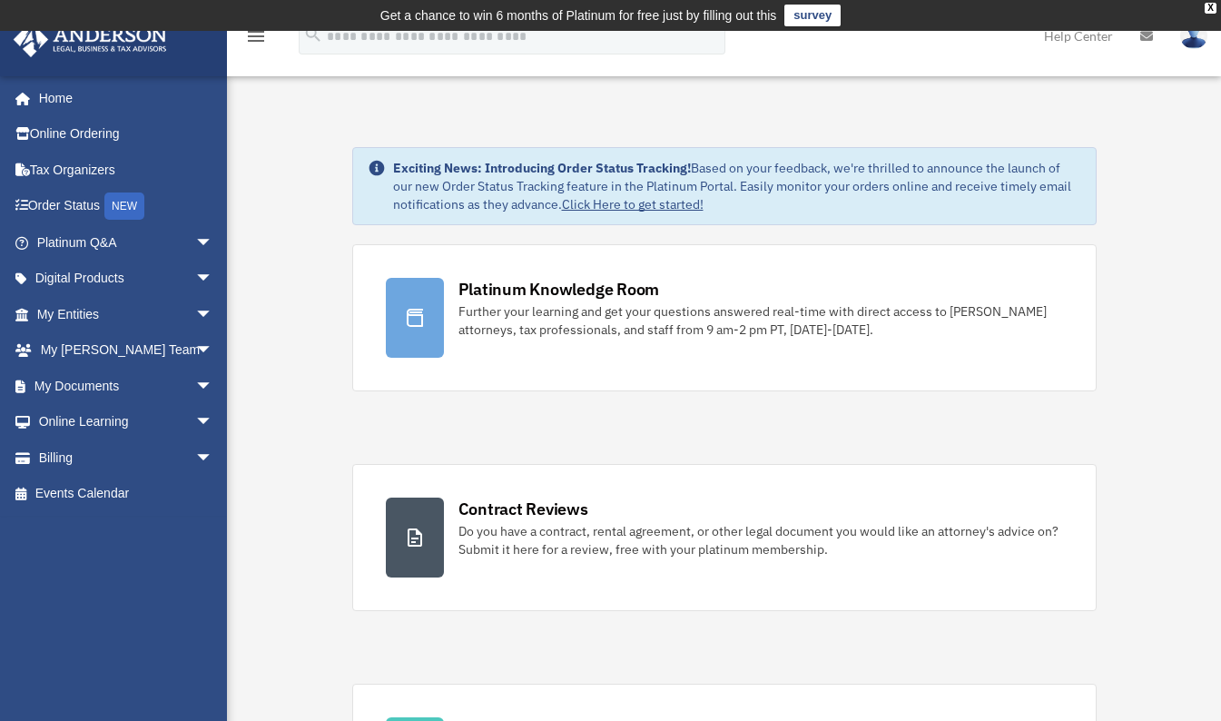
click at [65, 378] on link "My Documents arrow_drop_down" at bounding box center [127, 386] width 228 height 36
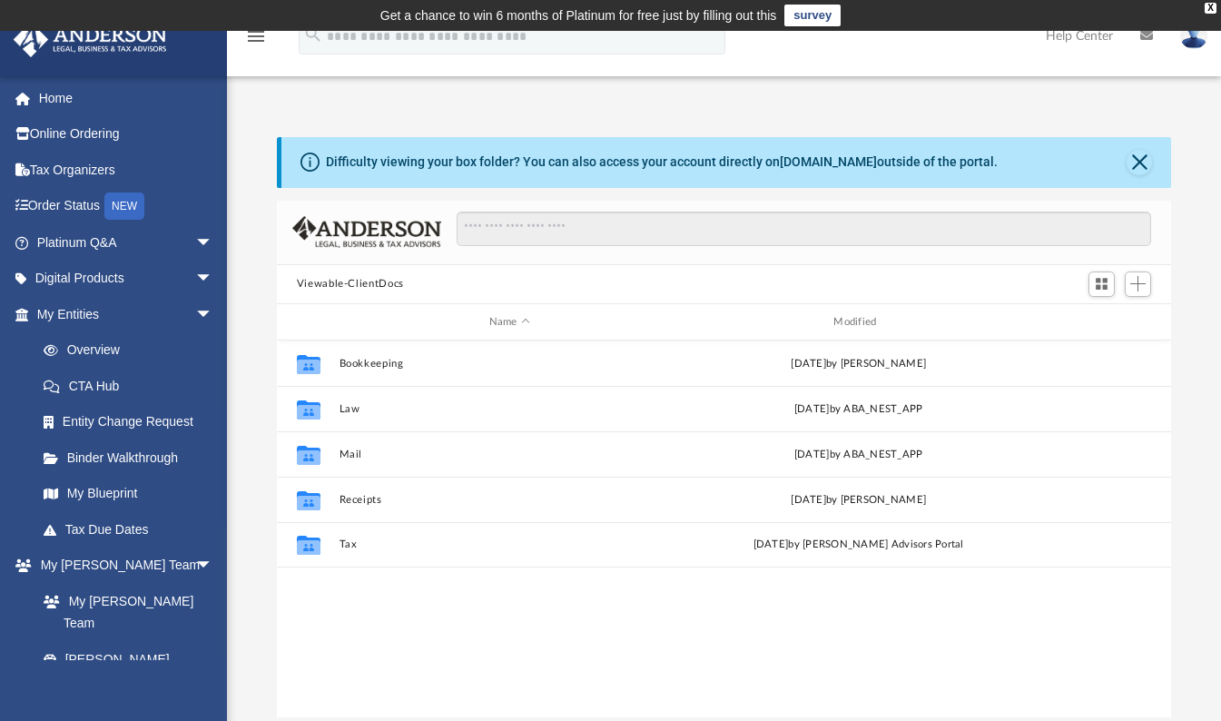
scroll to position [399, 881]
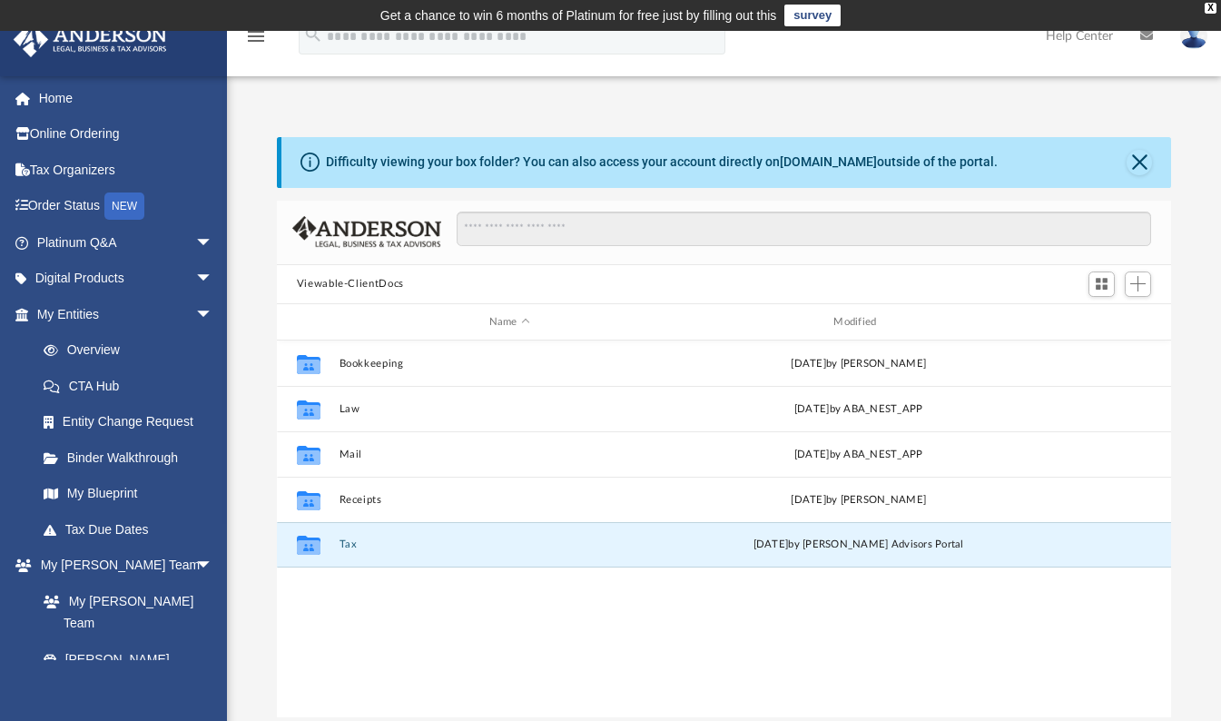
click at [344, 546] on button "Tax" at bounding box center [509, 545] width 341 height 12
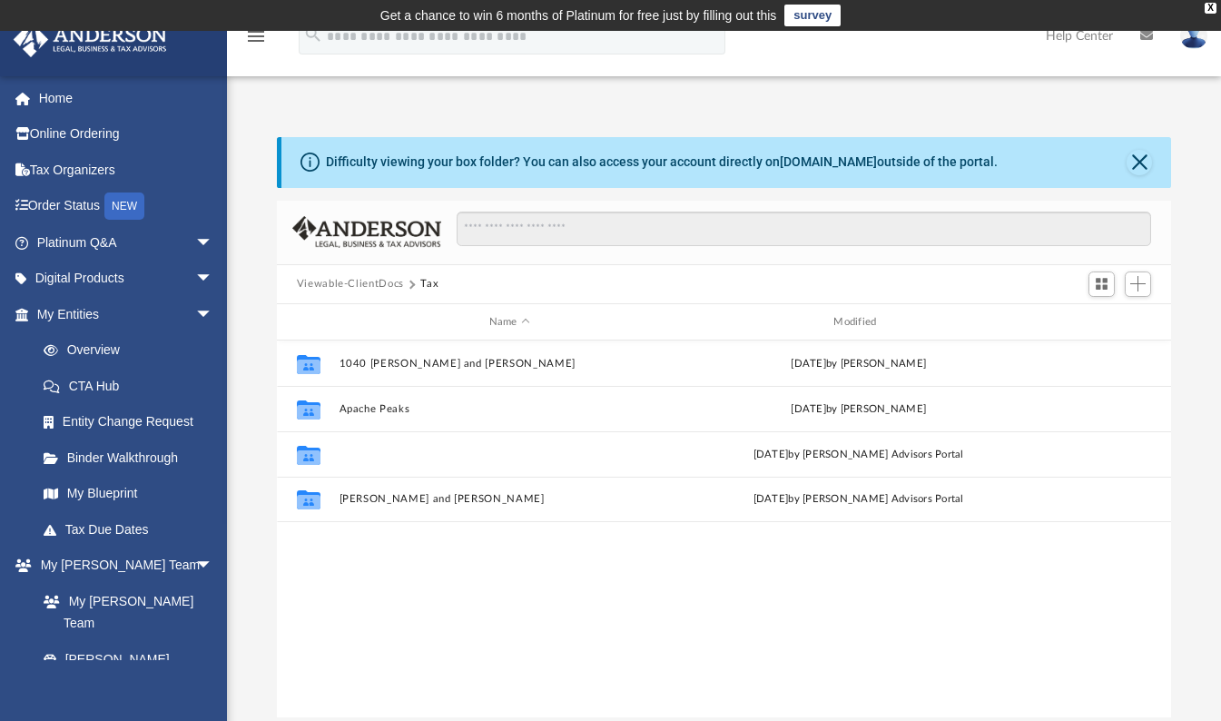
click at [363, 453] on button "Apache Peaks LLC" at bounding box center [509, 454] width 341 height 12
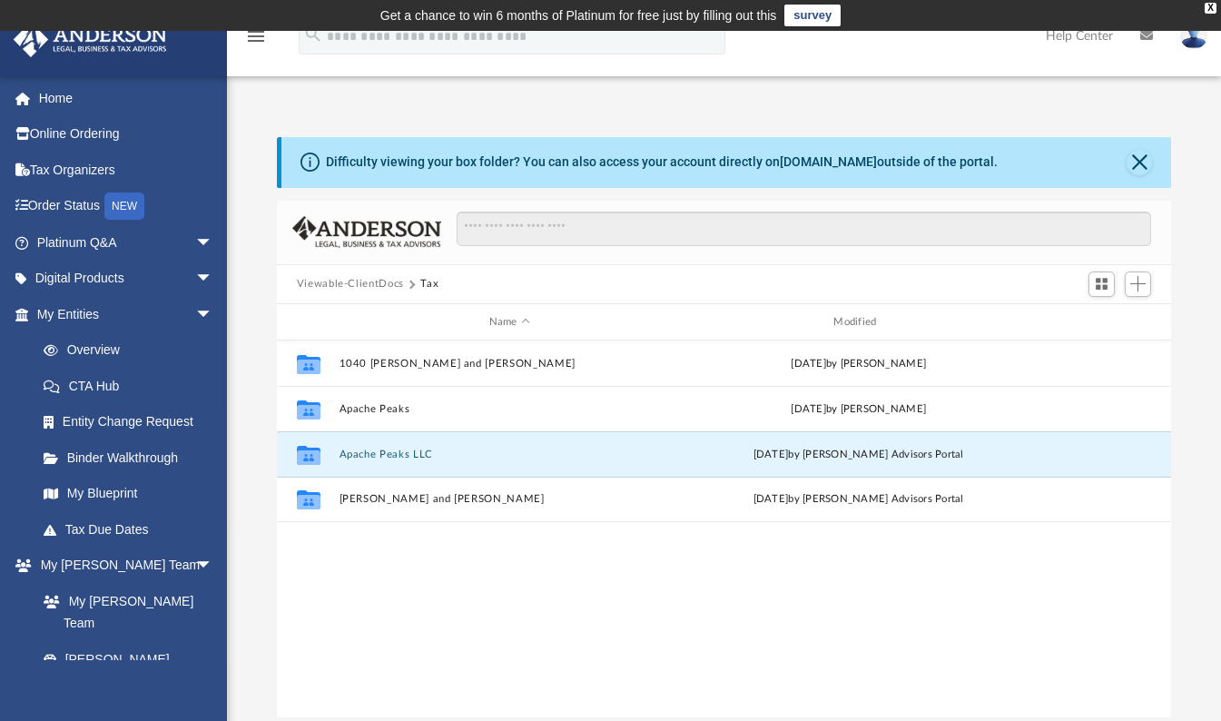
click at [363, 453] on button "Apache Peaks LLC" at bounding box center [509, 454] width 341 height 12
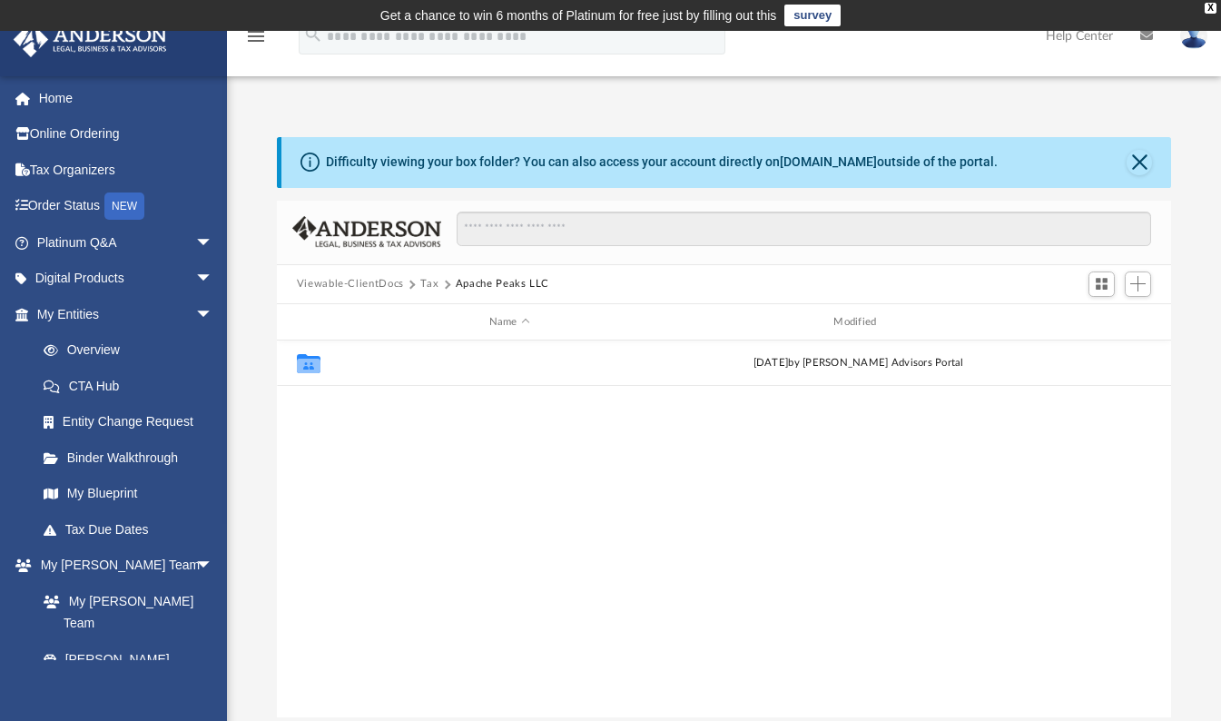
click at [348, 365] on button "2024" at bounding box center [509, 364] width 341 height 12
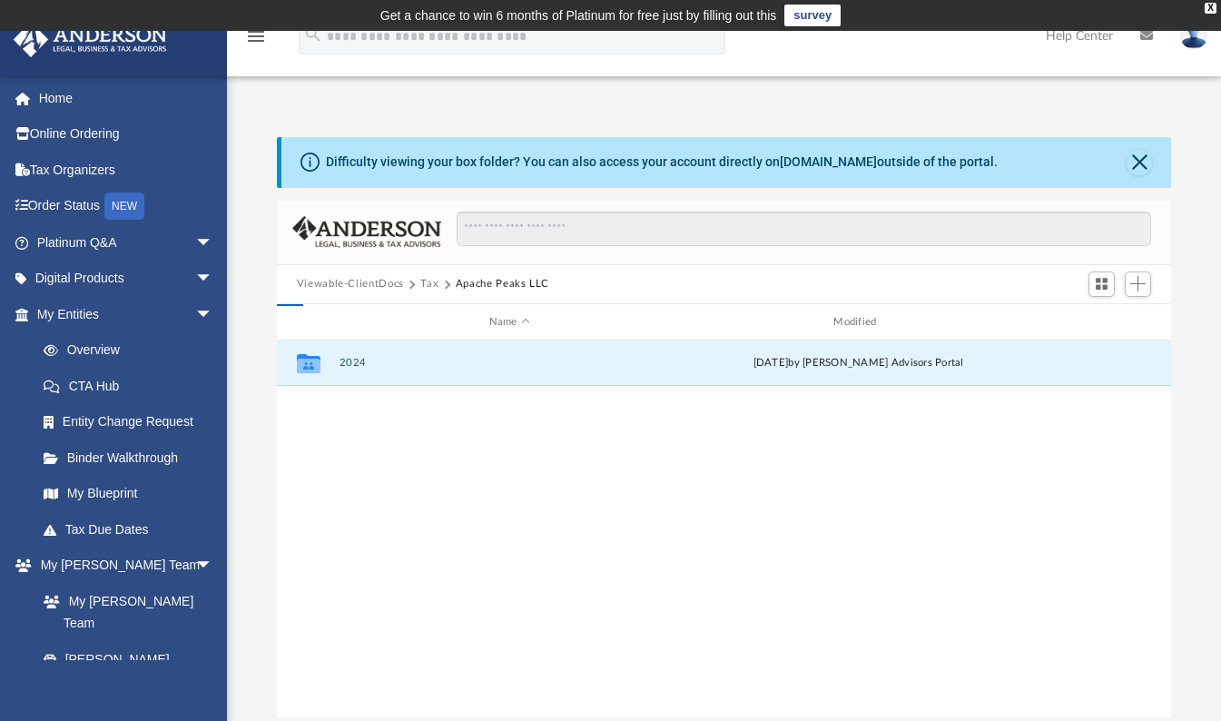
click at [348, 365] on button "2024" at bounding box center [509, 364] width 341 height 12
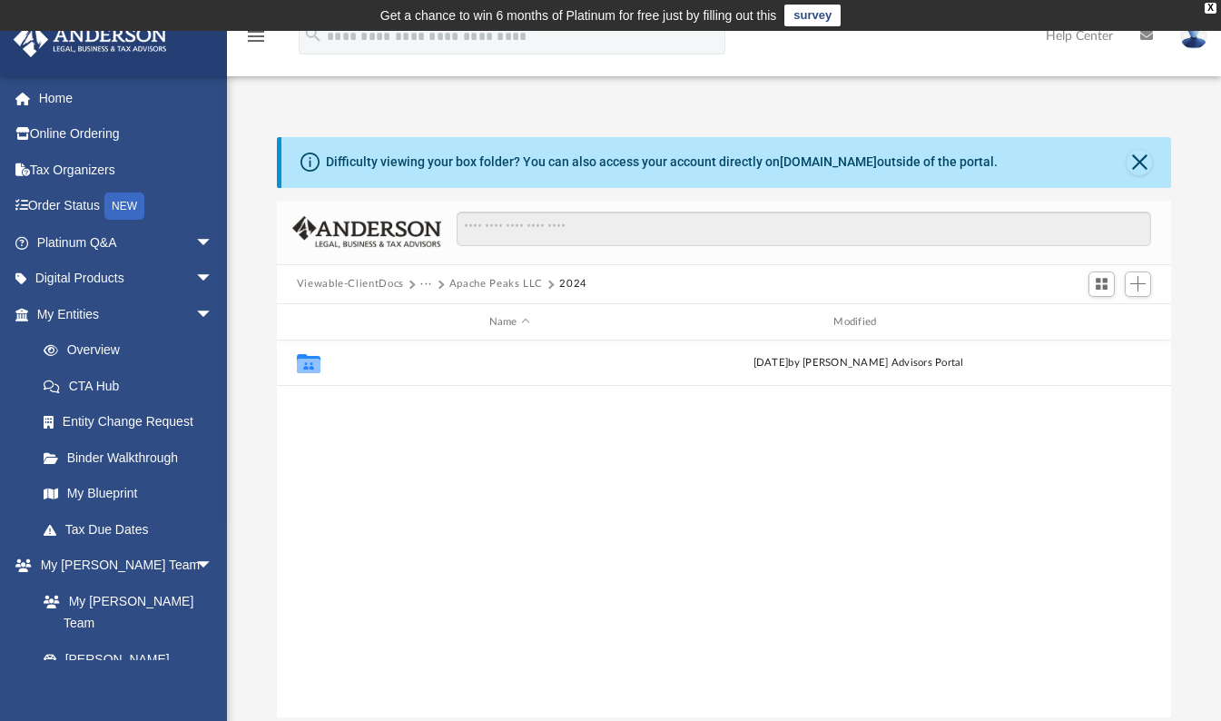
click at [347, 367] on button "Digital Tax Organizer" at bounding box center [509, 364] width 341 height 12
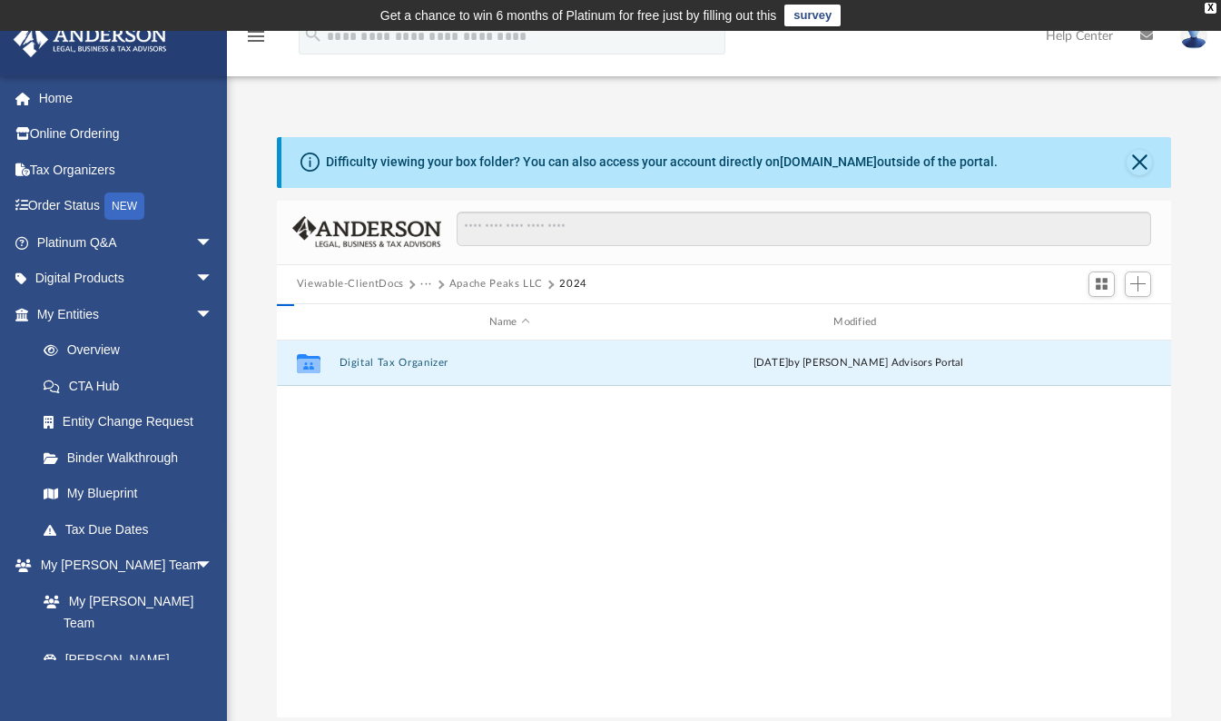
click at [347, 367] on button "Digital Tax Organizer" at bounding box center [509, 364] width 341 height 12
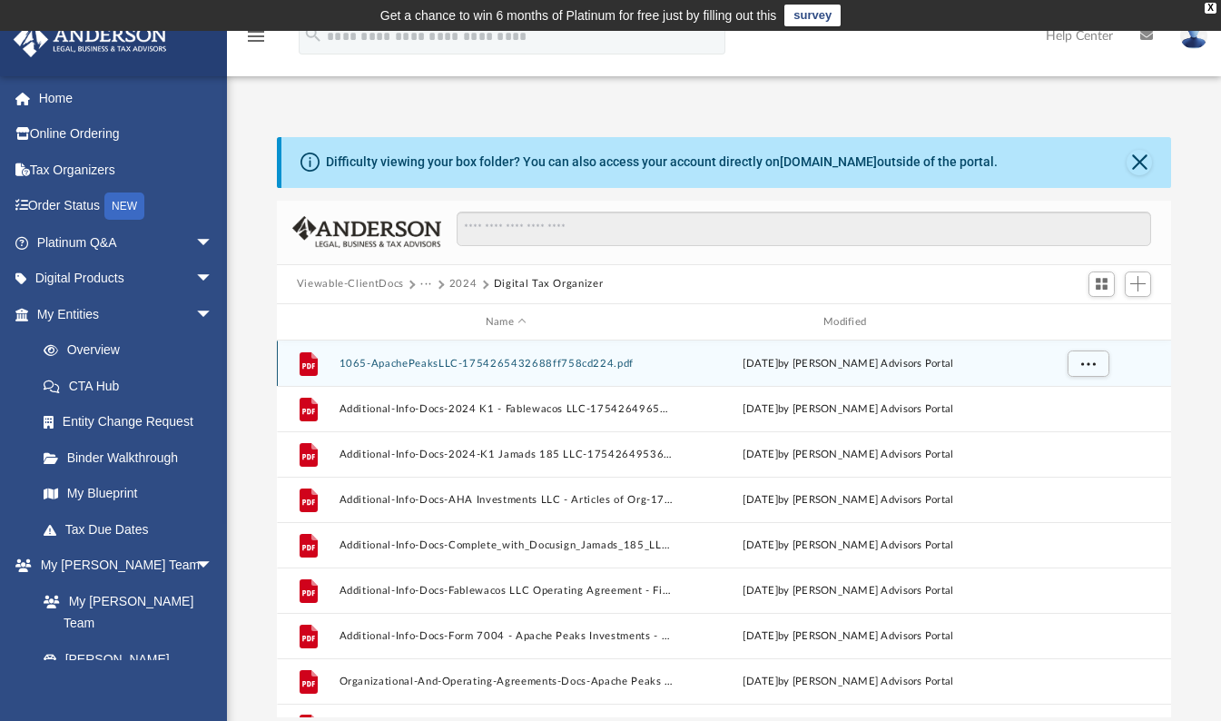
scroll to position [32, 0]
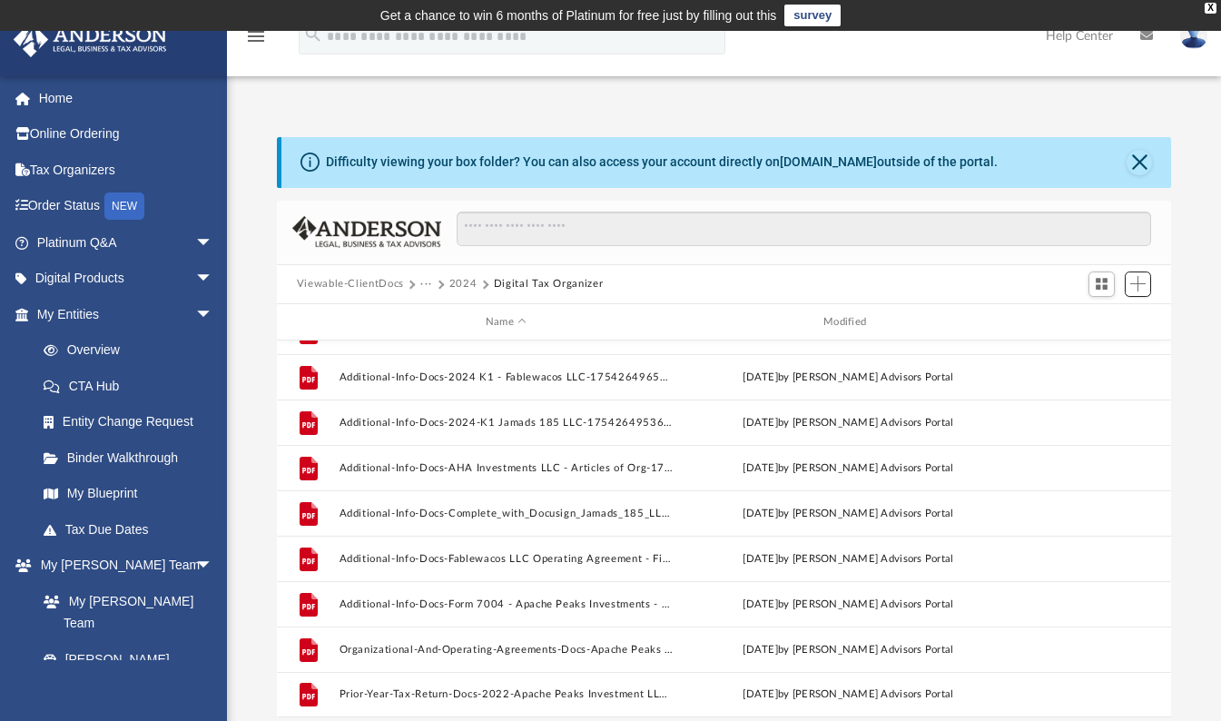
click at [1138, 281] on span "Add" at bounding box center [1137, 283] width 15 height 15
click at [1087, 320] on li "Upload" at bounding box center [1112, 319] width 58 height 19
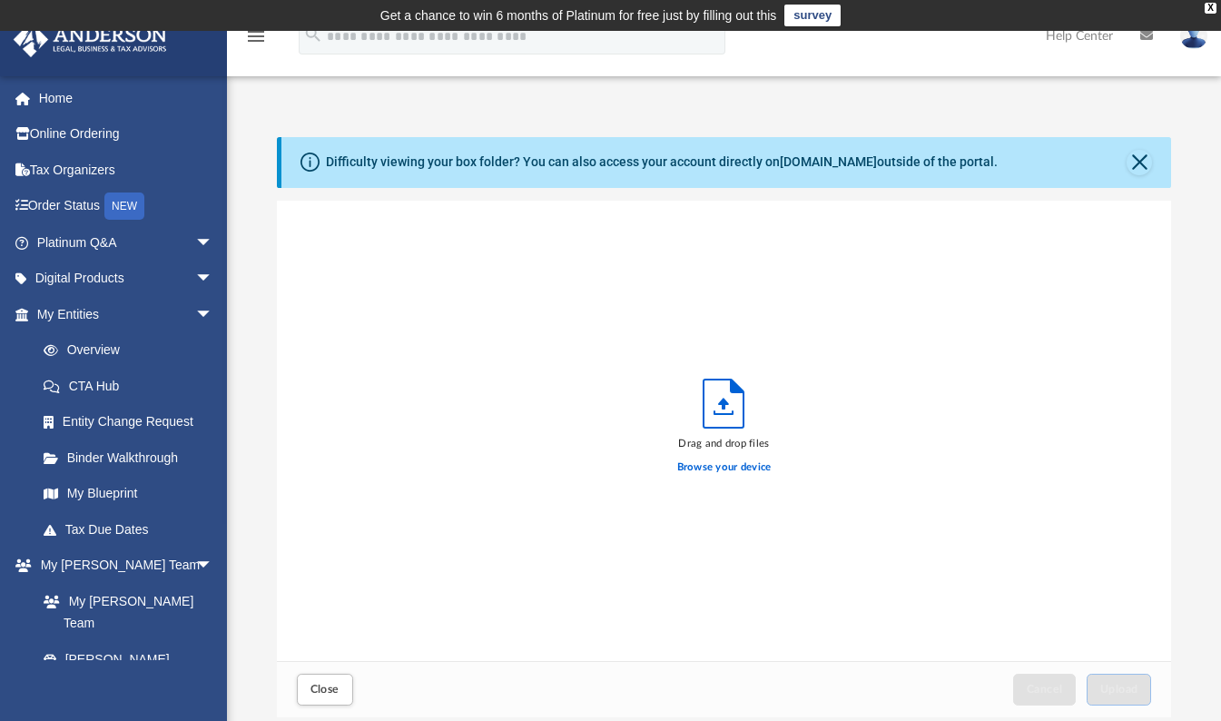
scroll to position [447, 881]
click at [685, 469] on label "Browse your device" at bounding box center [724, 467] width 94 height 16
click at [0, 0] on input "Browse your device" at bounding box center [0, 0] width 0 height 0
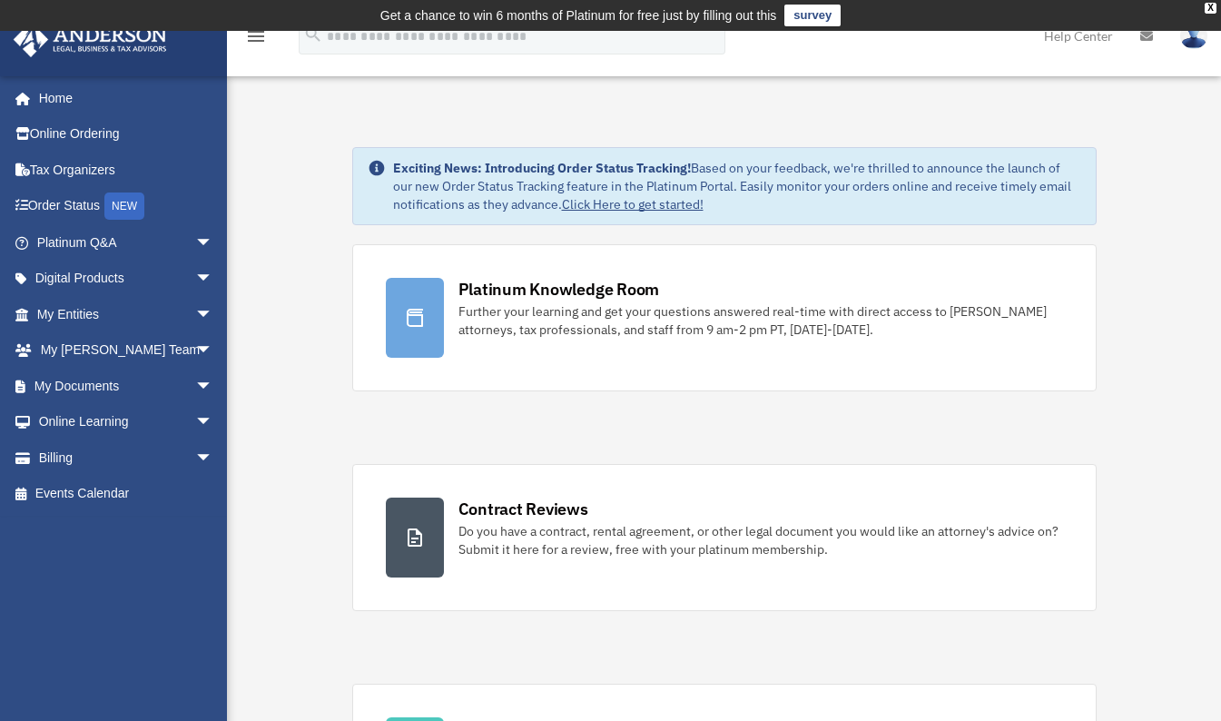
click at [84, 383] on link "My Documents arrow_drop_down" at bounding box center [127, 386] width 228 height 36
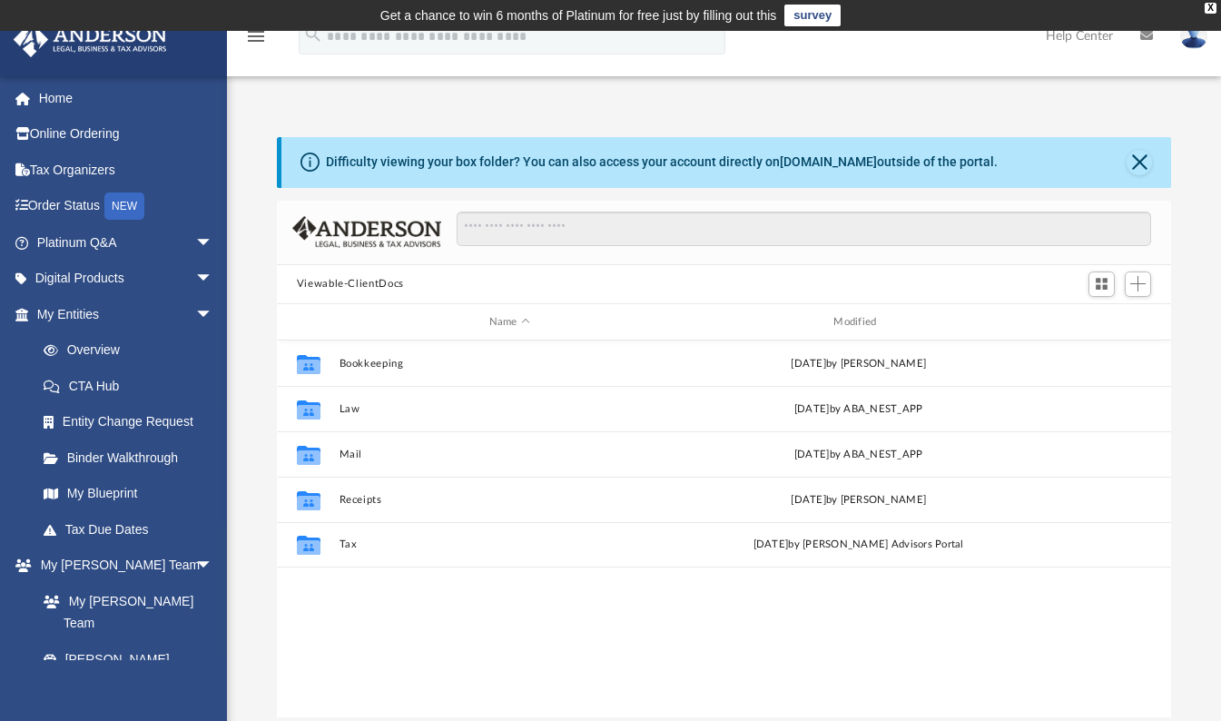
scroll to position [399, 881]
click at [348, 543] on button "Tax" at bounding box center [509, 545] width 341 height 12
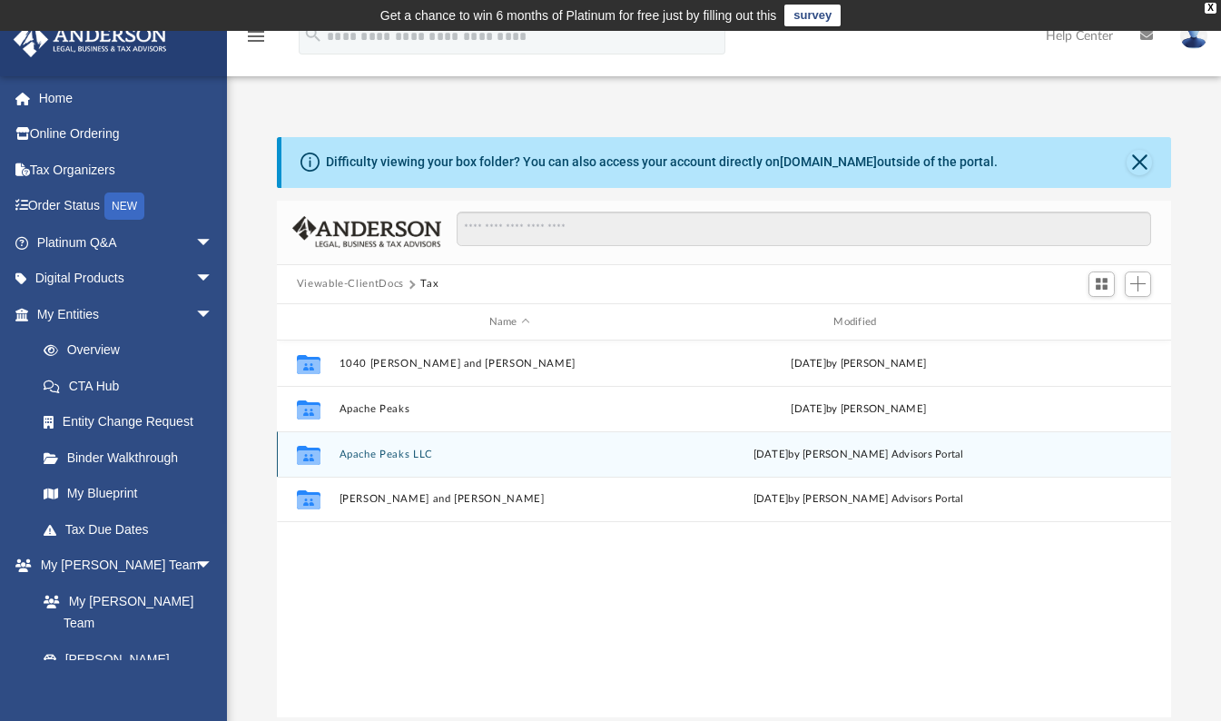
click at [355, 460] on div "Collaborated Folder Apache Peaks LLC Sun Aug 3 2025 by Anderson Advisors Portal" at bounding box center [724, 453] width 895 height 45
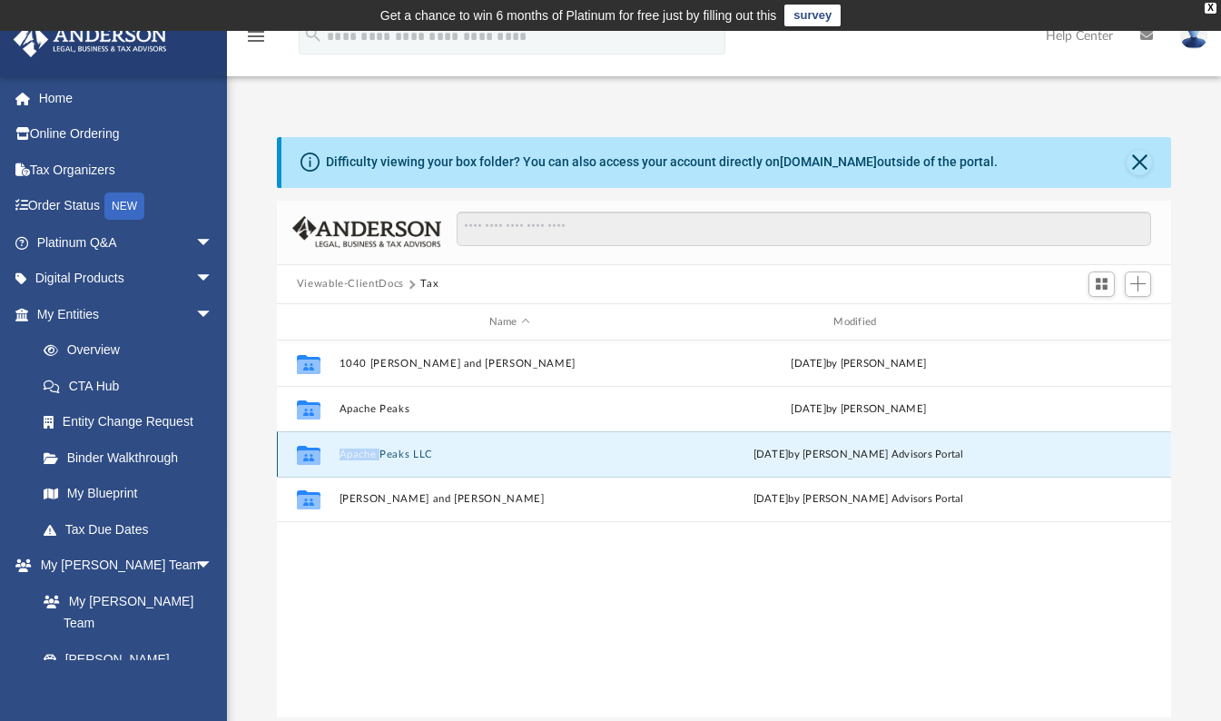
click at [355, 460] on div "Collaborated Folder Apache Peaks LLC Sun Aug 3 2025 by Anderson Advisors Portal" at bounding box center [724, 453] width 895 height 45
drag, startPoint x: 355, startPoint y: 460, endPoint x: 439, endPoint y: 553, distance: 125.3
click at [439, 553] on div "Collaborated Folder 1040 Edward and Sheila Alvarado Sun Aug 3 2025 by Kathy Mar…" at bounding box center [724, 528] width 895 height 377
click at [308, 453] on icon "grid" at bounding box center [309, 457] width 24 height 15
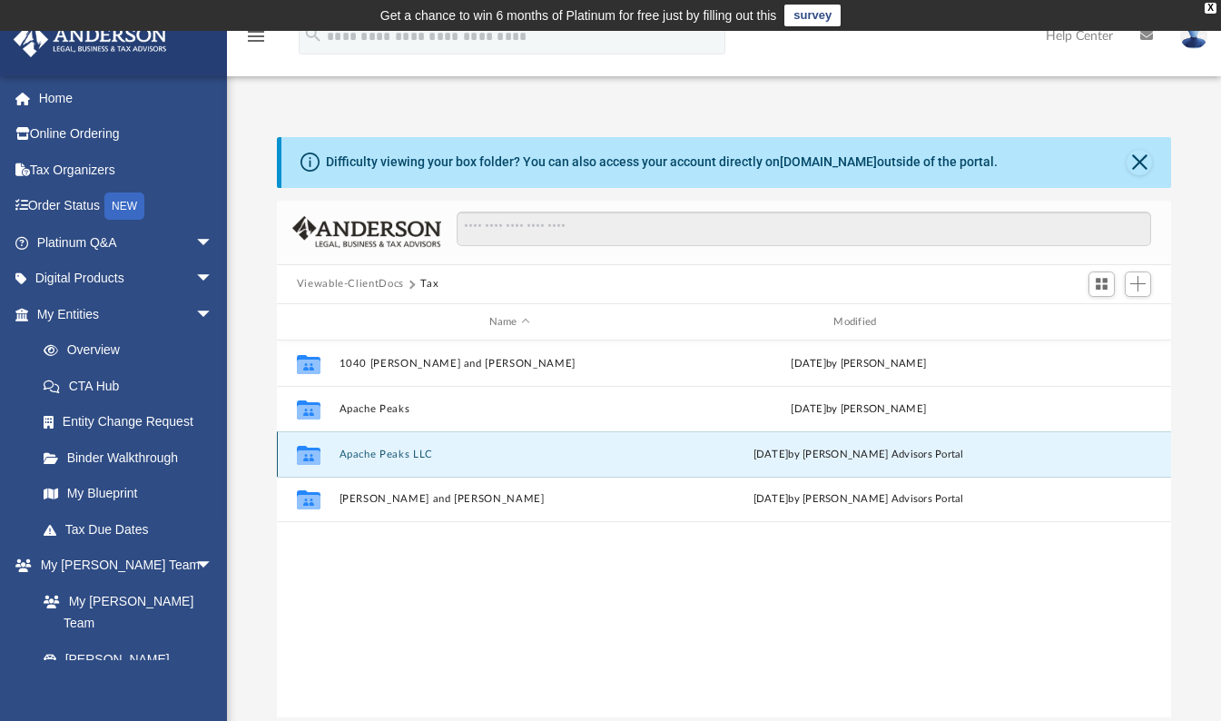
drag, startPoint x: 308, startPoint y: 453, endPoint x: 523, endPoint y: 447, distance: 215.3
click at [523, 447] on div "Collaborated Folder Apache Peaks LLC Sun Aug 3 2025 by Anderson Advisors Portal" at bounding box center [724, 453] width 895 height 45
click at [521, 447] on div "Collaborated Folder Apache Peaks LLC Sun Aug 3 2025 by Anderson Advisors Portal" at bounding box center [724, 453] width 895 height 45
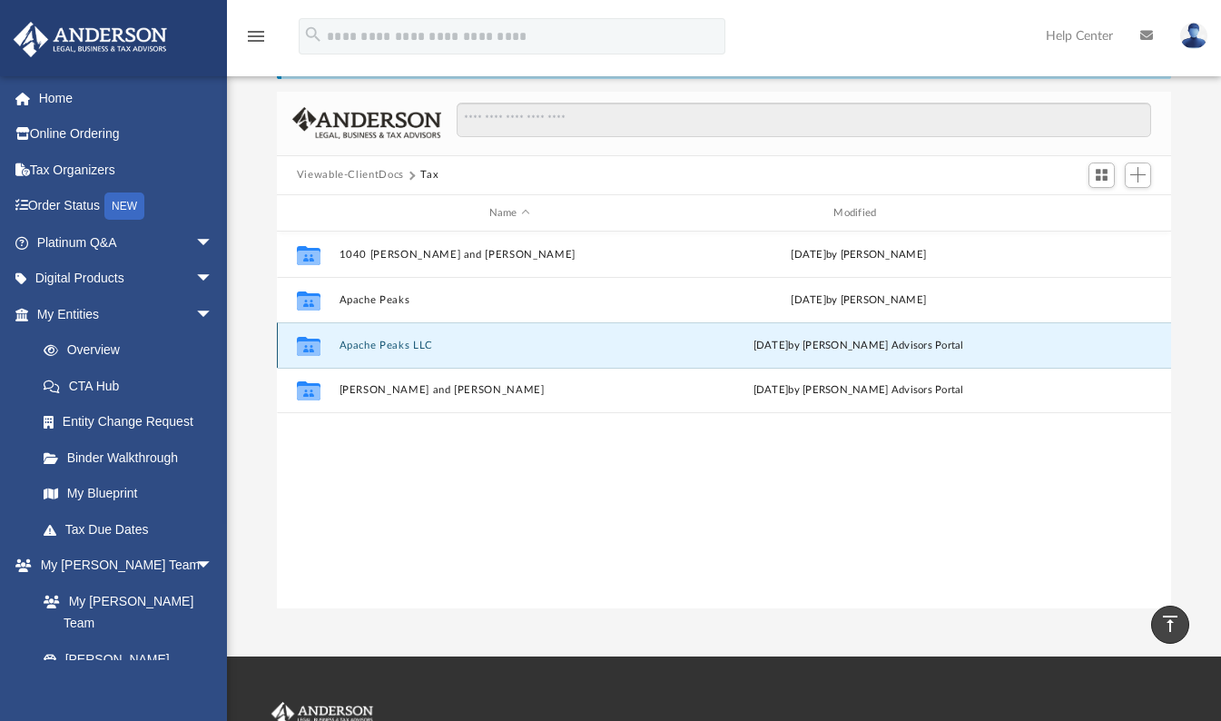
scroll to position [91, 0]
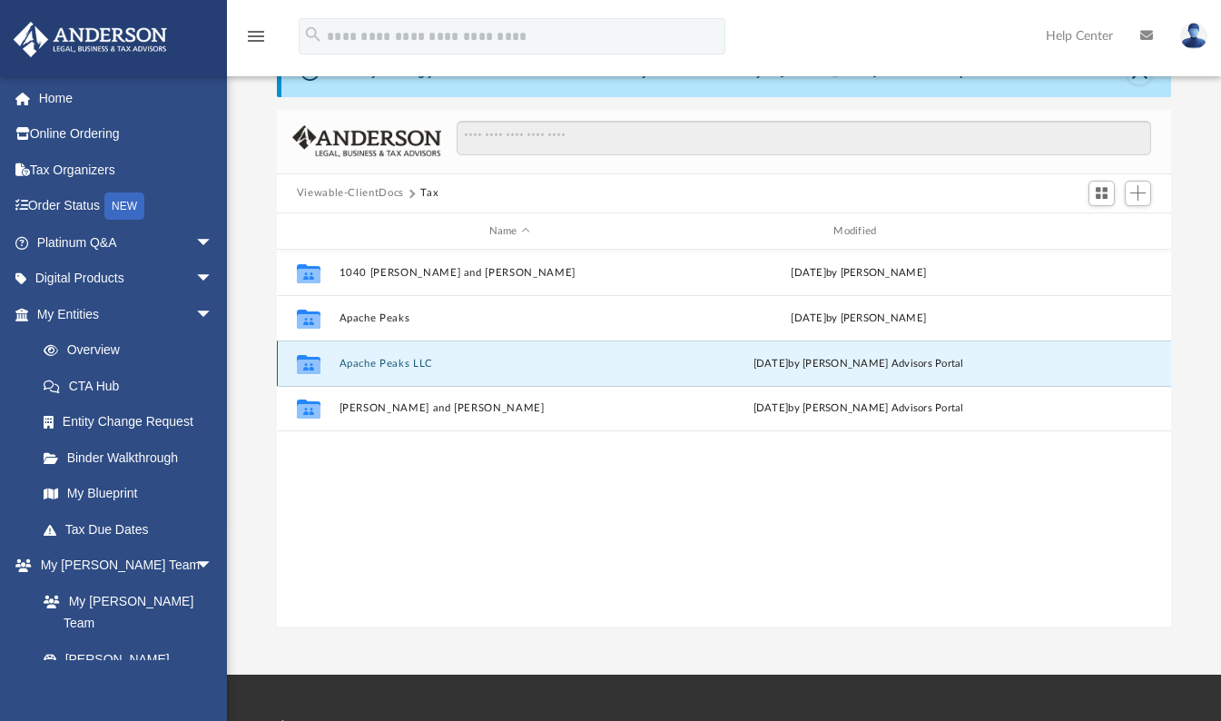
click at [310, 370] on icon "grid" at bounding box center [309, 367] width 24 height 15
drag, startPoint x: 310, startPoint y: 370, endPoint x: 309, endPoint y: 483, distance: 112.6
click at [314, 505] on div "Collaborated Folder 1040 Edward and Sheila Alvarado Sun Aug 3 2025 by Kathy Mar…" at bounding box center [724, 438] width 895 height 377
click at [282, 354] on div "Collaborated Folder Apache Peaks LLC Sun Aug 3 2025 by Anderson Advisors Portal" at bounding box center [724, 362] width 895 height 45
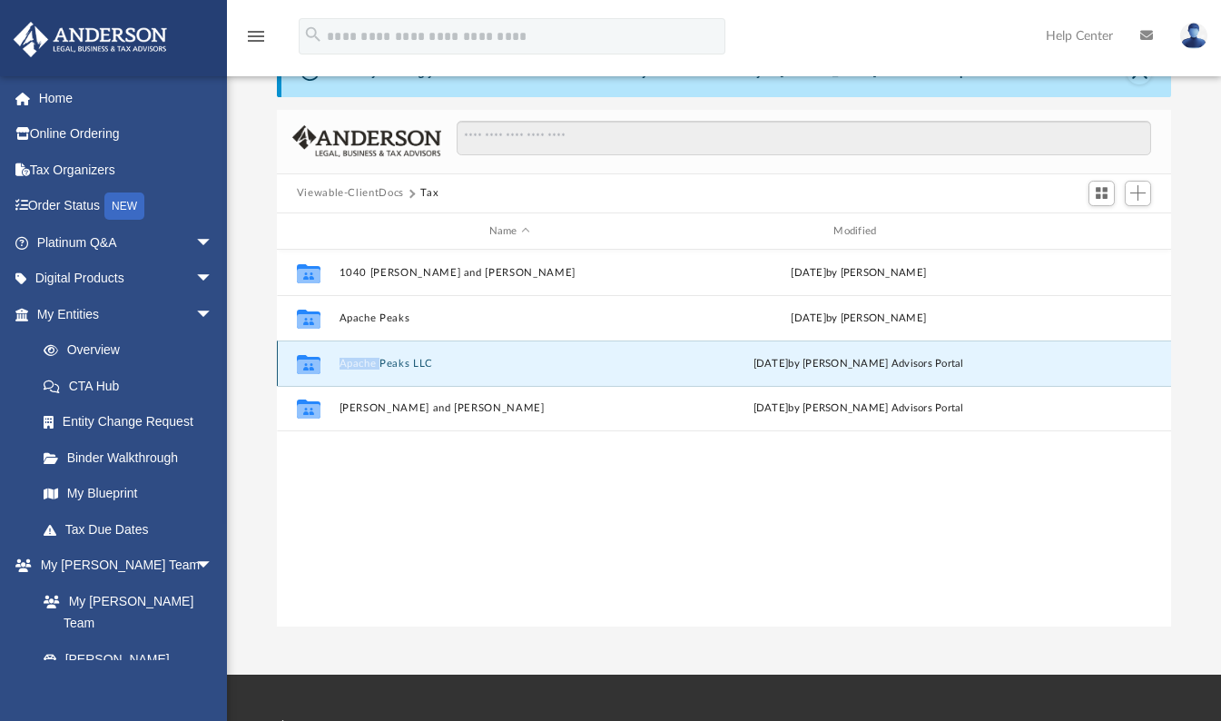
click at [282, 354] on div "Collaborated Folder Apache Peaks LLC Sun Aug 3 2025 by Anderson Advisors Portal" at bounding box center [724, 362] width 895 height 45
drag, startPoint x: 282, startPoint y: 354, endPoint x: 307, endPoint y: 364, distance: 26.5
click at [307, 364] on icon "grid" at bounding box center [309, 364] width 24 height 19
drag, startPoint x: 307, startPoint y: 364, endPoint x: 443, endPoint y: 366, distance: 136.2
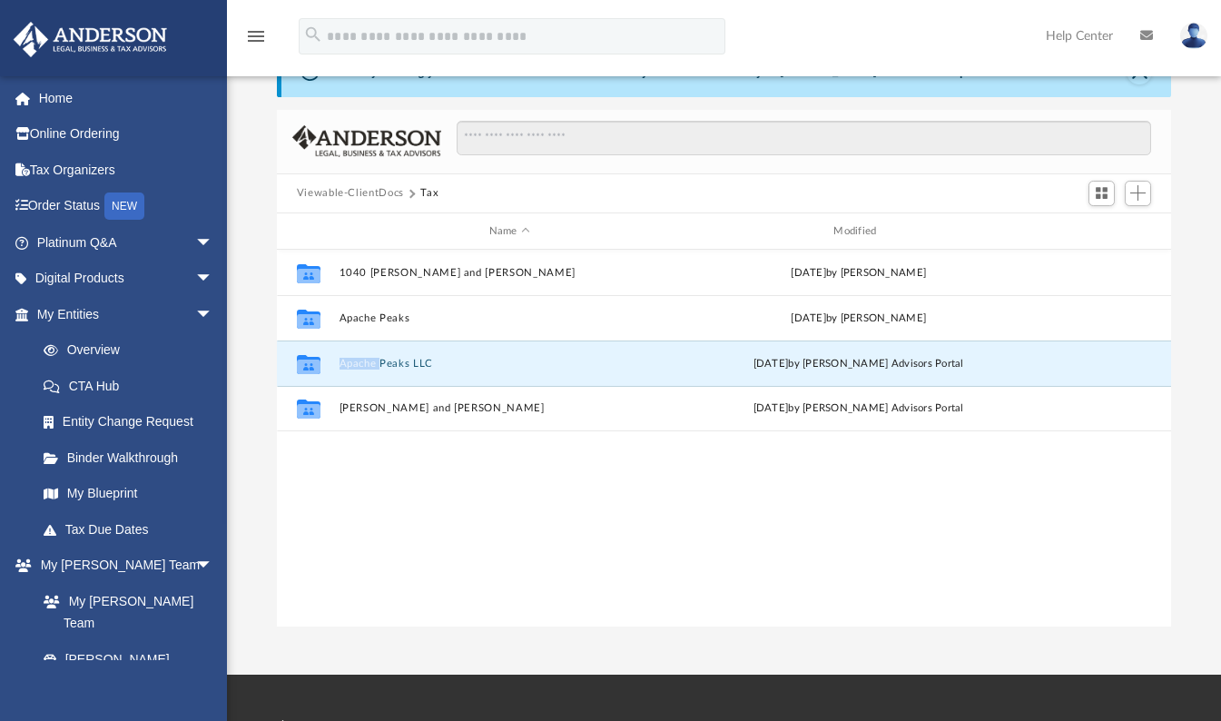
click at [443, 366] on button "Apache Peaks LLC" at bounding box center [509, 364] width 341 height 12
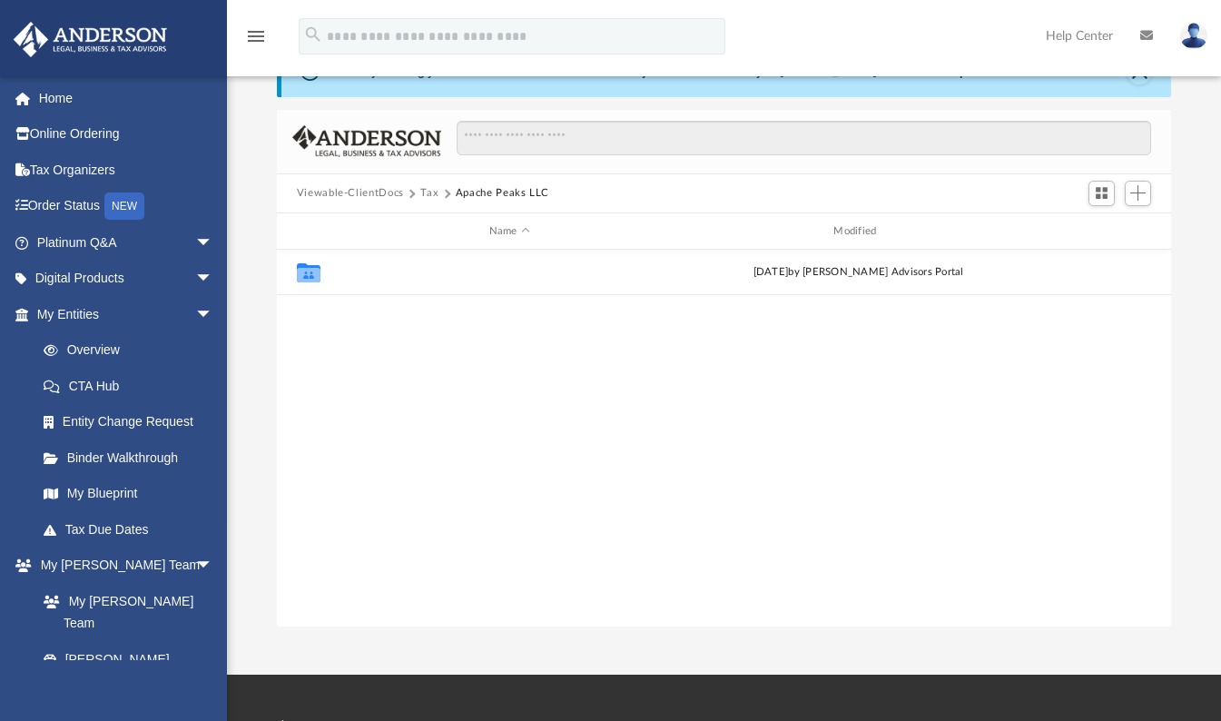
drag, startPoint x: 443, startPoint y: 366, endPoint x: 350, endPoint y: 268, distance: 135.5
click at [350, 268] on button "2024" at bounding box center [509, 273] width 341 height 12
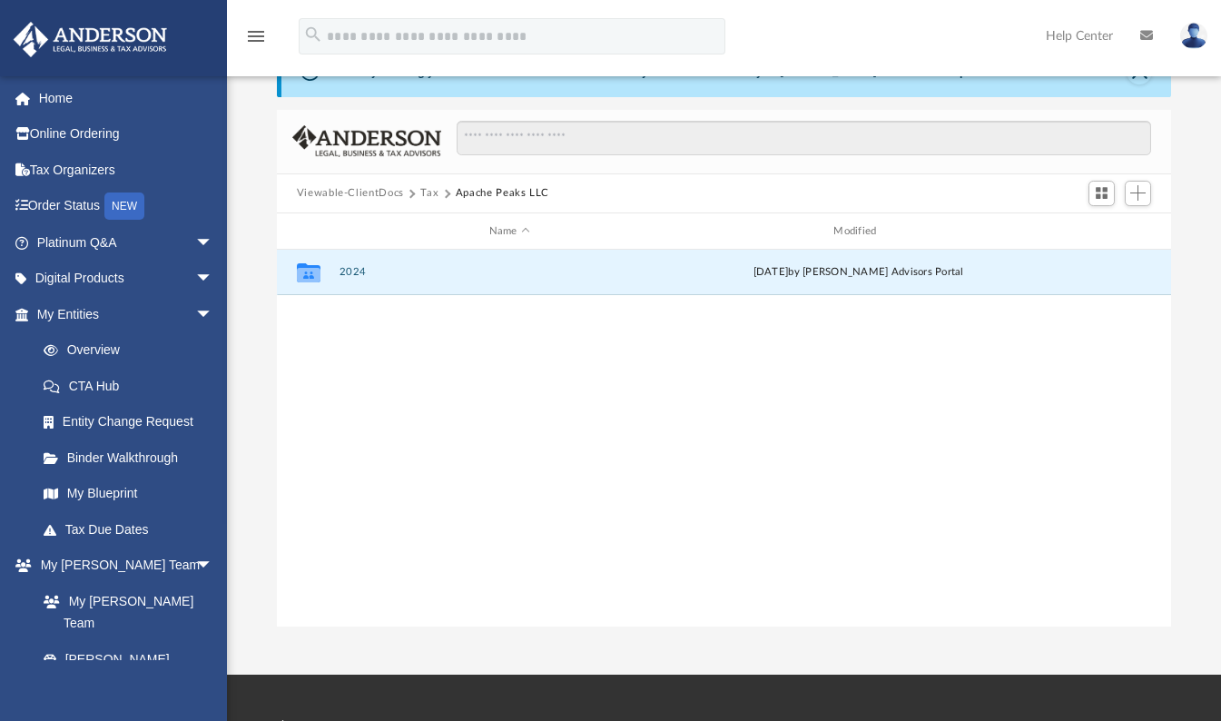
click at [349, 268] on button "2024" at bounding box center [509, 273] width 341 height 12
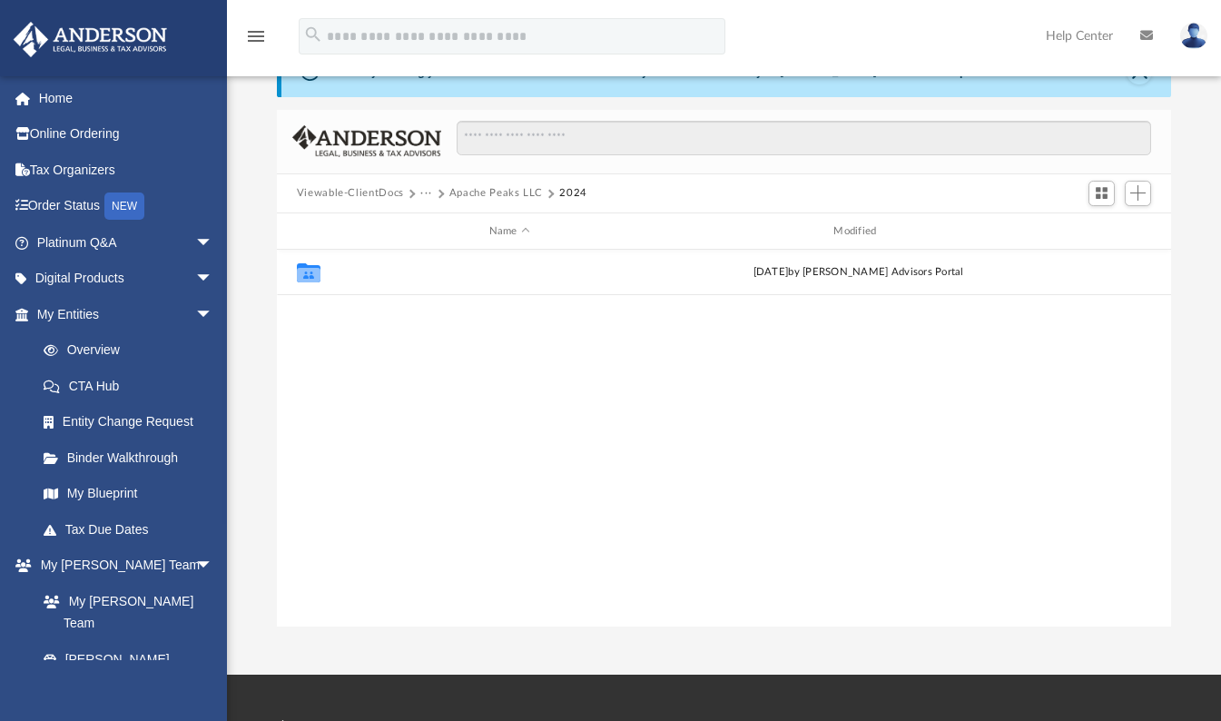
click at [347, 271] on button "Digital Tax Organizer" at bounding box center [509, 273] width 341 height 12
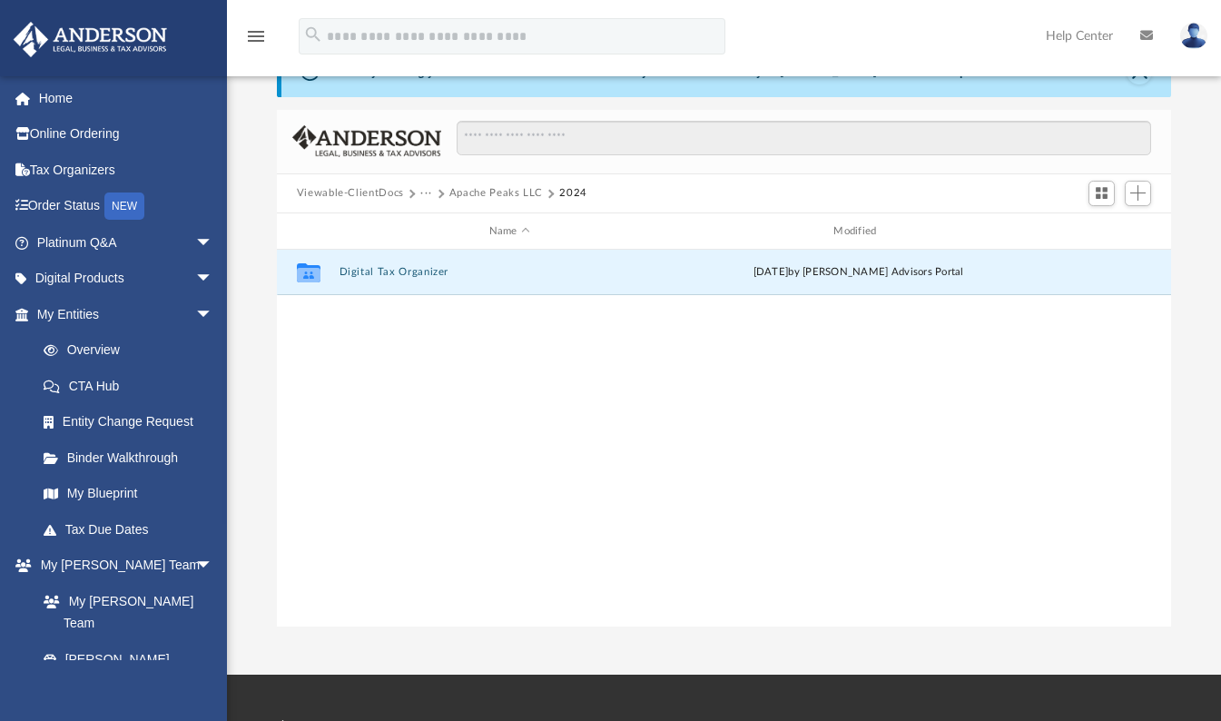
click at [347, 271] on button "Digital Tax Organizer" at bounding box center [509, 273] width 341 height 12
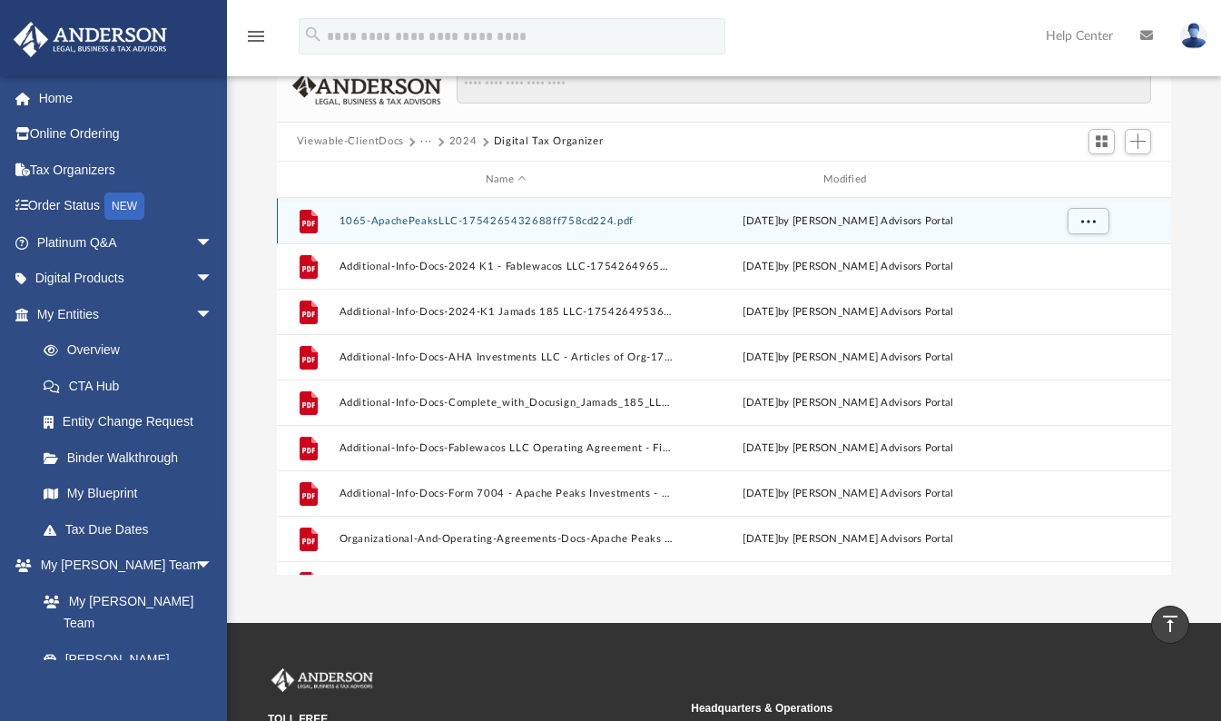
scroll to position [0, 0]
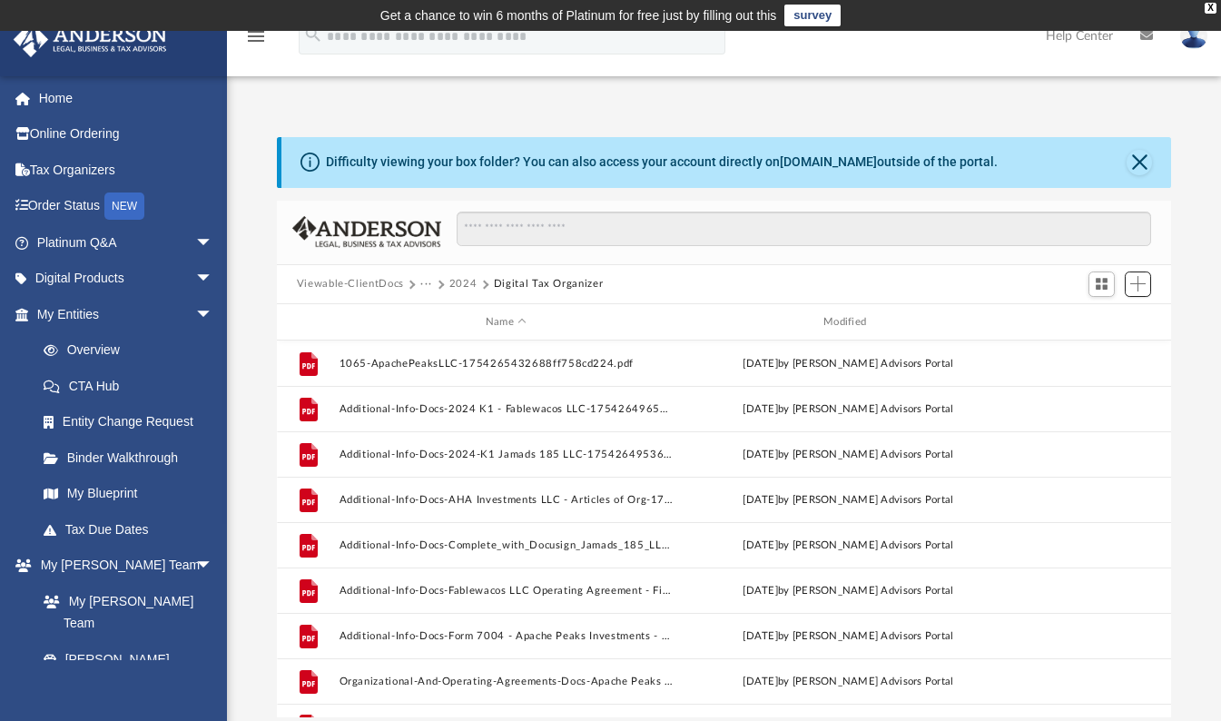
click at [1136, 284] on span "Add" at bounding box center [1137, 283] width 15 height 15
click at [1094, 319] on li "Upload" at bounding box center [1112, 319] width 58 height 19
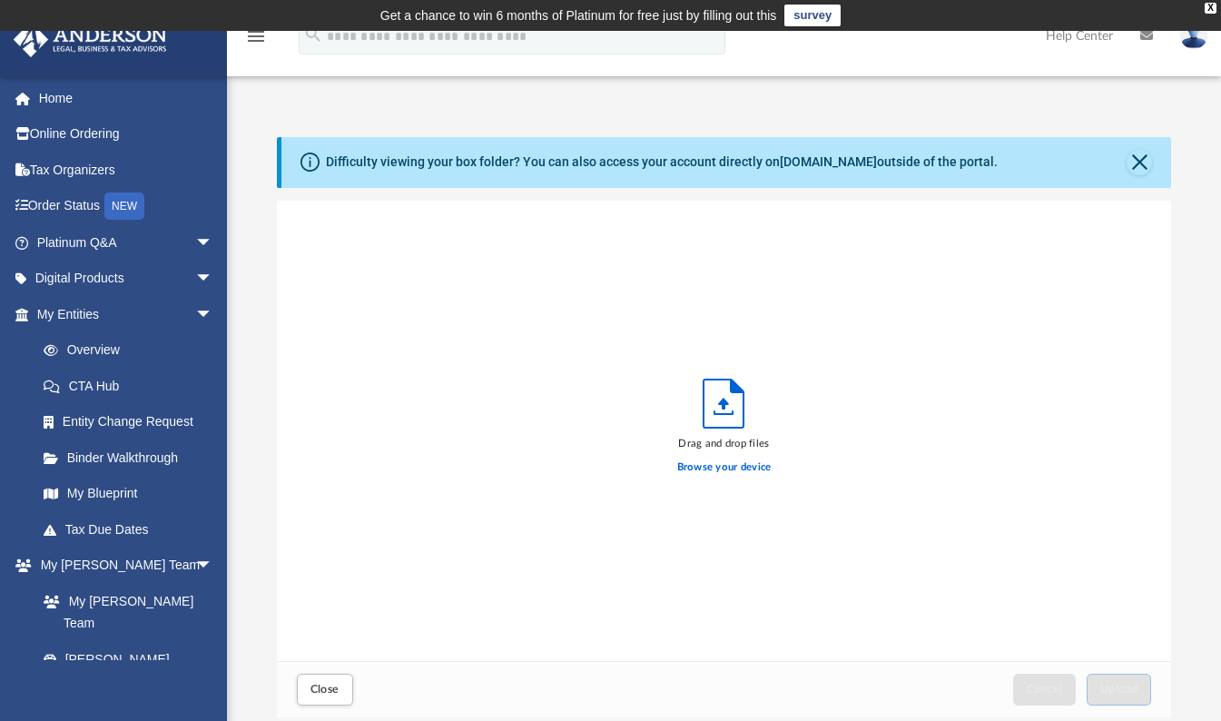
scroll to position [447, 881]
click at [685, 468] on label "Browse your device" at bounding box center [724, 467] width 94 height 16
click at [0, 0] on input "Browse your device" at bounding box center [0, 0] width 0 height 0
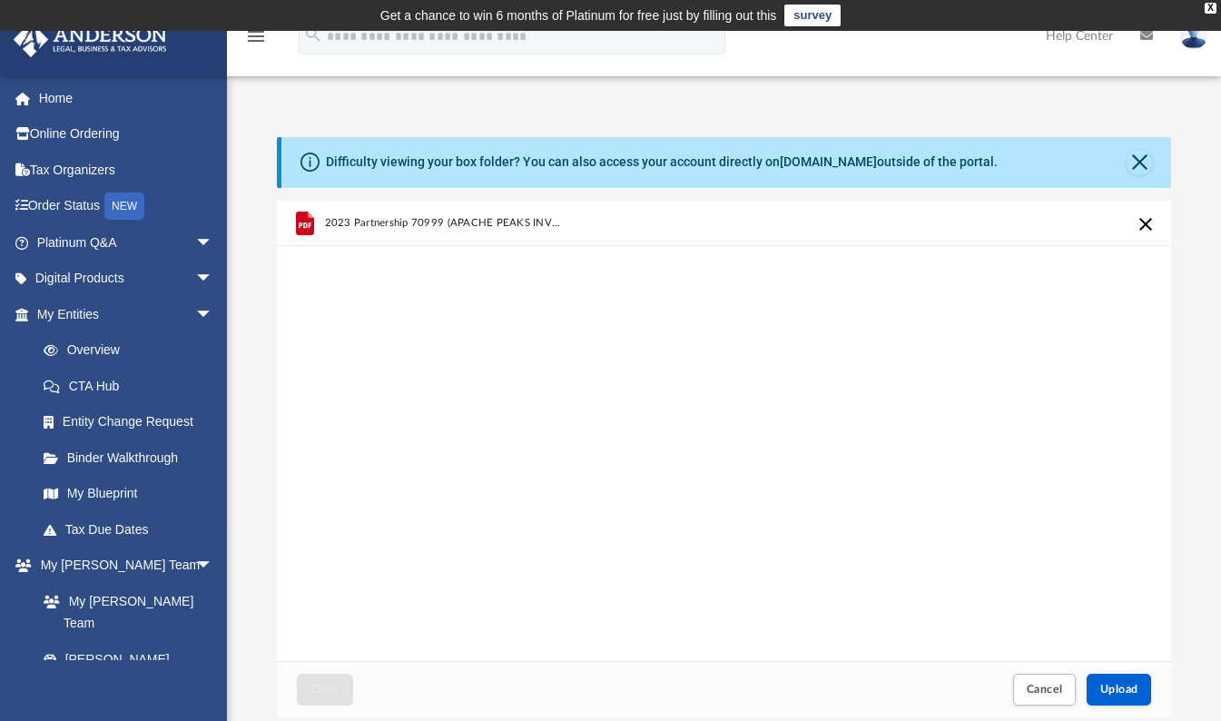
click at [866, 398] on div "2023 Partnership 70999 (APACHE PEAKS INVESTMENTS, LLC) ClientCopy.pdf" at bounding box center [724, 431] width 895 height 461
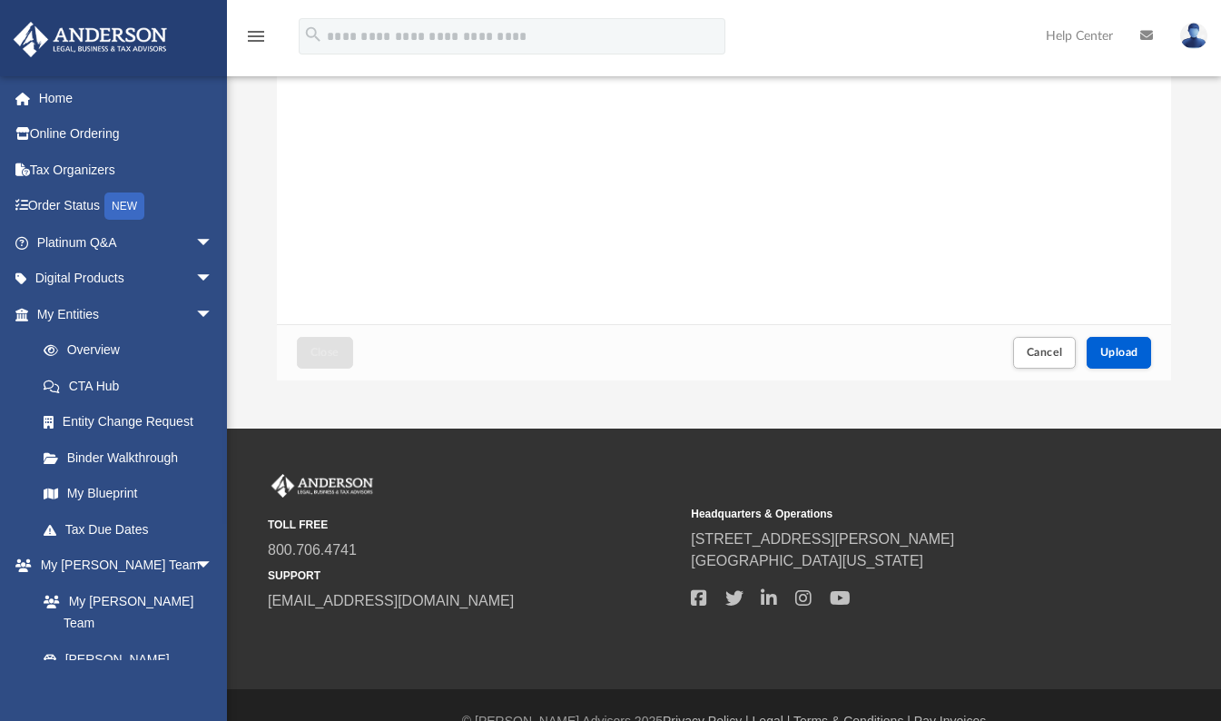
scroll to position [363, 0]
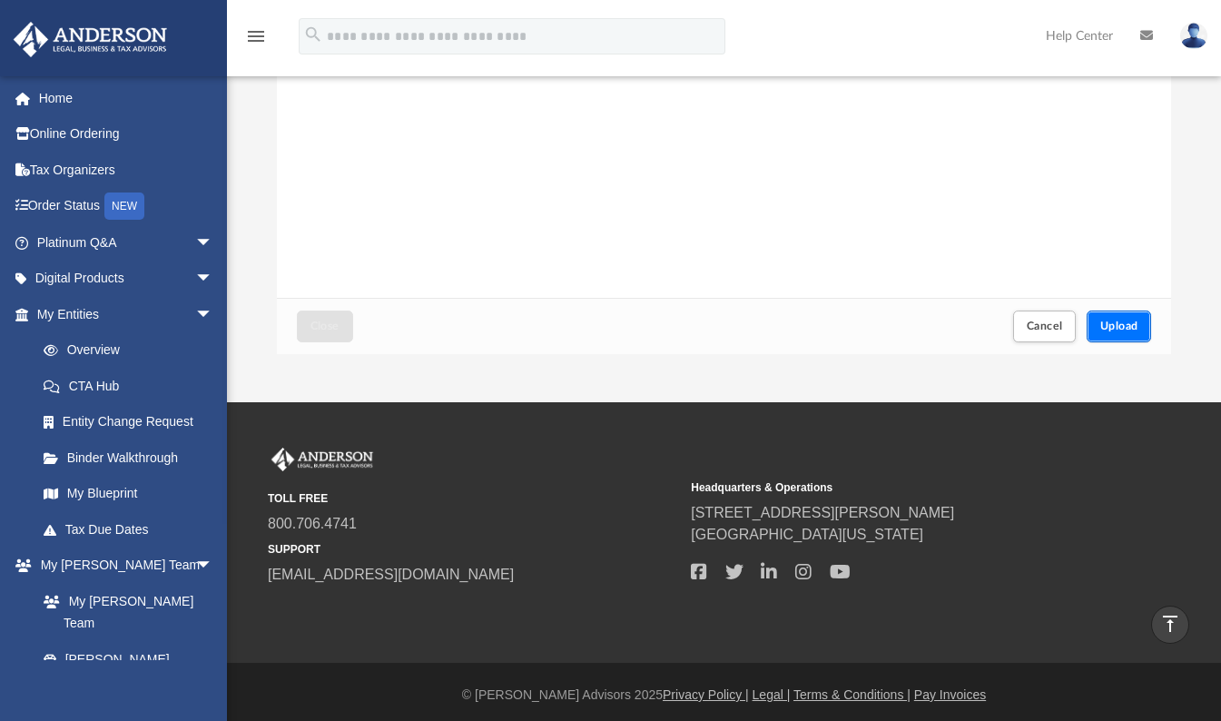
click at [1114, 324] on span "Upload" at bounding box center [1119, 325] width 38 height 11
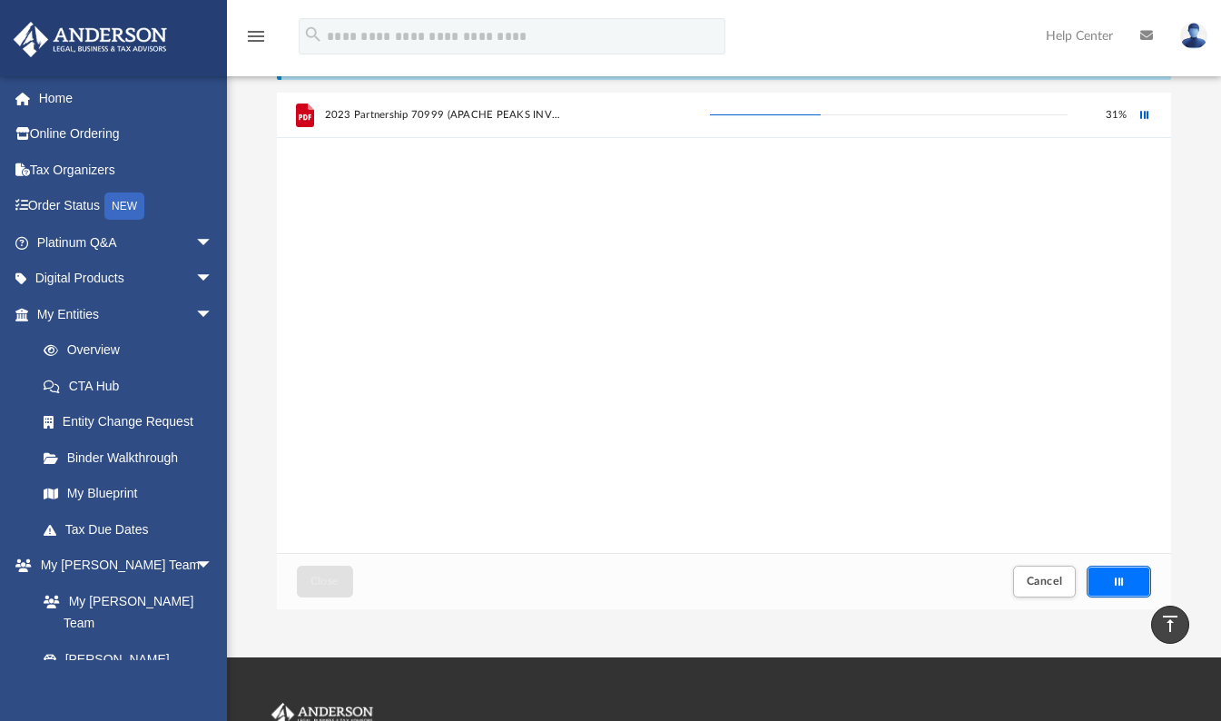
scroll to position [0, 0]
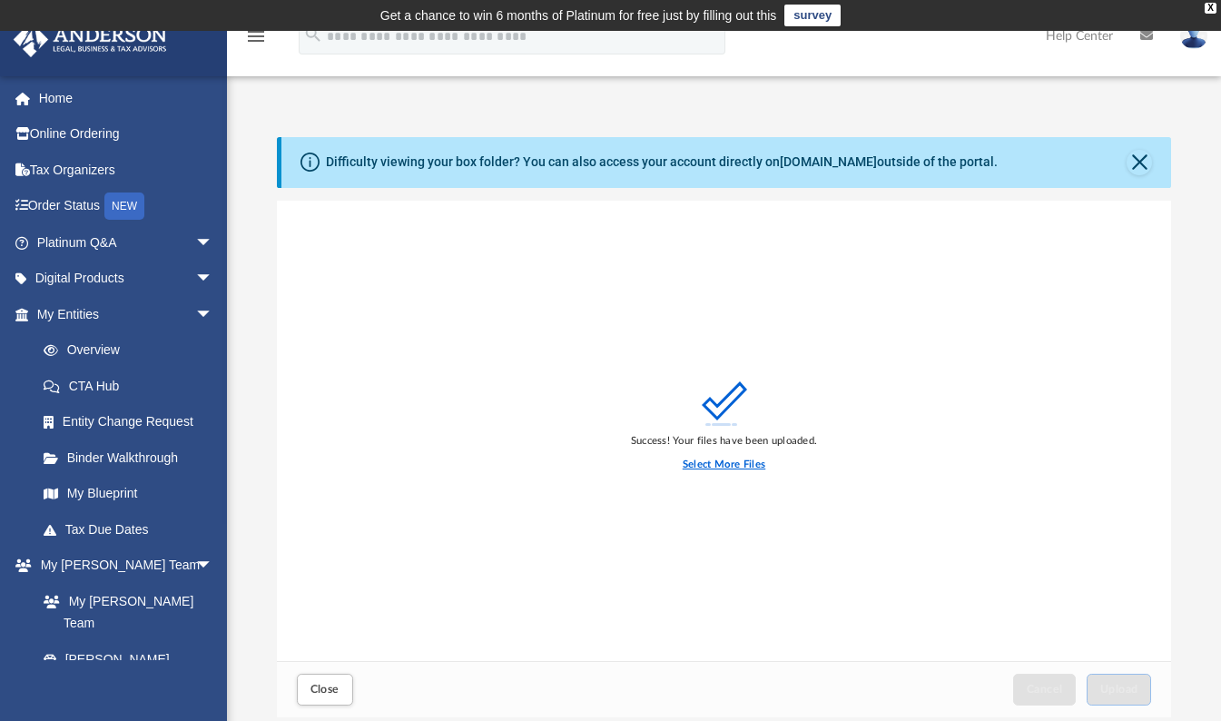
click at [713, 468] on label "Select More Files" at bounding box center [724, 465] width 83 height 16
click at [0, 0] on input "Select More Files" at bounding box center [0, 0] width 0 height 0
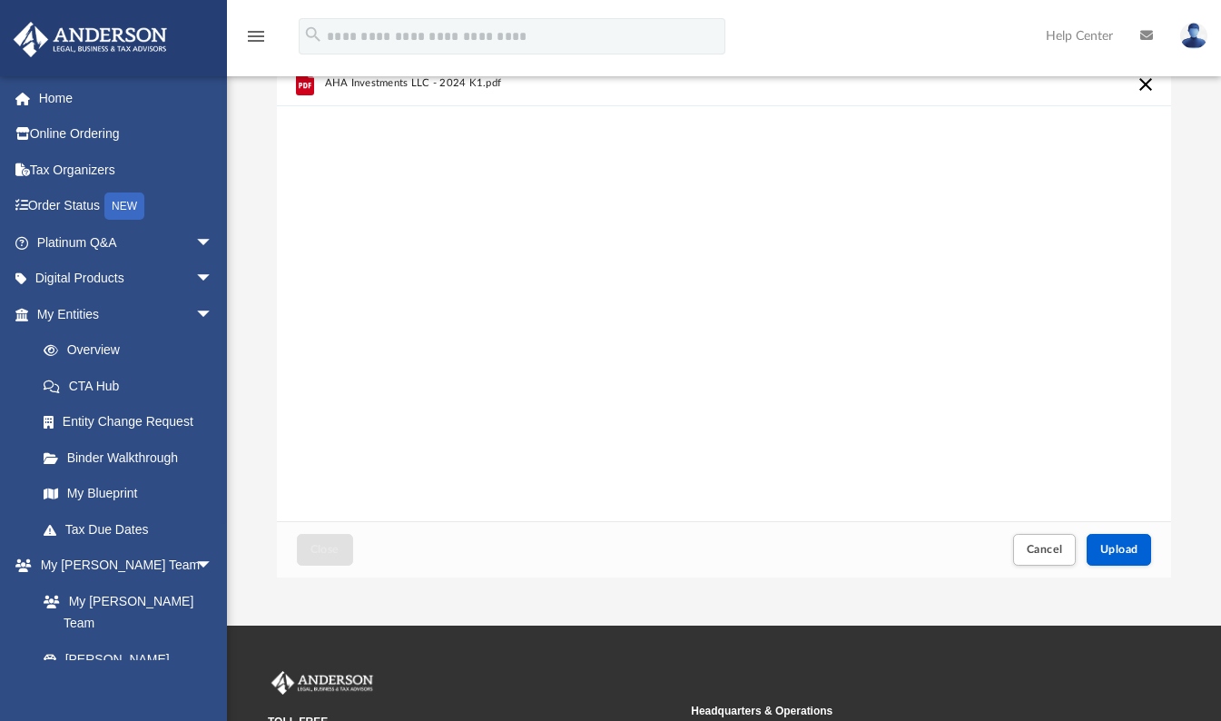
scroll to position [272, 0]
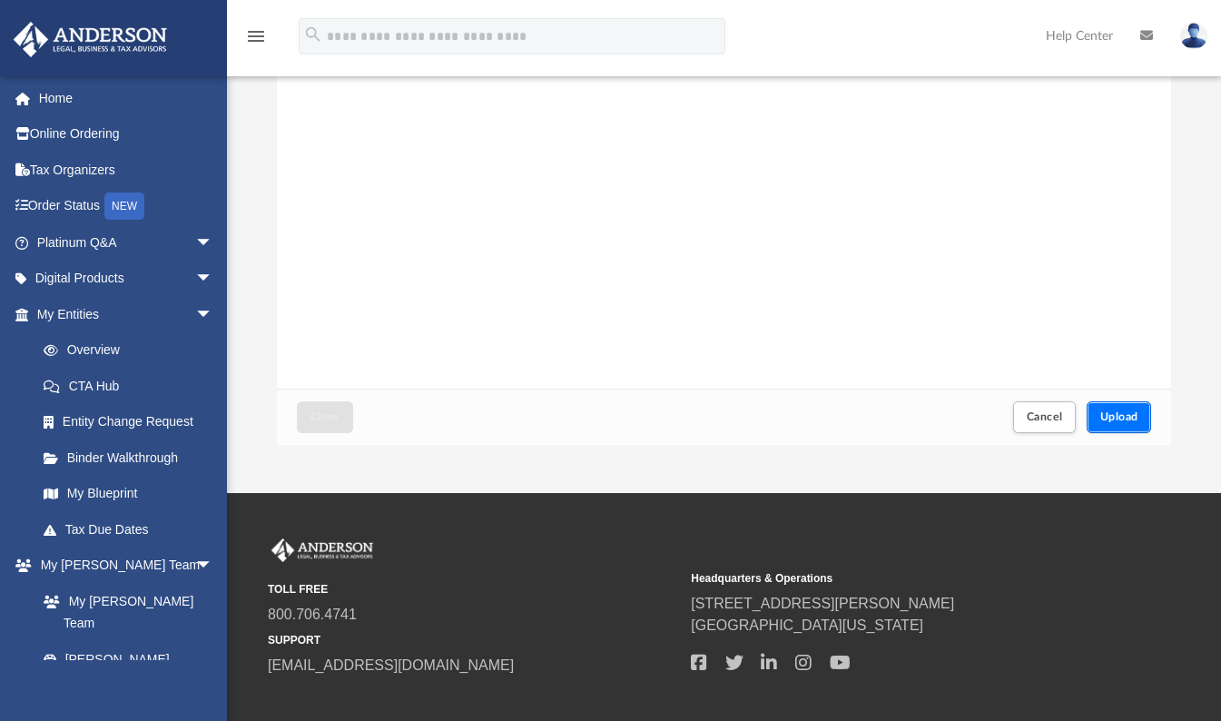
click at [1088, 419] on button "Upload" at bounding box center [1119, 417] width 65 height 32
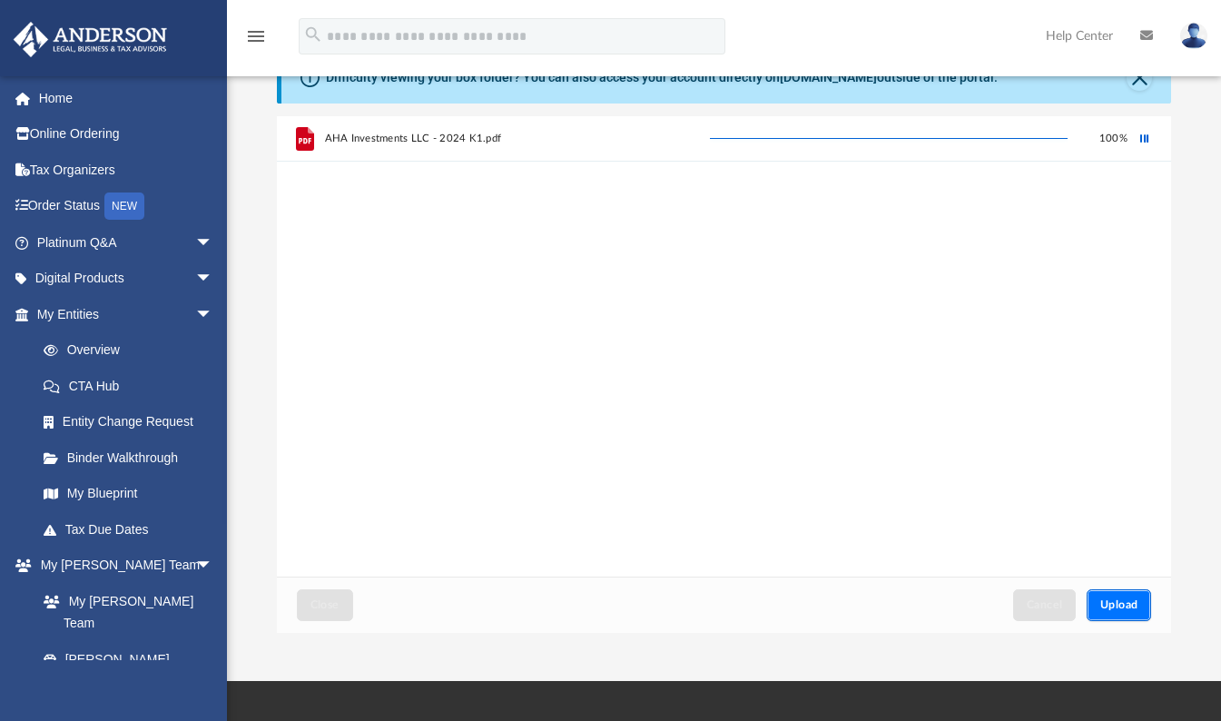
scroll to position [0, 0]
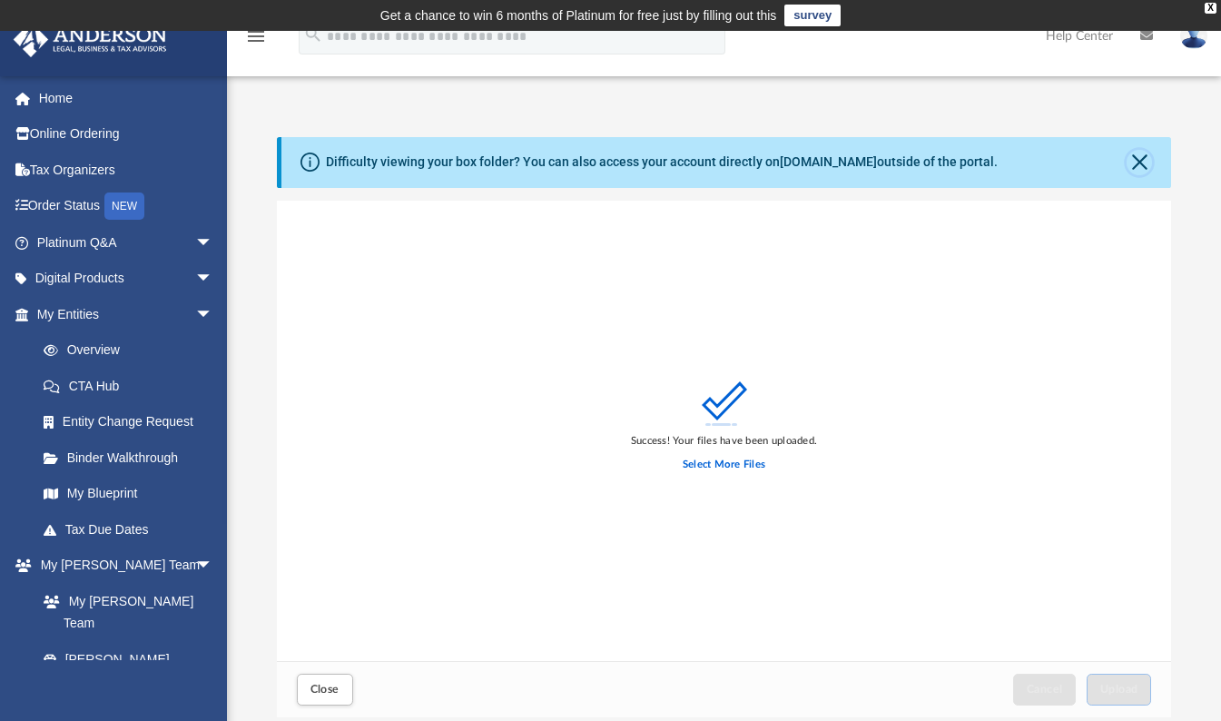
click at [1135, 166] on button "Close" at bounding box center [1139, 162] width 25 height 25
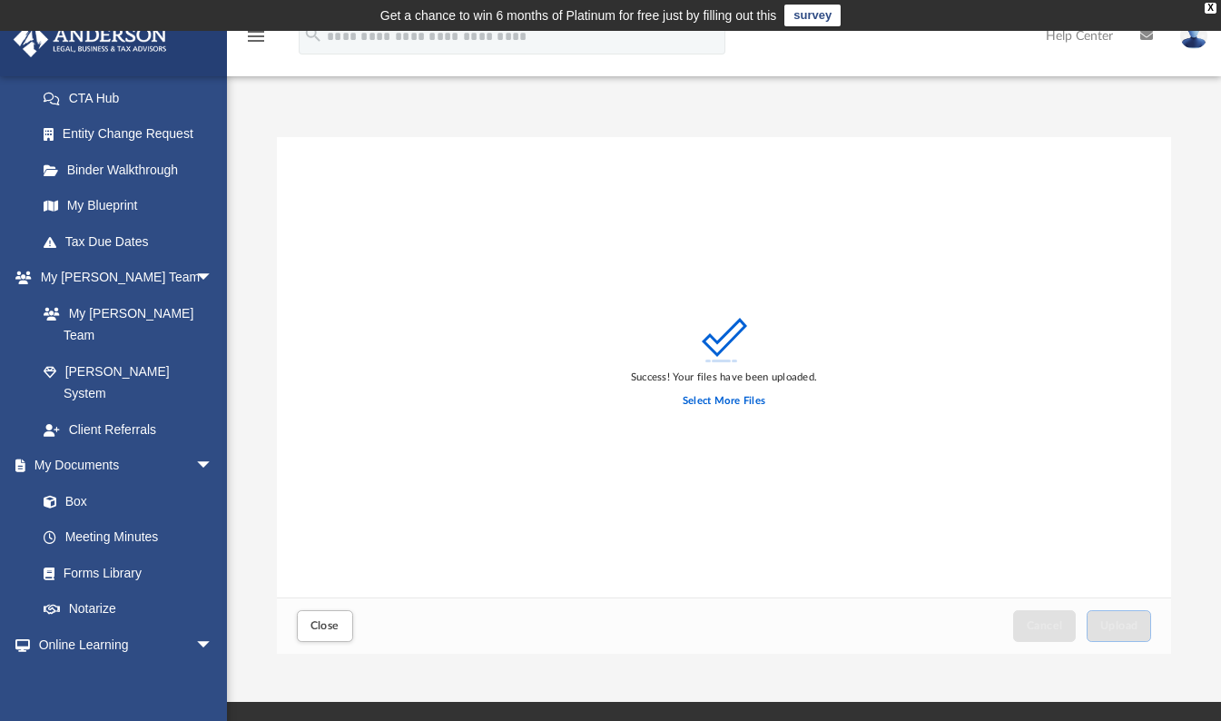
scroll to position [363, 0]
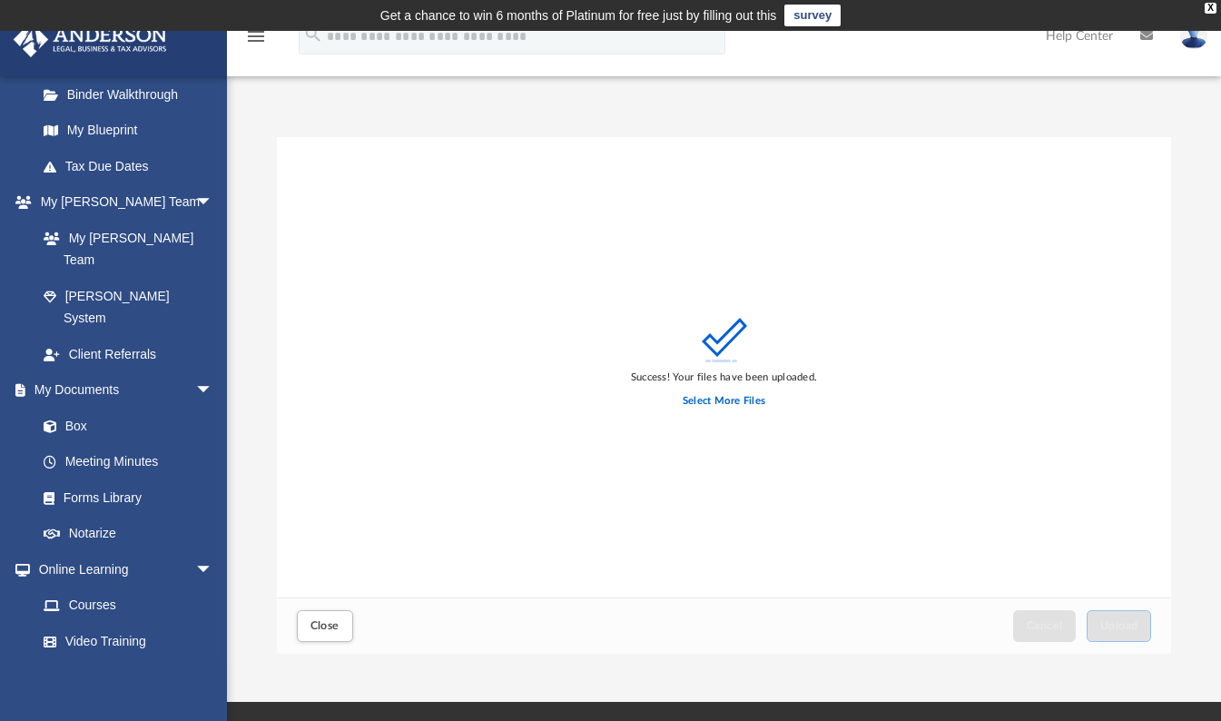
click at [66, 372] on link "My Documents arrow_drop_down" at bounding box center [122, 390] width 219 height 36
click at [65, 372] on link "My Documents arrow_drop_down" at bounding box center [122, 390] width 219 height 36
click at [66, 408] on link "Box" at bounding box center [123, 426] width 197 height 36
click at [323, 620] on span "Close" at bounding box center [324, 625] width 29 height 11
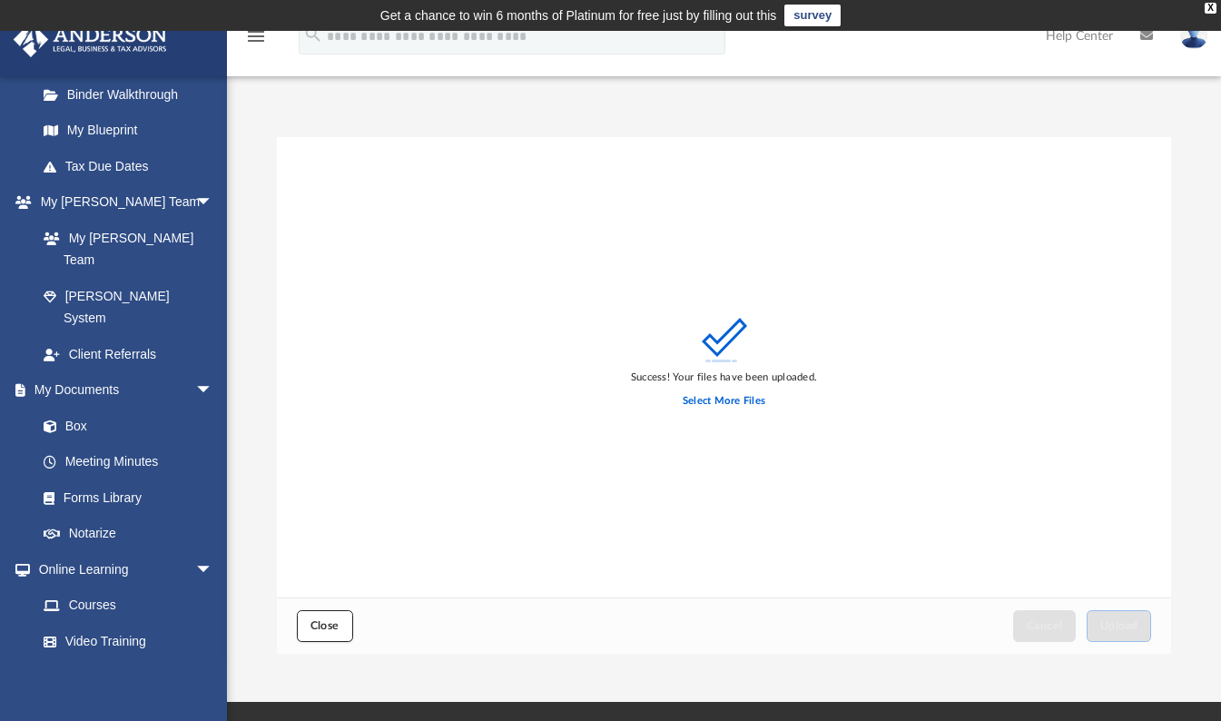
click at [323, 620] on span "Close" at bounding box center [324, 625] width 29 height 11
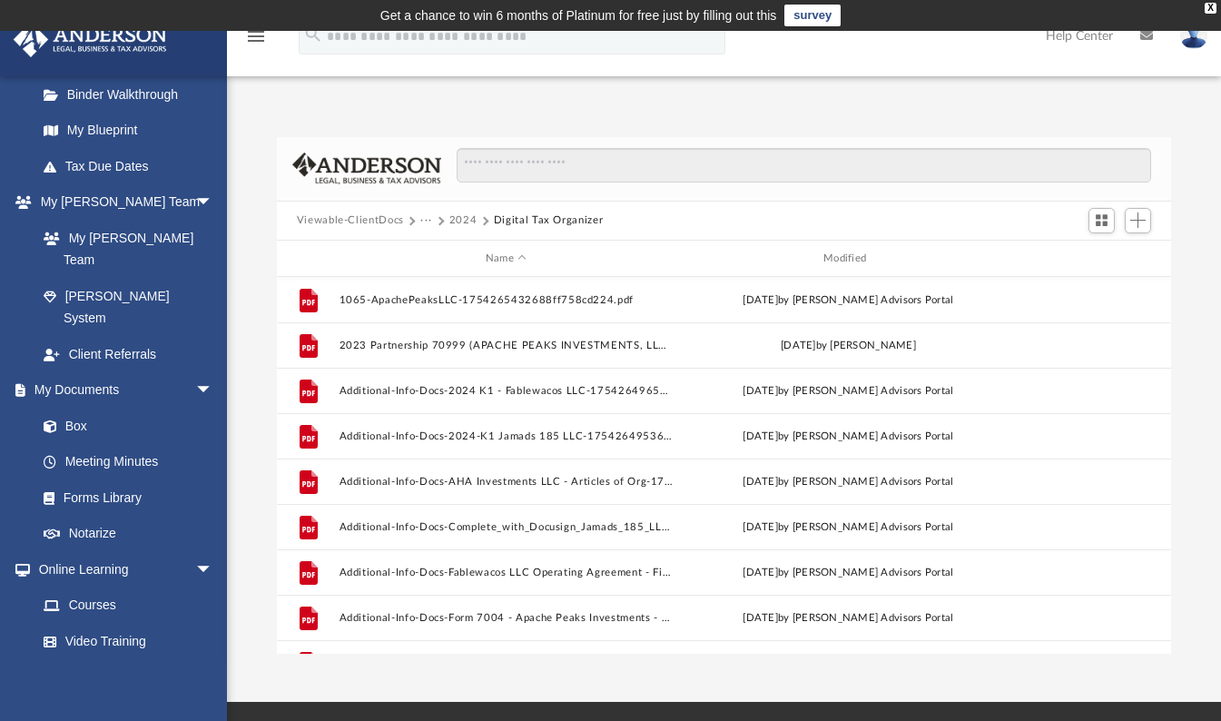
click at [73, 372] on link "My Documents arrow_drop_down" at bounding box center [122, 390] width 219 height 36
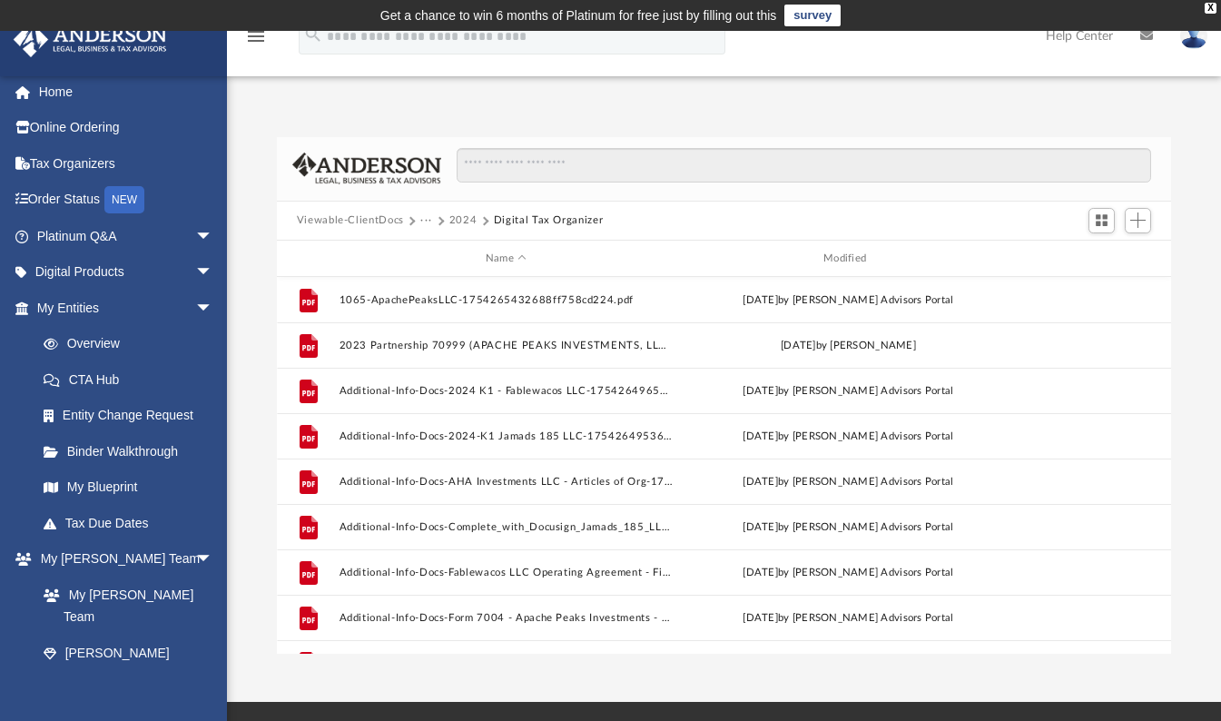
scroll to position [0, 0]
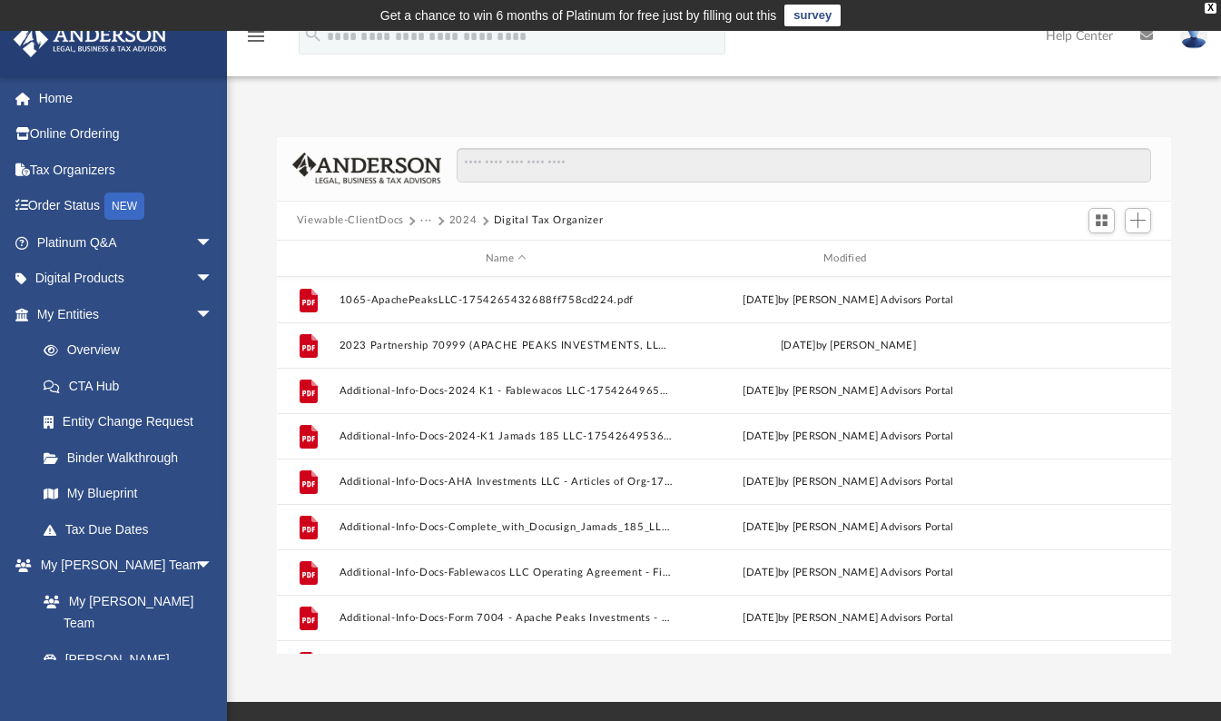
click at [55, 96] on link "Home" at bounding box center [127, 98] width 228 height 36
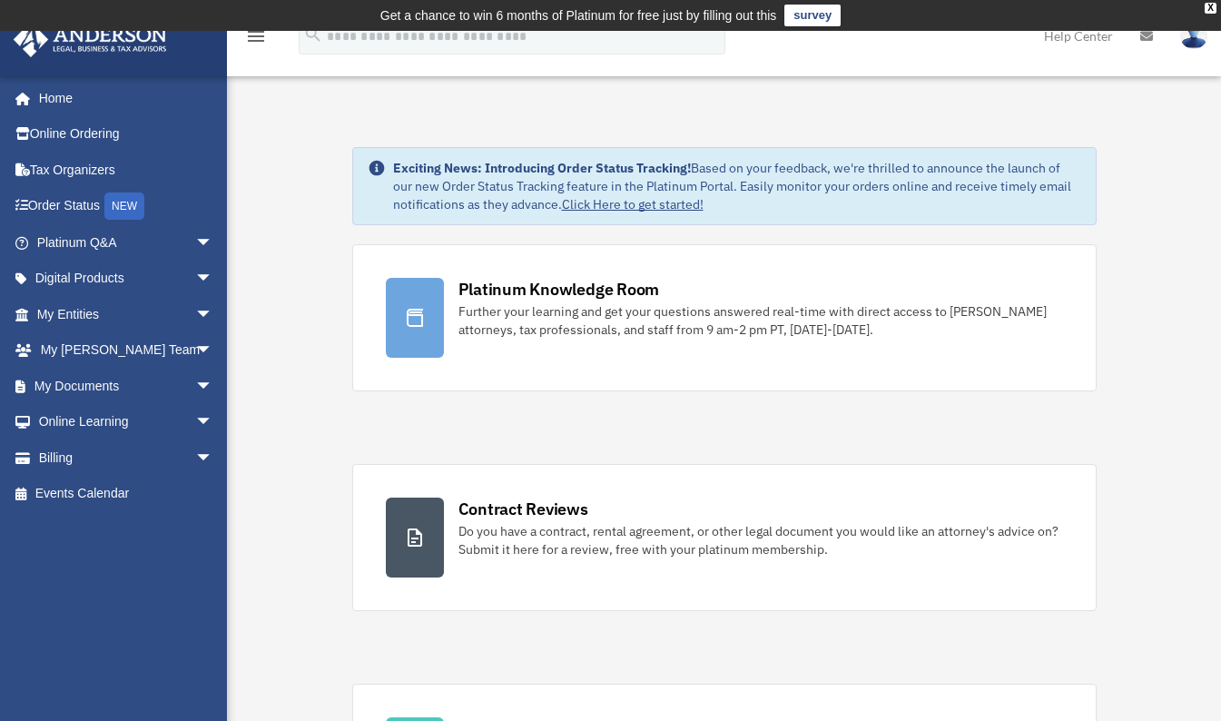
click at [81, 381] on link "My Documents arrow_drop_down" at bounding box center [127, 386] width 228 height 36
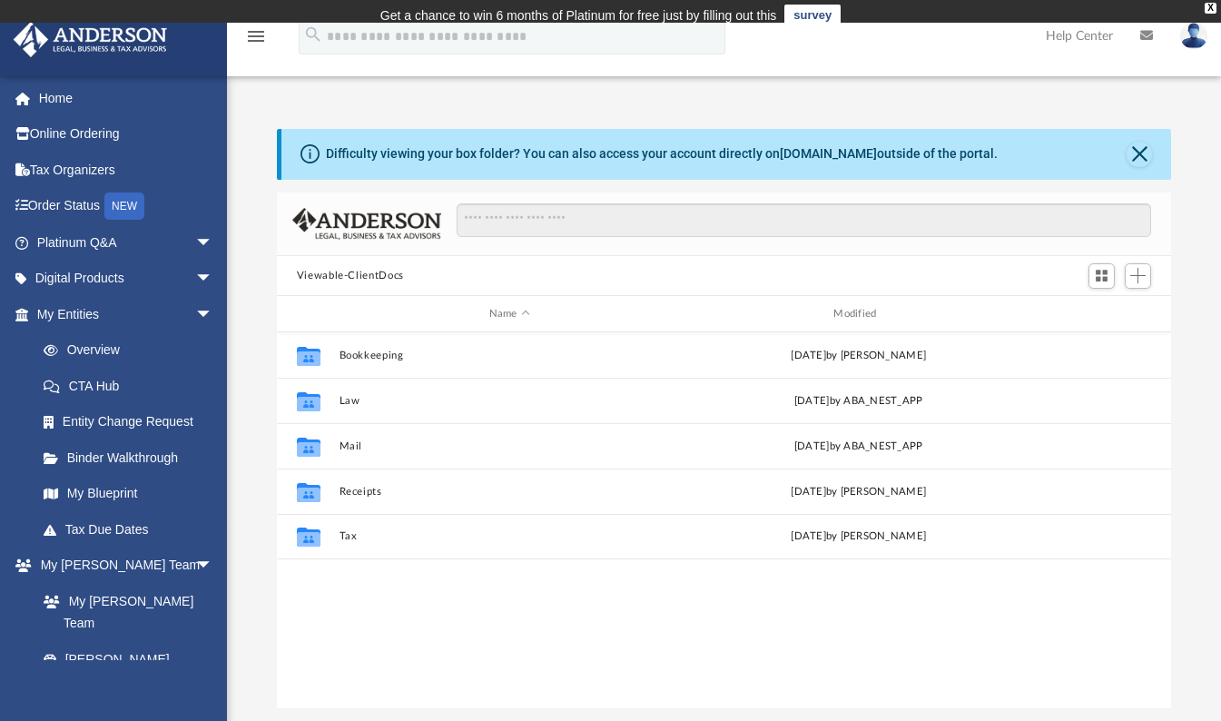
scroll to position [399, 881]
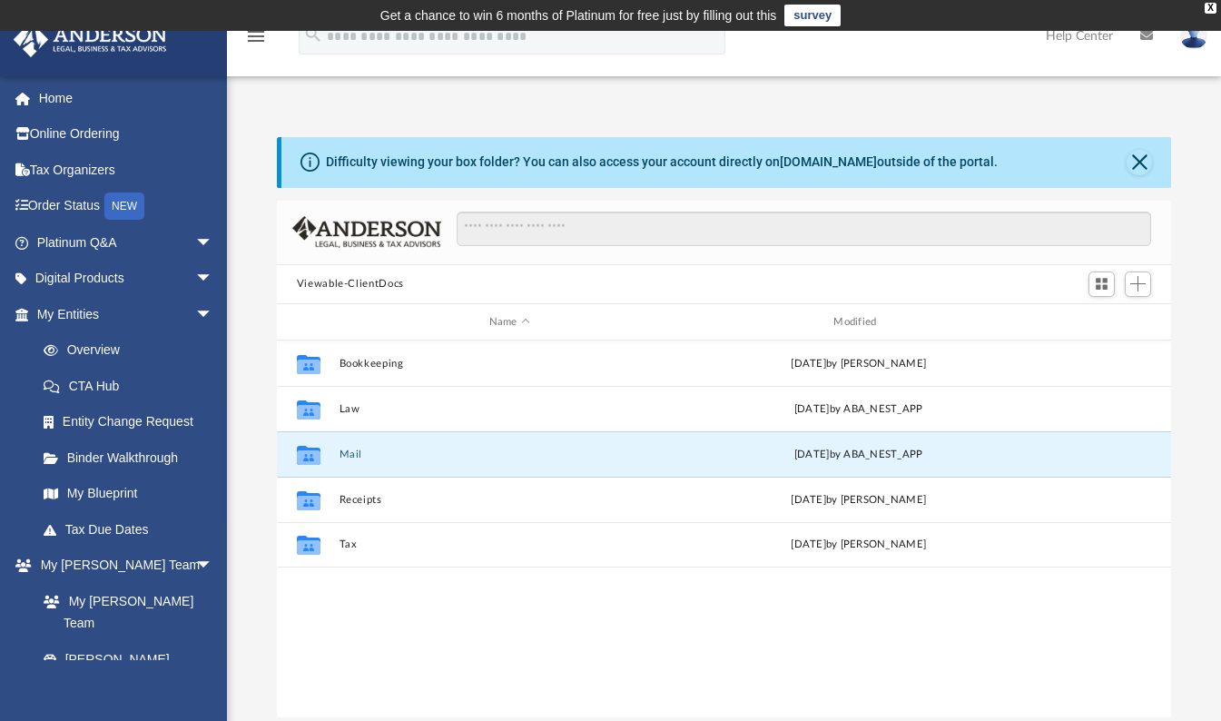
click at [350, 455] on button "Mail" at bounding box center [509, 454] width 341 height 12
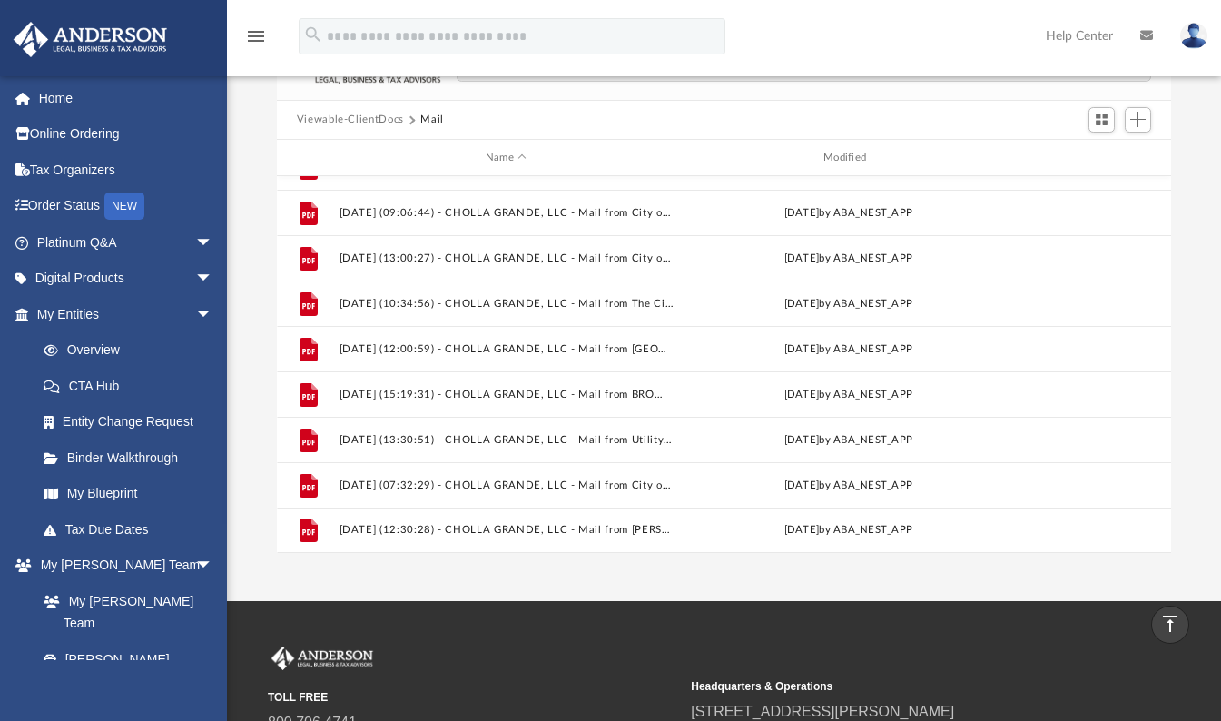
scroll to position [163, 0]
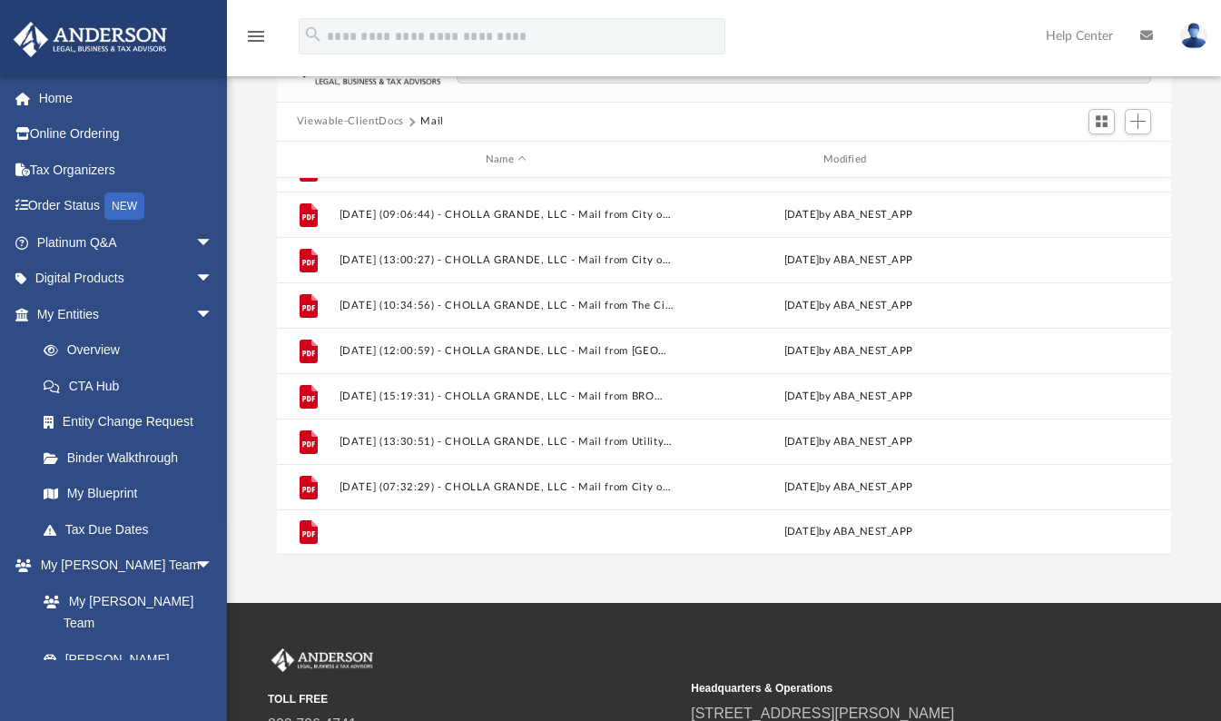
click at [419, 529] on button "2025.08.06 (12:30:28) - CHOLLA GRANDE, LLC - Mail from Alicia Woolridge Morgaso…" at bounding box center [506, 533] width 334 height 12
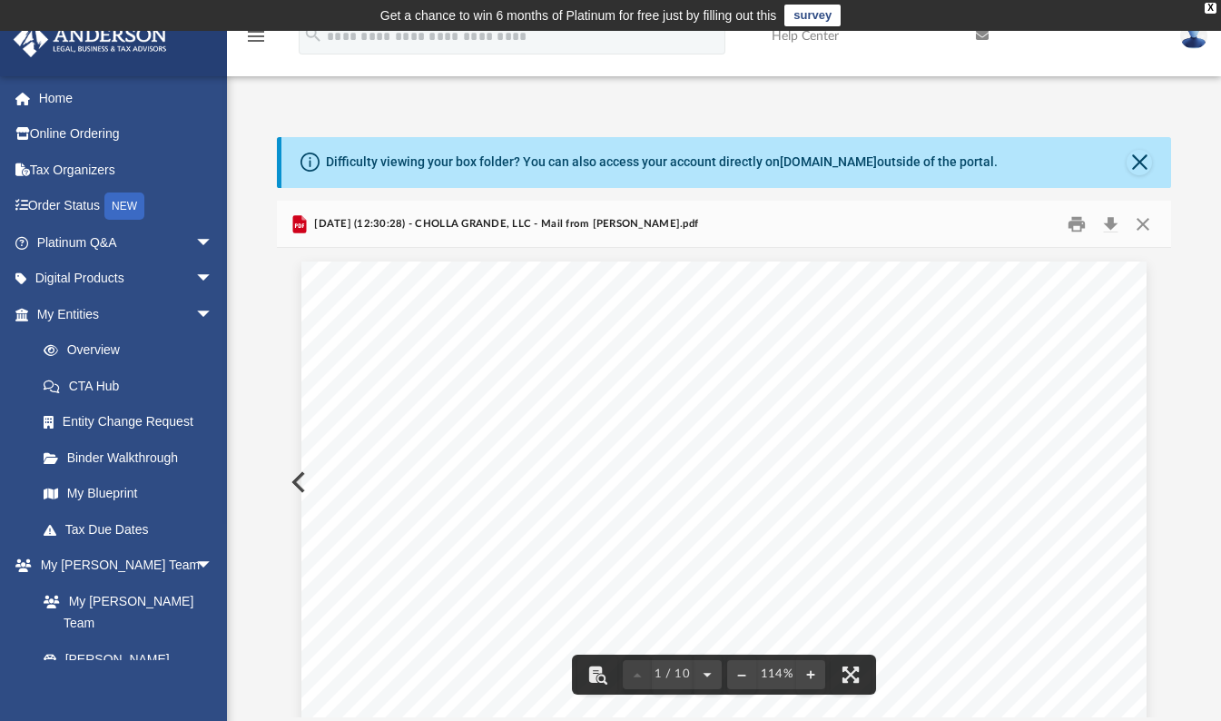
scroll to position [0, 0]
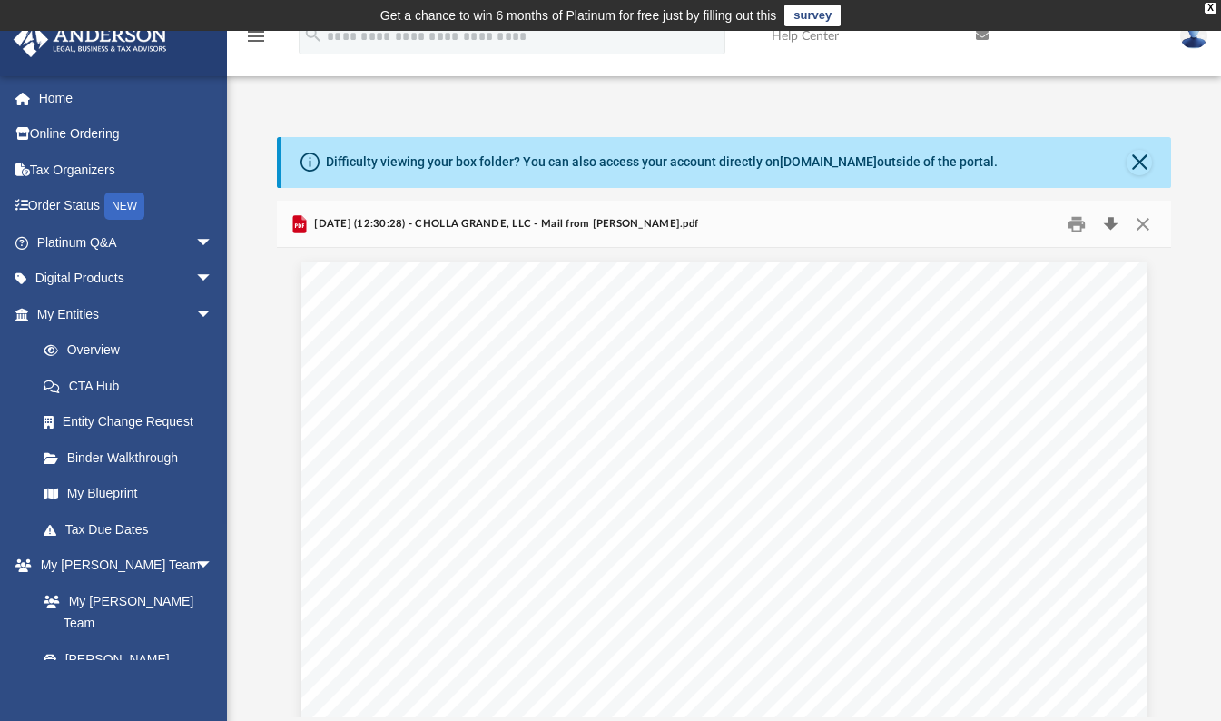
click at [1111, 225] on button "Download" at bounding box center [1110, 224] width 33 height 28
click at [1147, 224] on button "Close" at bounding box center [1143, 224] width 33 height 28
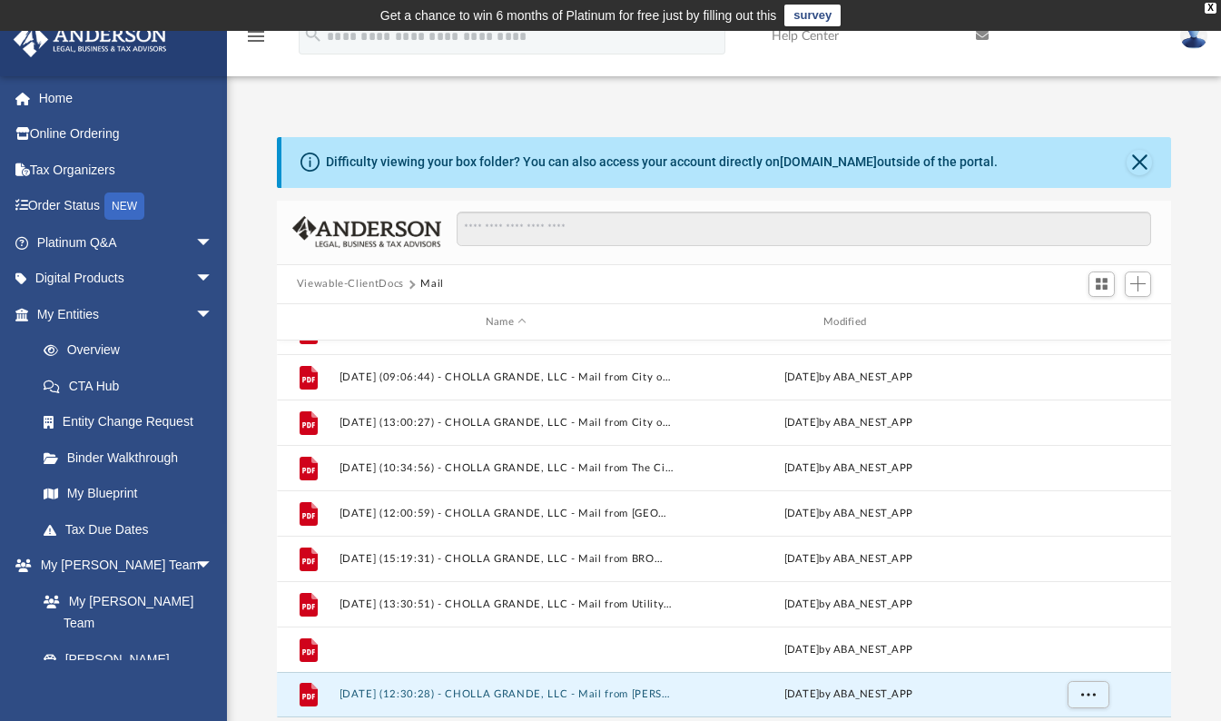
click at [509, 650] on button "2025.07.29 (07:32:29) - CHOLLA GRANDE, LLC - Mail from City of Danville.pdf" at bounding box center [506, 650] width 334 height 12
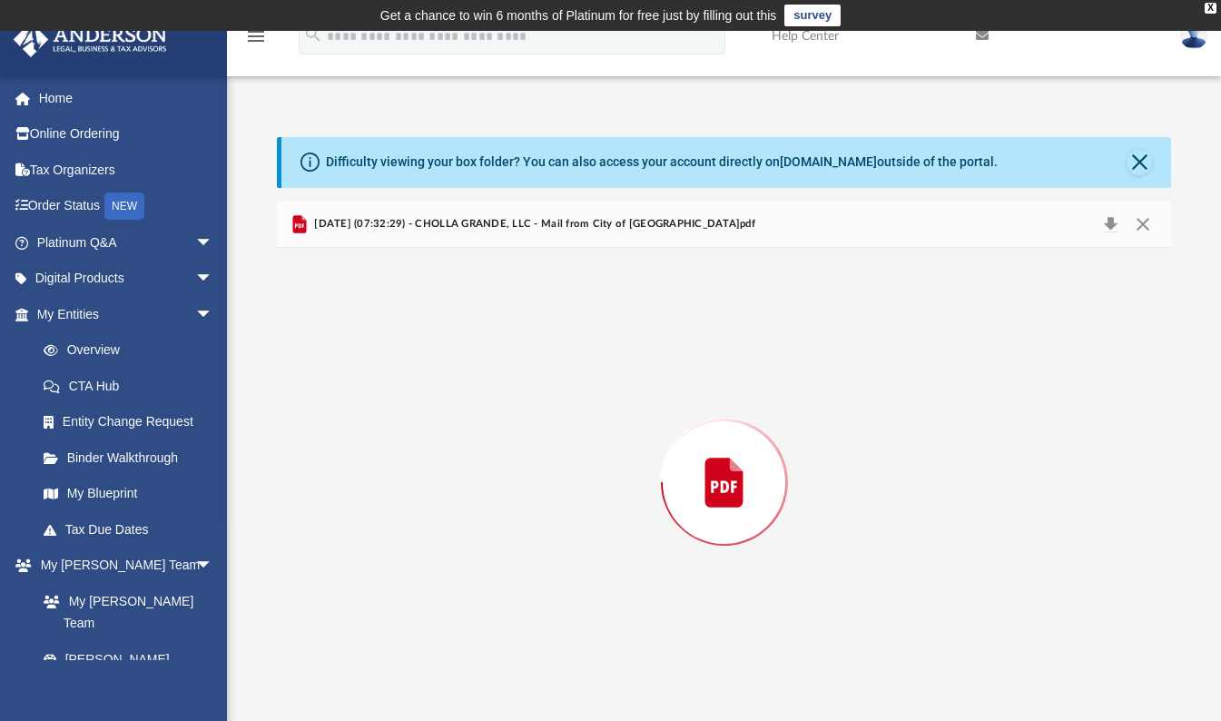
click at [509, 650] on div "Preview" at bounding box center [724, 482] width 895 height 468
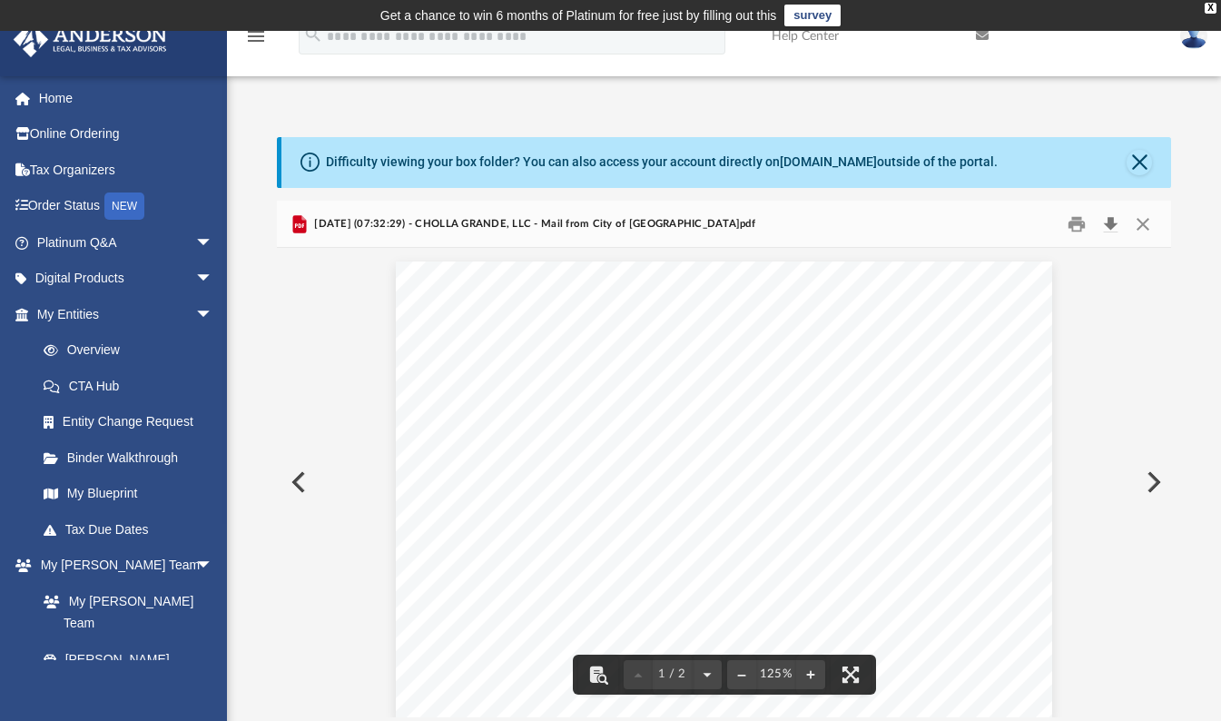
click at [1109, 221] on button "Download" at bounding box center [1110, 224] width 33 height 28
click at [1148, 225] on button "Close" at bounding box center [1143, 224] width 33 height 28
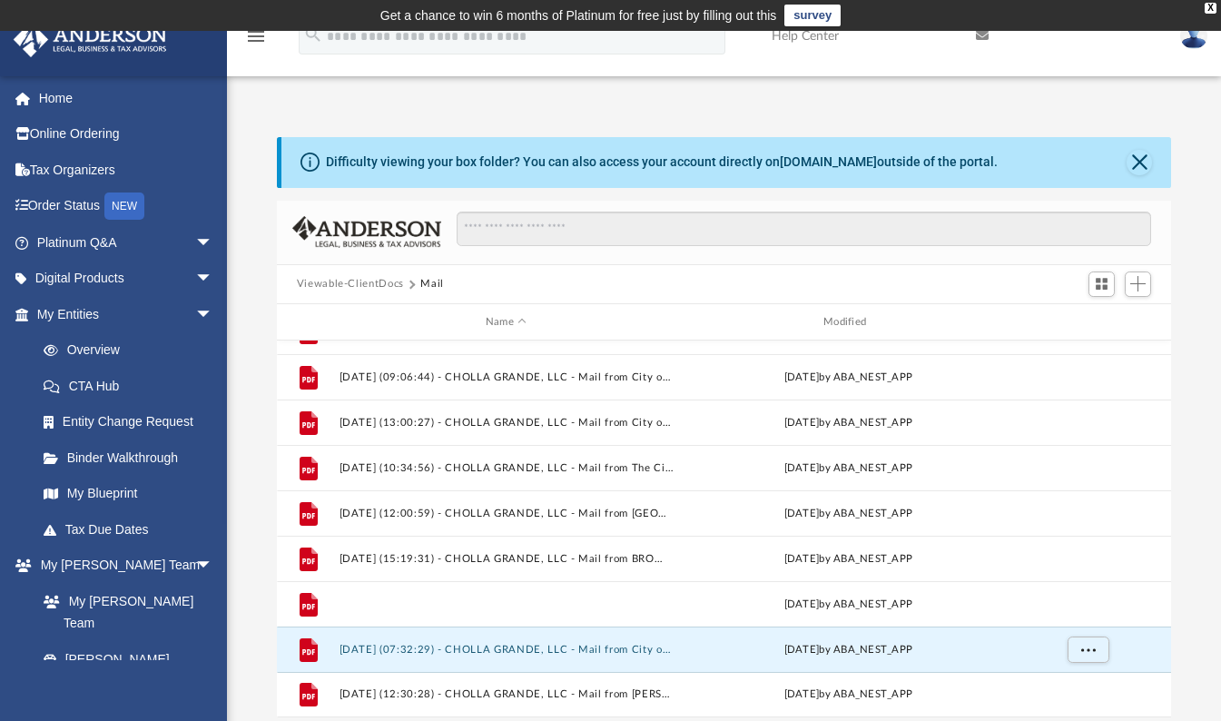
click at [519, 602] on button "2025.07.25 (13:30:51) - CHOLLA GRANDE, LLC - Mail from Utility Customer Service…" at bounding box center [506, 604] width 334 height 12
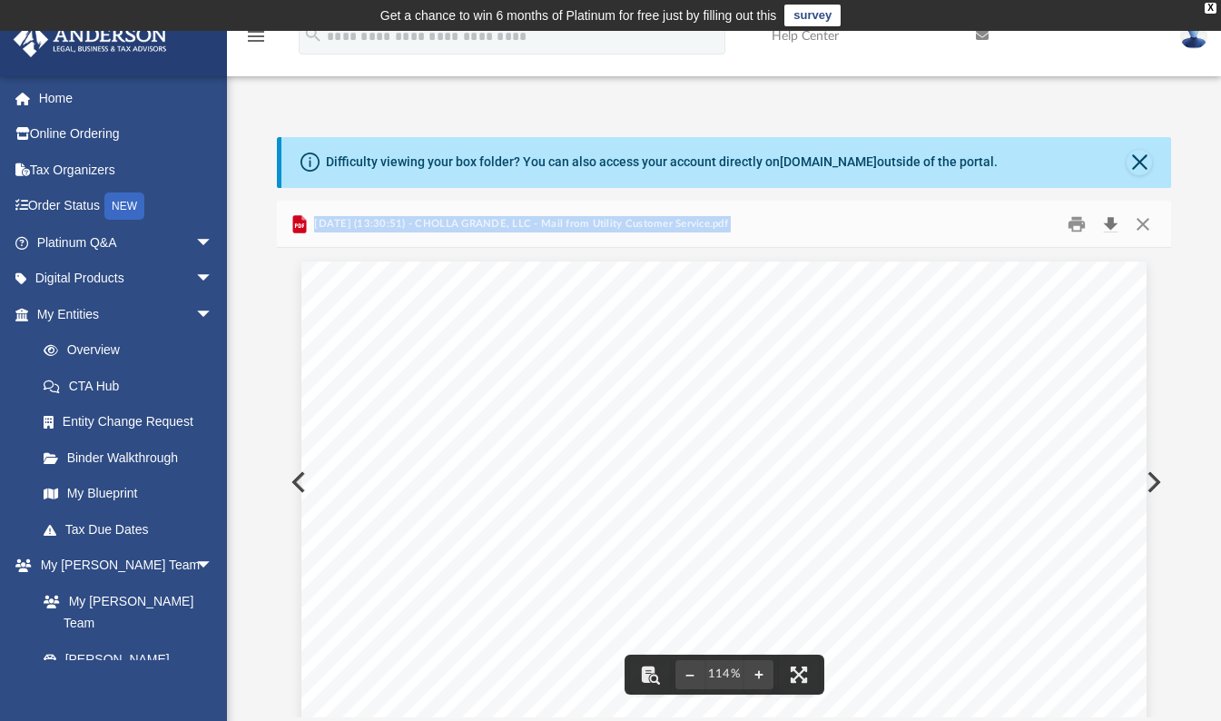
click at [1109, 222] on button "Download" at bounding box center [1110, 224] width 33 height 28
click at [1149, 228] on button "Close" at bounding box center [1143, 224] width 33 height 28
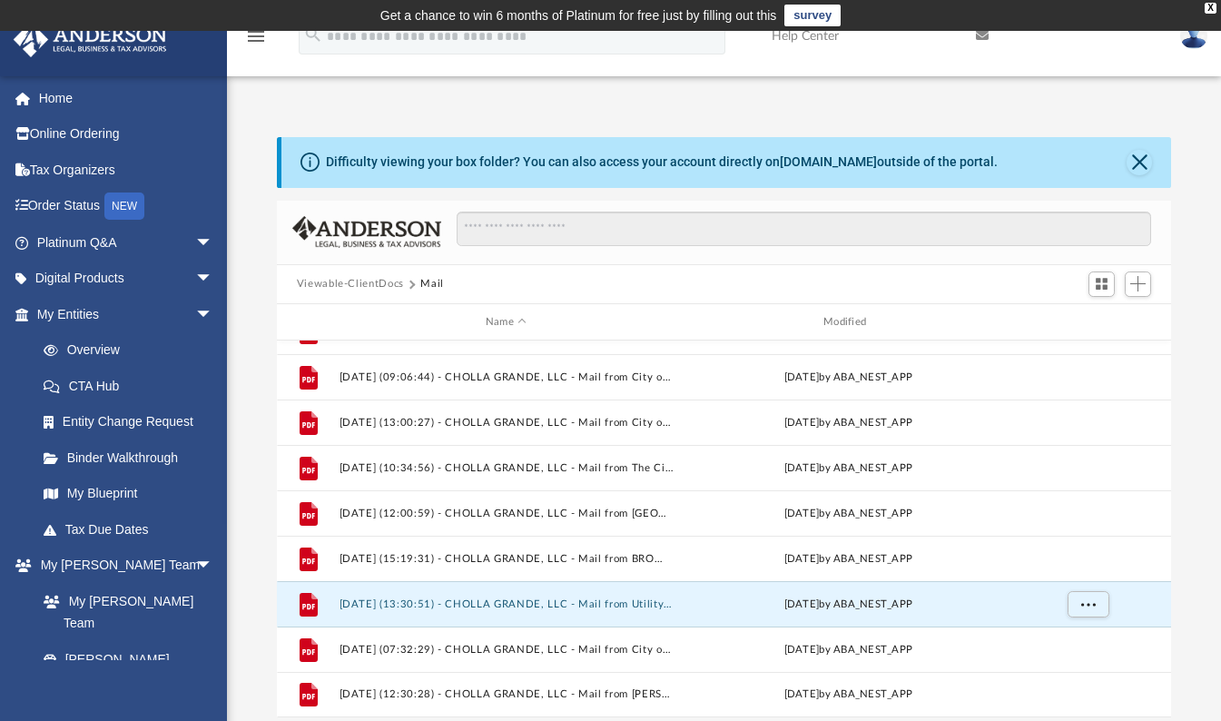
click at [99, 485] on link "My Blueprint" at bounding box center [128, 494] width 206 height 36
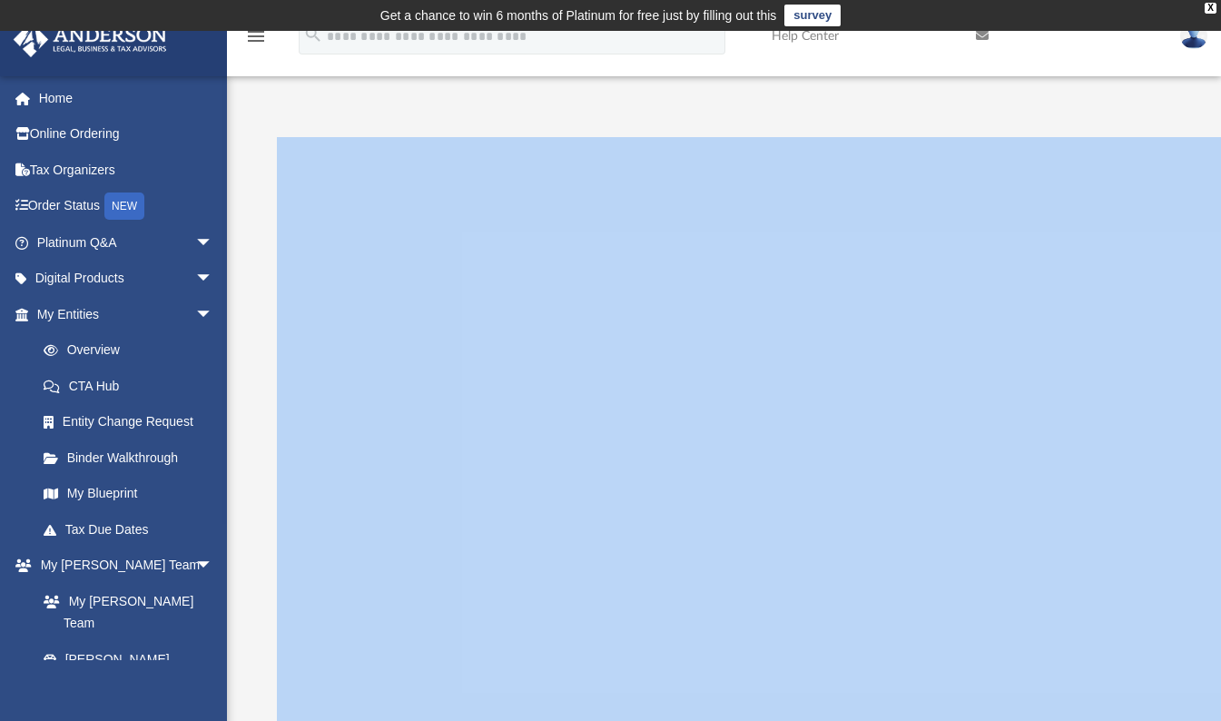
click at [52, 96] on link "Home" at bounding box center [127, 98] width 228 height 36
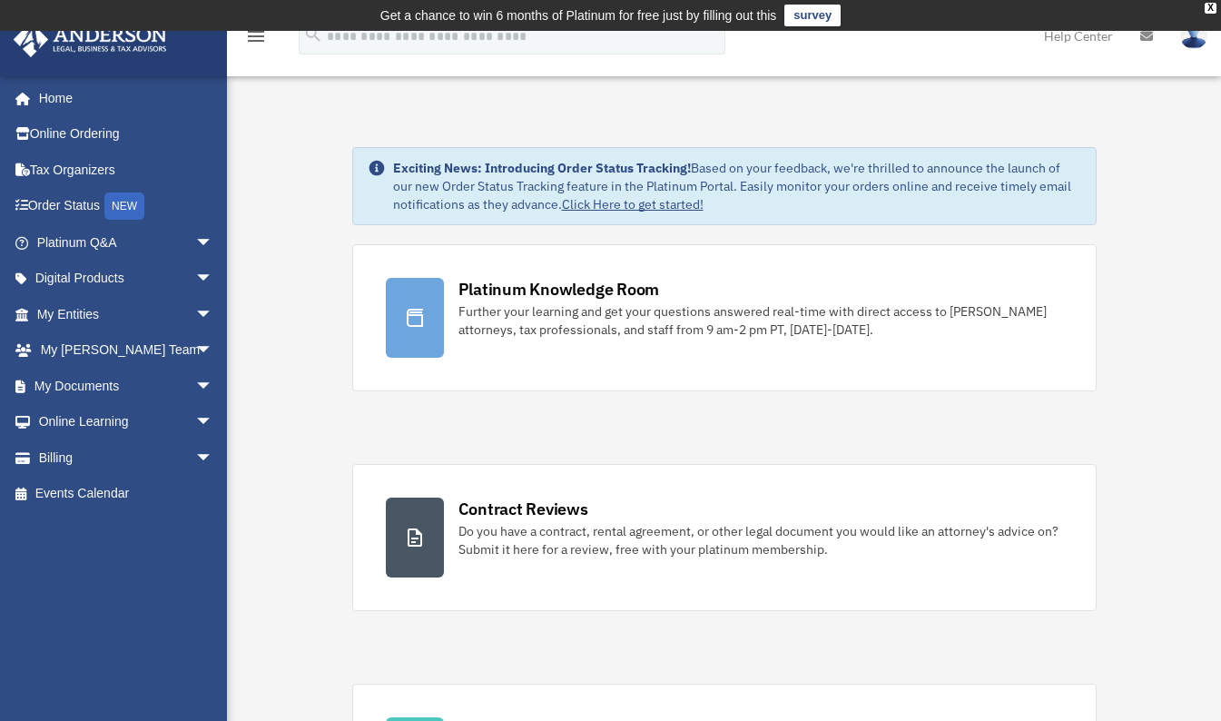
click at [54, 453] on link "Billing arrow_drop_down" at bounding box center [127, 457] width 228 height 36
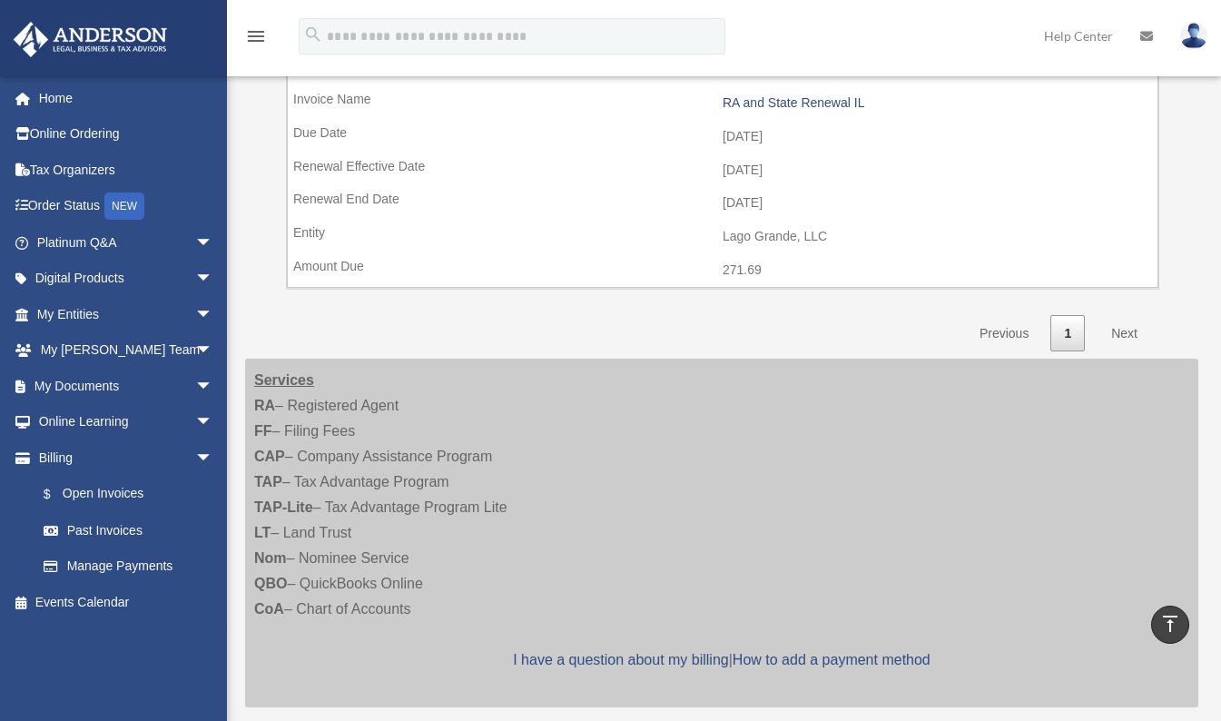
scroll to position [999, 0]
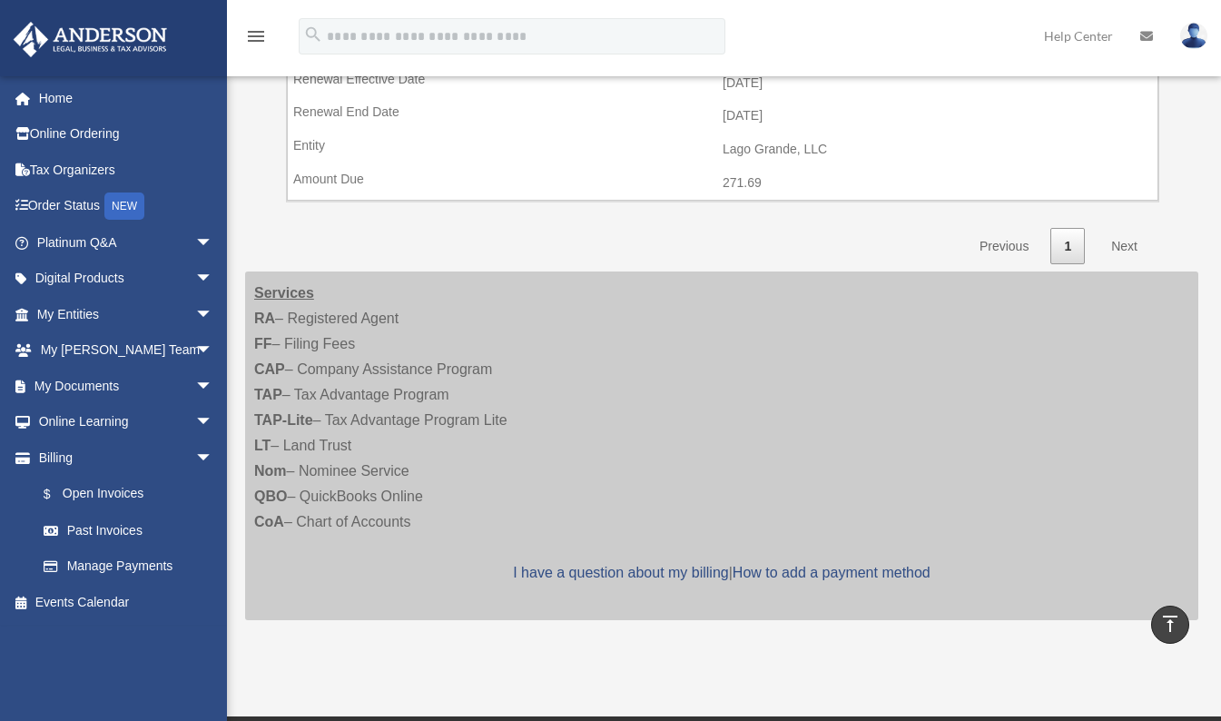
click at [1122, 244] on link "Next" at bounding box center [1125, 246] width 54 height 37
click at [778, 572] on link "How to add a payment method" at bounding box center [832, 572] width 198 height 15
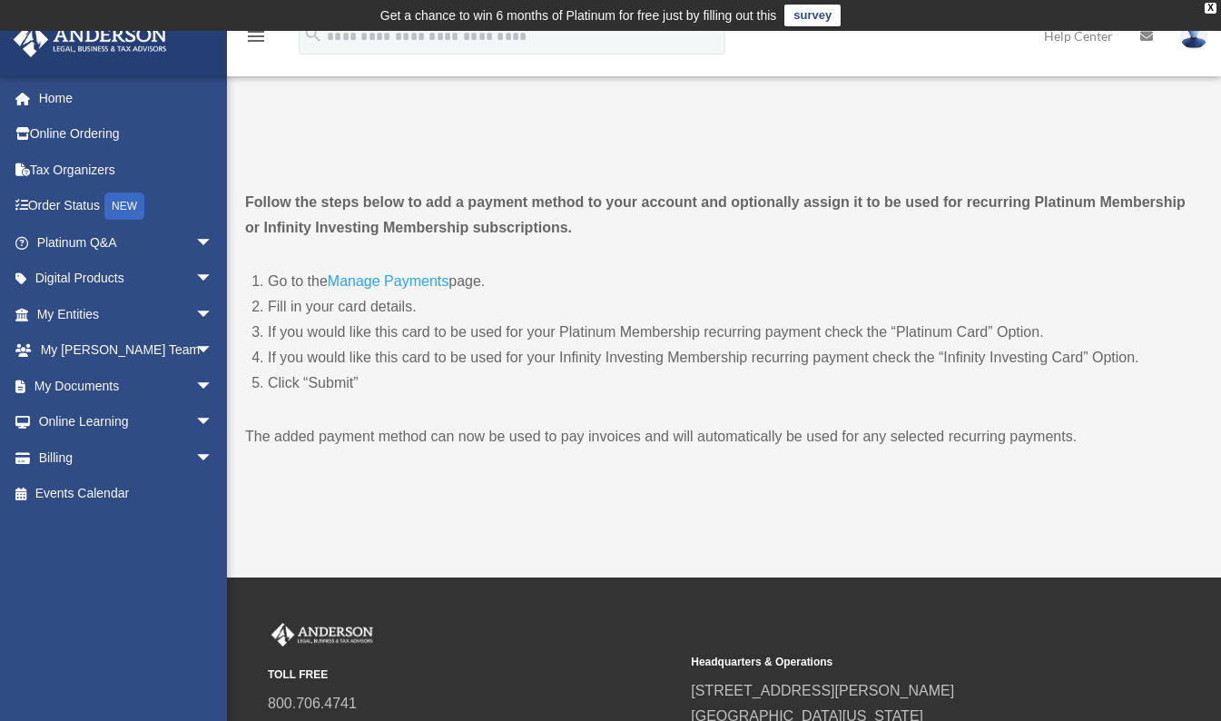
click at [383, 287] on link "Manage Payments" at bounding box center [388, 285] width 121 height 25
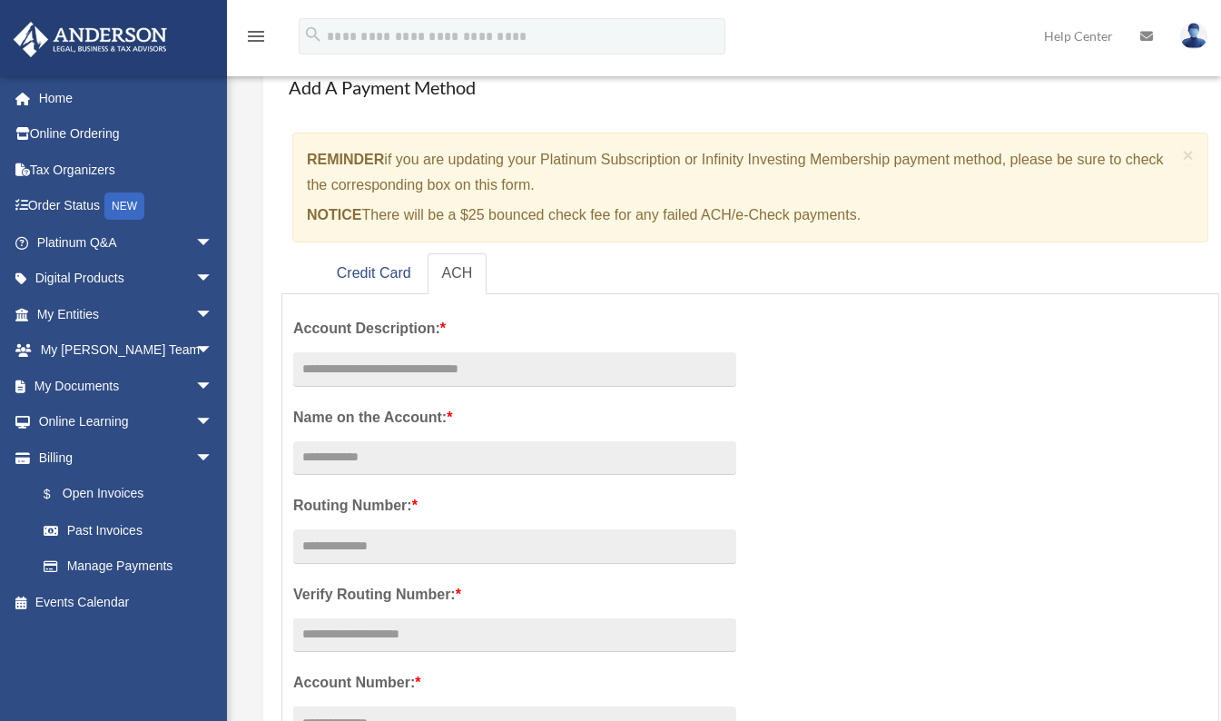
scroll to position [182, 0]
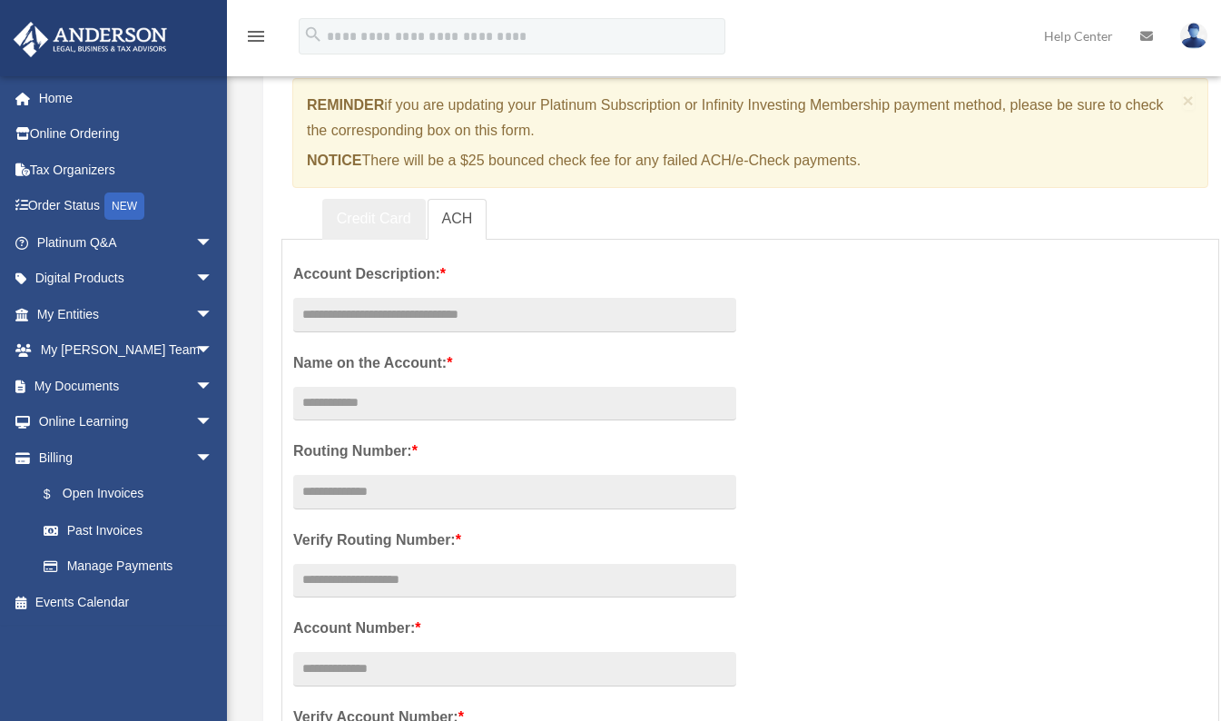
click at [363, 217] on link "Credit Card" at bounding box center [373, 219] width 103 height 41
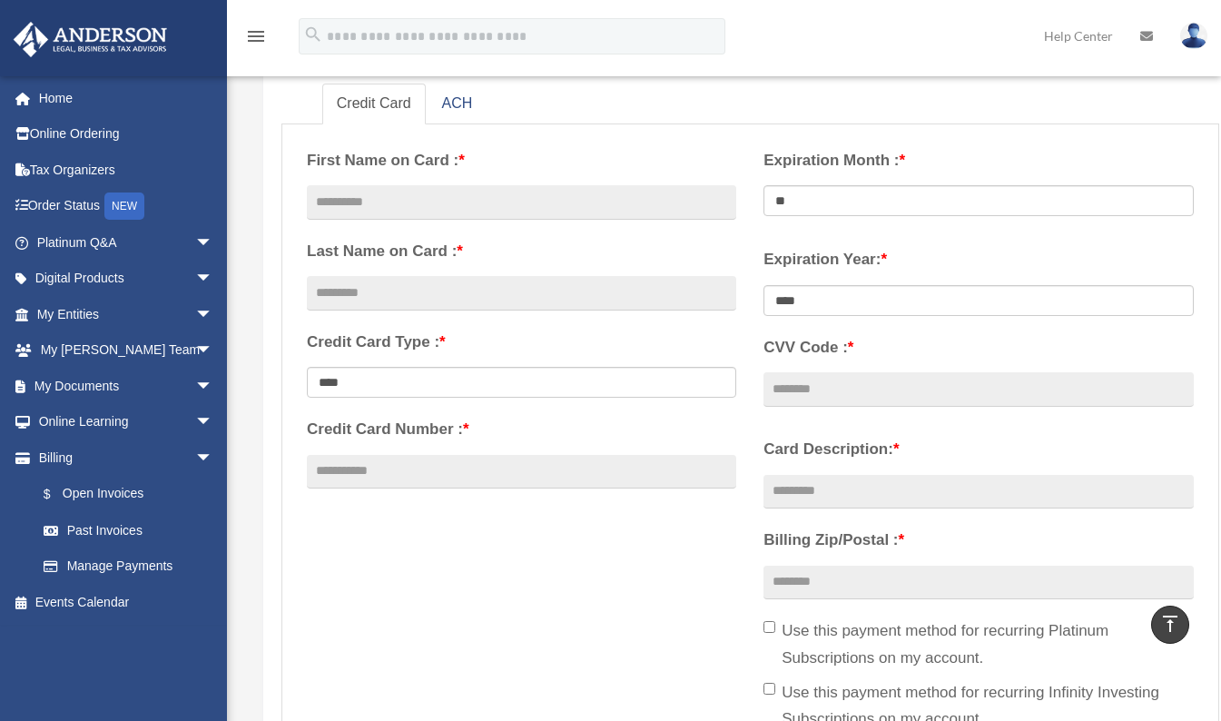
scroll to position [272, 0]
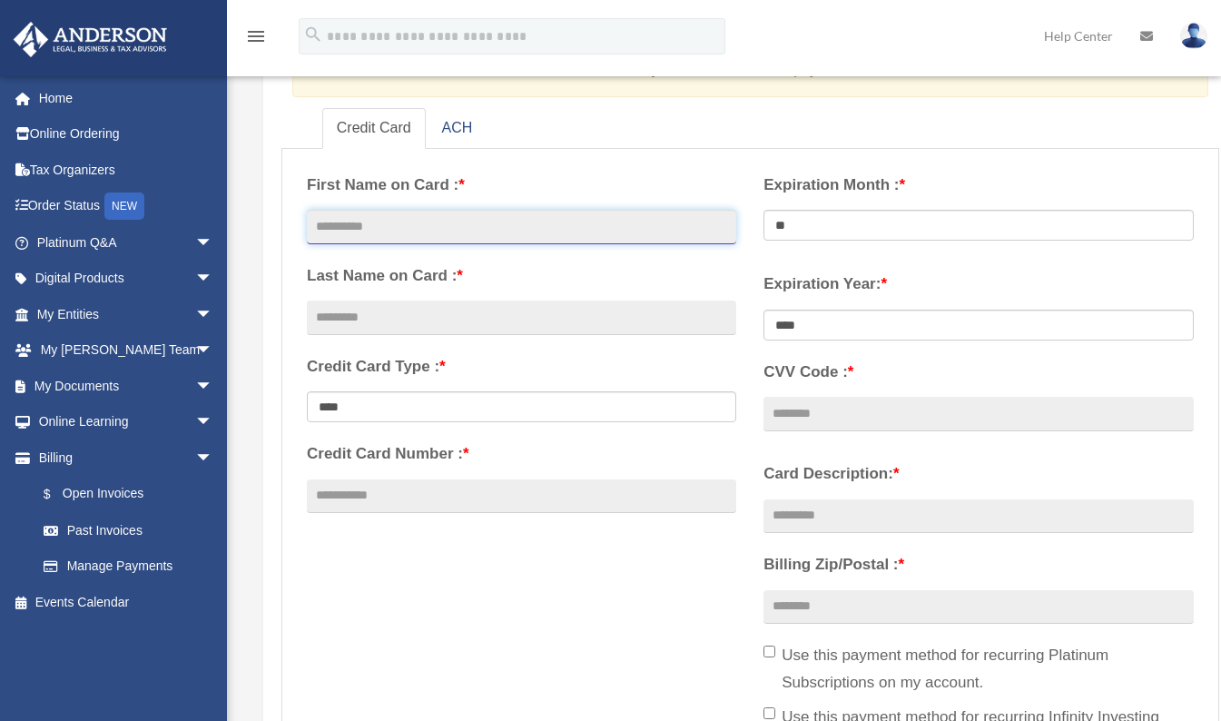
click at [362, 219] on input "text" at bounding box center [521, 227] width 429 height 34
type input "******"
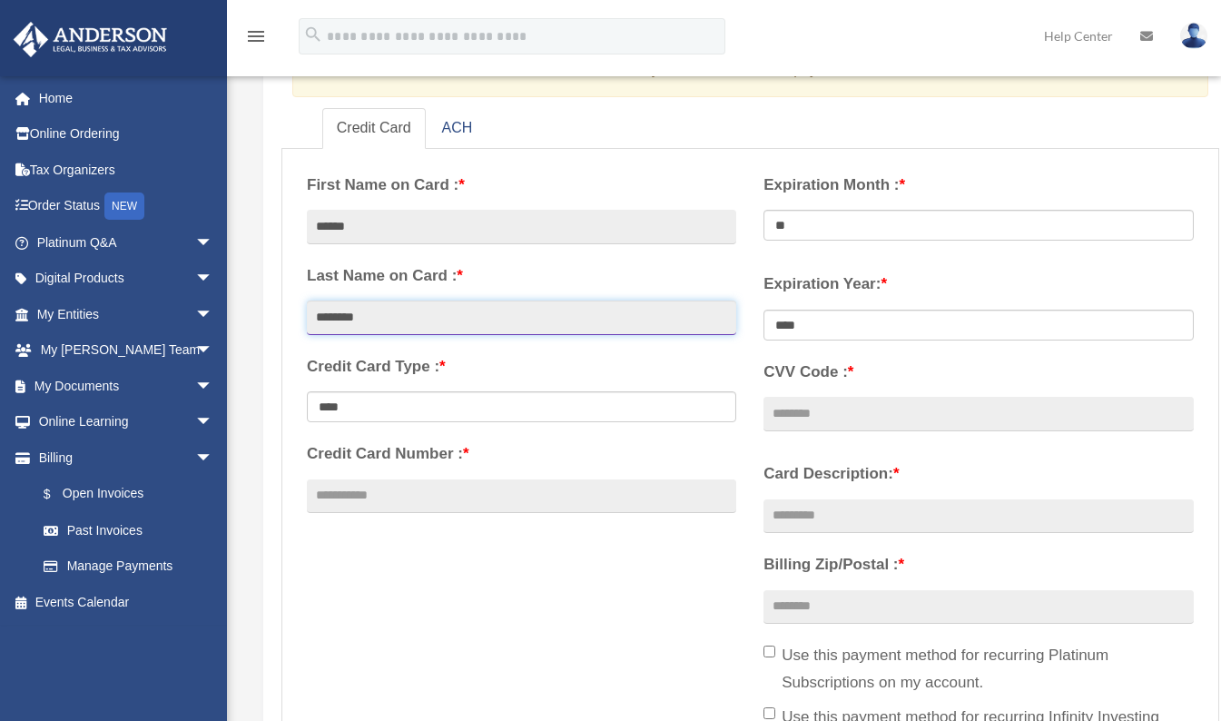
type input "********"
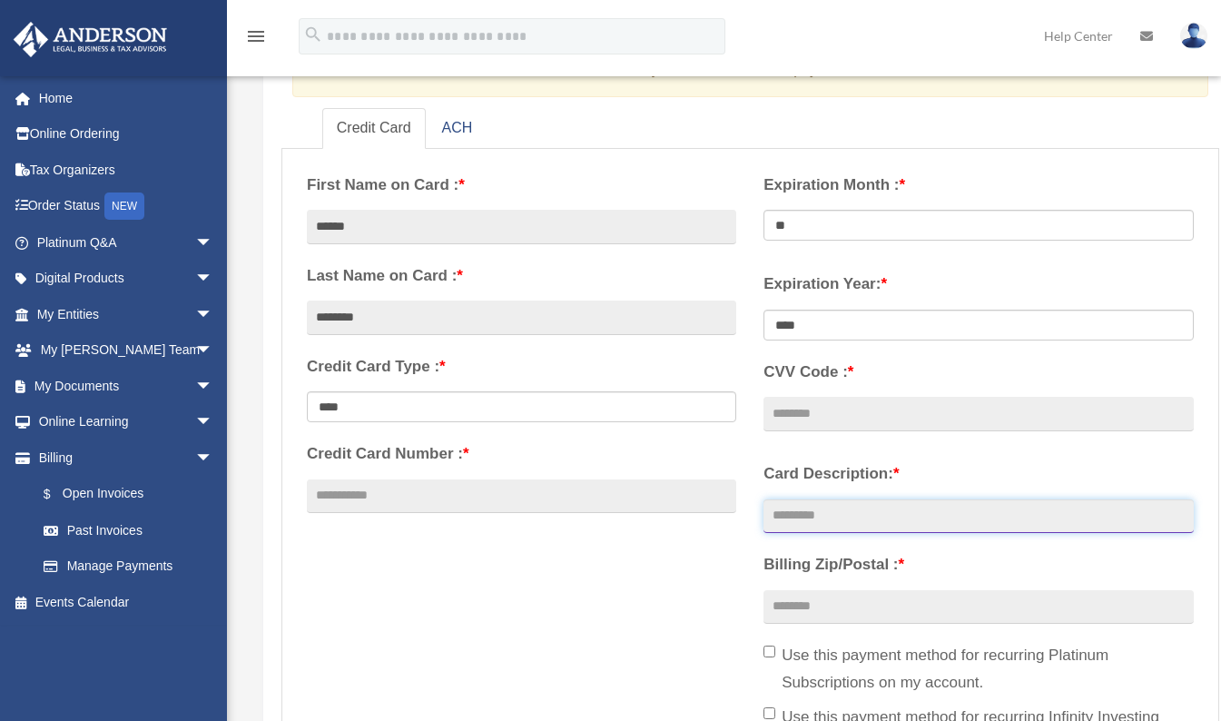
click at [890, 518] on input "Card Description: *" at bounding box center [977, 516] width 429 height 34
type input "**********"
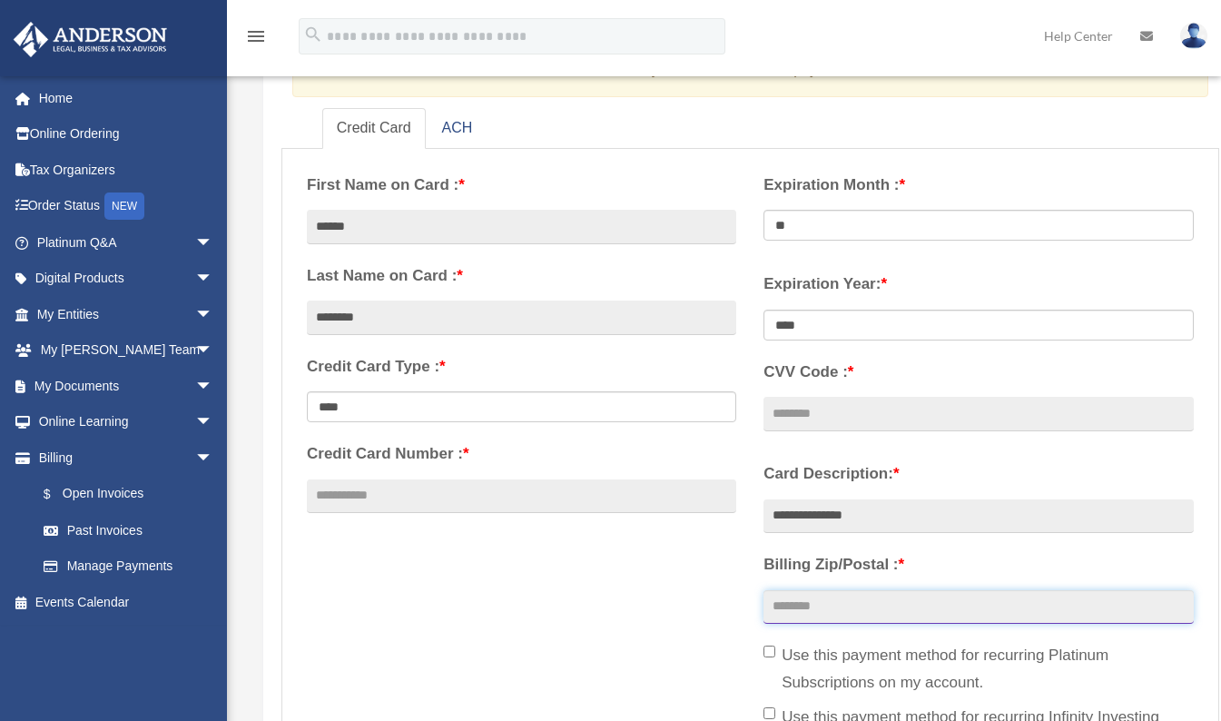
click at [883, 602] on input "Billing Zip/Postal : *" at bounding box center [977, 607] width 429 height 34
type input "*****"
click at [474, 607] on div "**********" at bounding box center [750, 463] width 914 height 606
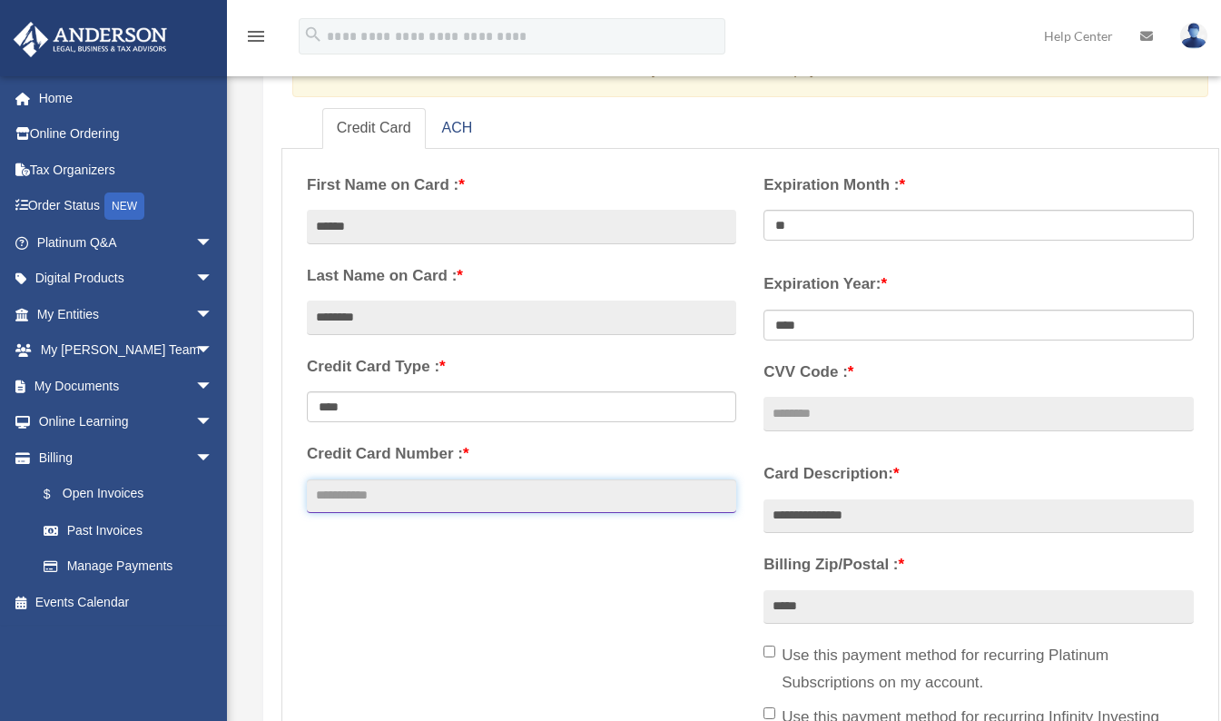
click at [373, 495] on input "Credit Card Number : *" at bounding box center [521, 496] width 429 height 34
type input "**********"
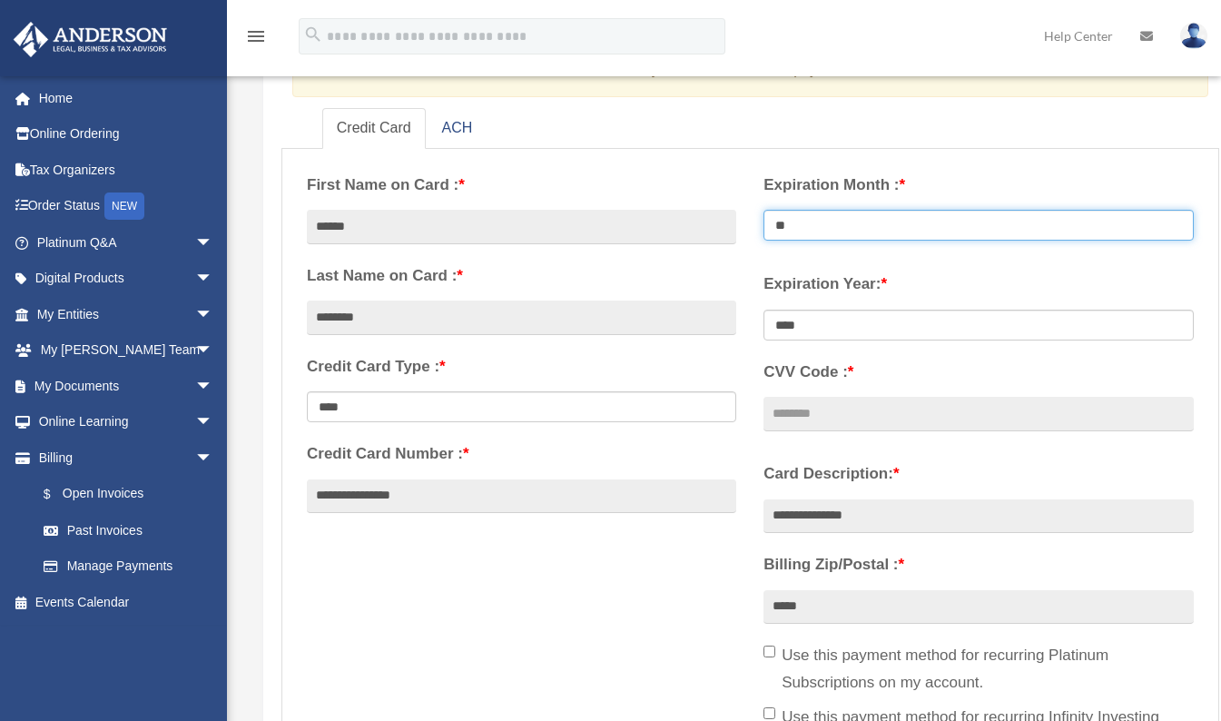
click at [815, 227] on select "** ** ** ** ** ** ** ** ** ** ** **" at bounding box center [977, 225] width 429 height 31
select select "**"
click at [763, 210] on select "** ** ** ** ** ** ** ** ** ** ** **" at bounding box center [977, 225] width 429 height 31
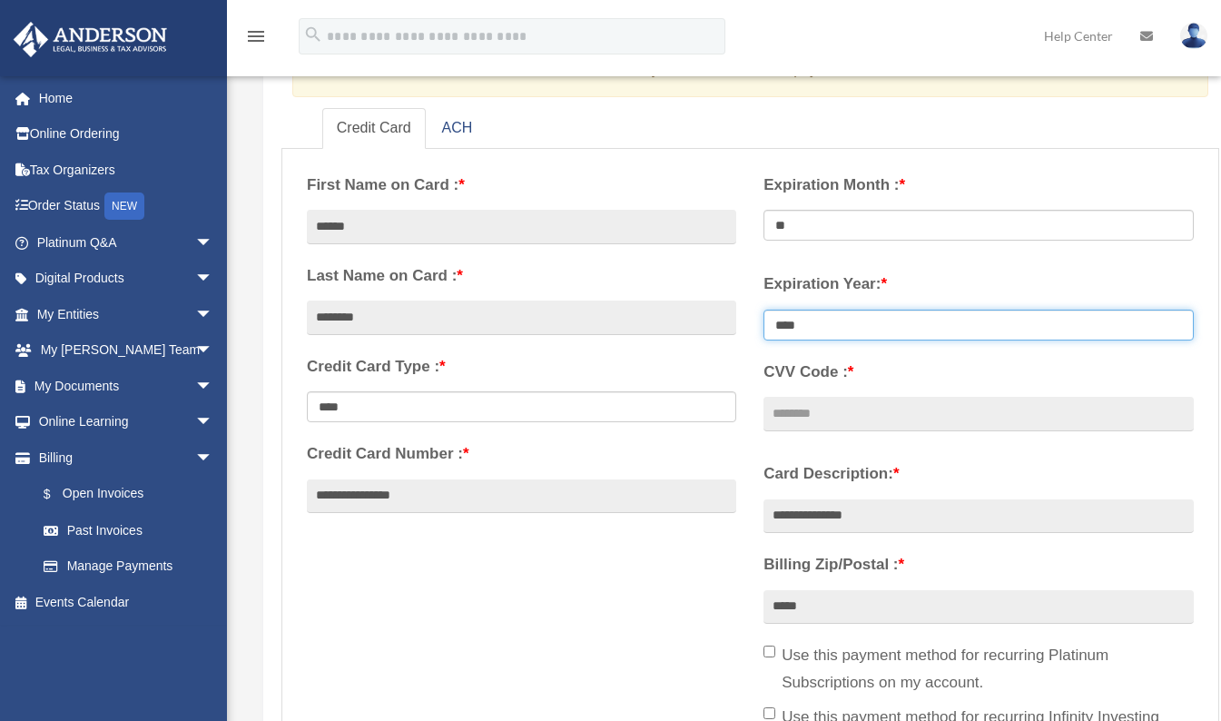
click at [822, 329] on select "**** **** **** **** **** **** **** **** ****" at bounding box center [977, 325] width 429 height 31
click at [823, 327] on select "**** **** **** **** **** **** **** **** ****" at bounding box center [977, 325] width 429 height 31
click at [821, 317] on select "**** **** **** **** **** **** **** **** ****" at bounding box center [977, 325] width 429 height 31
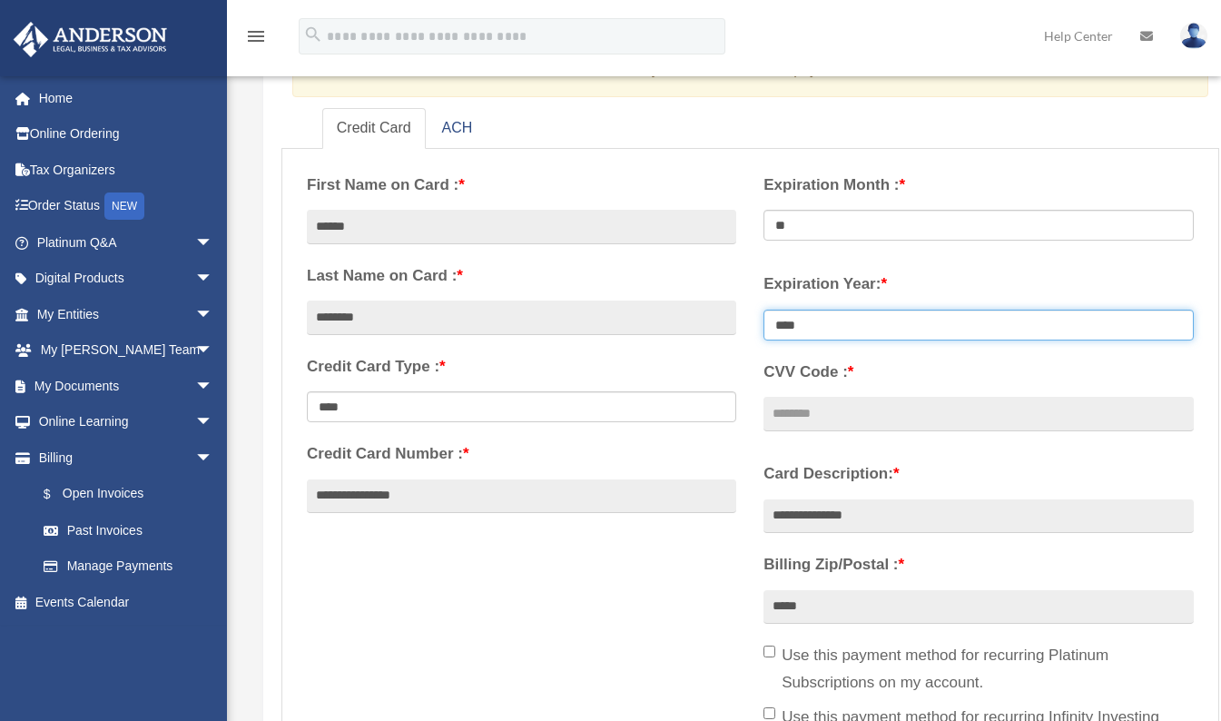
click at [821, 317] on select "**** **** **** **** **** **** **** **** ****" at bounding box center [977, 325] width 429 height 31
select select "****"
click at [763, 310] on select "**** **** **** **** **** **** **** **** ****" at bounding box center [977, 325] width 429 height 31
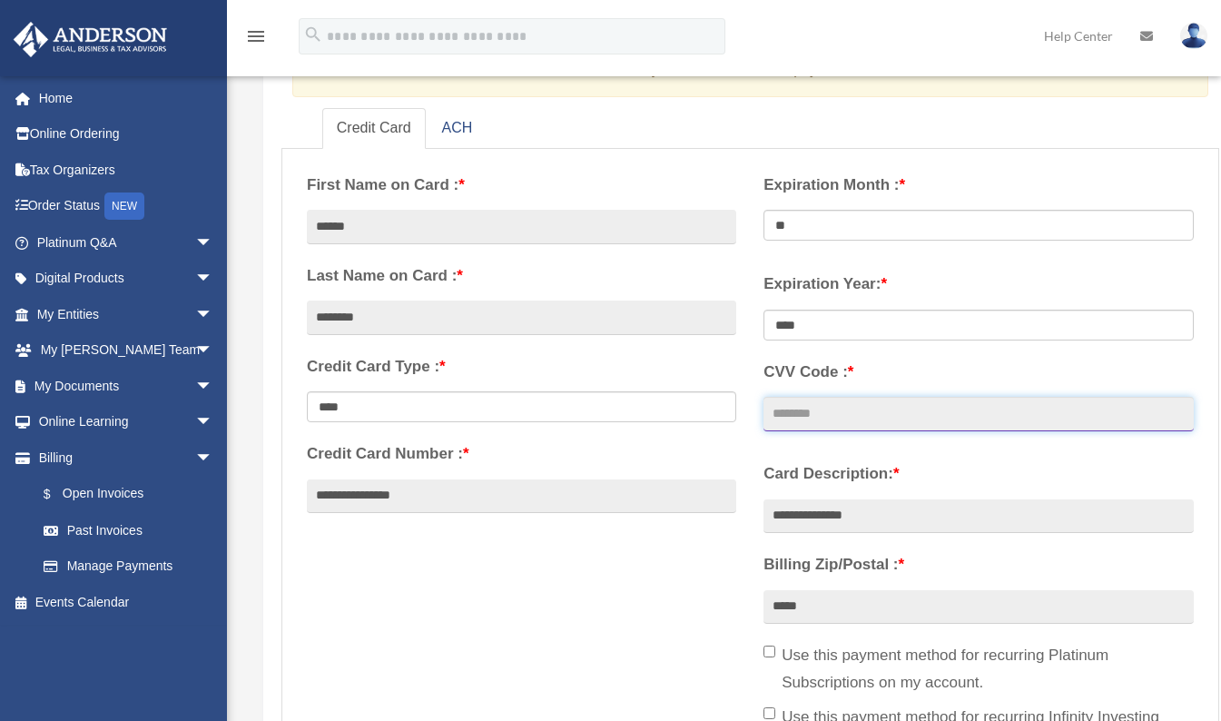
click at [790, 405] on input "CVV Code : *" at bounding box center [977, 414] width 429 height 34
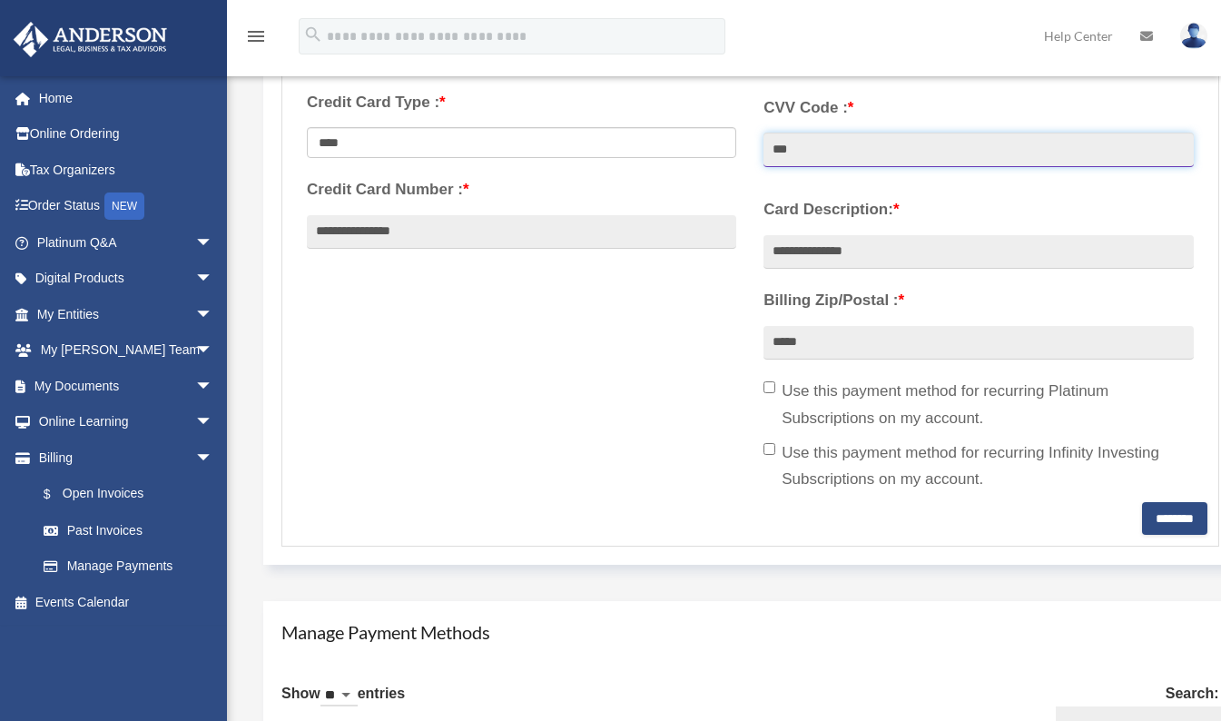
scroll to position [545, 0]
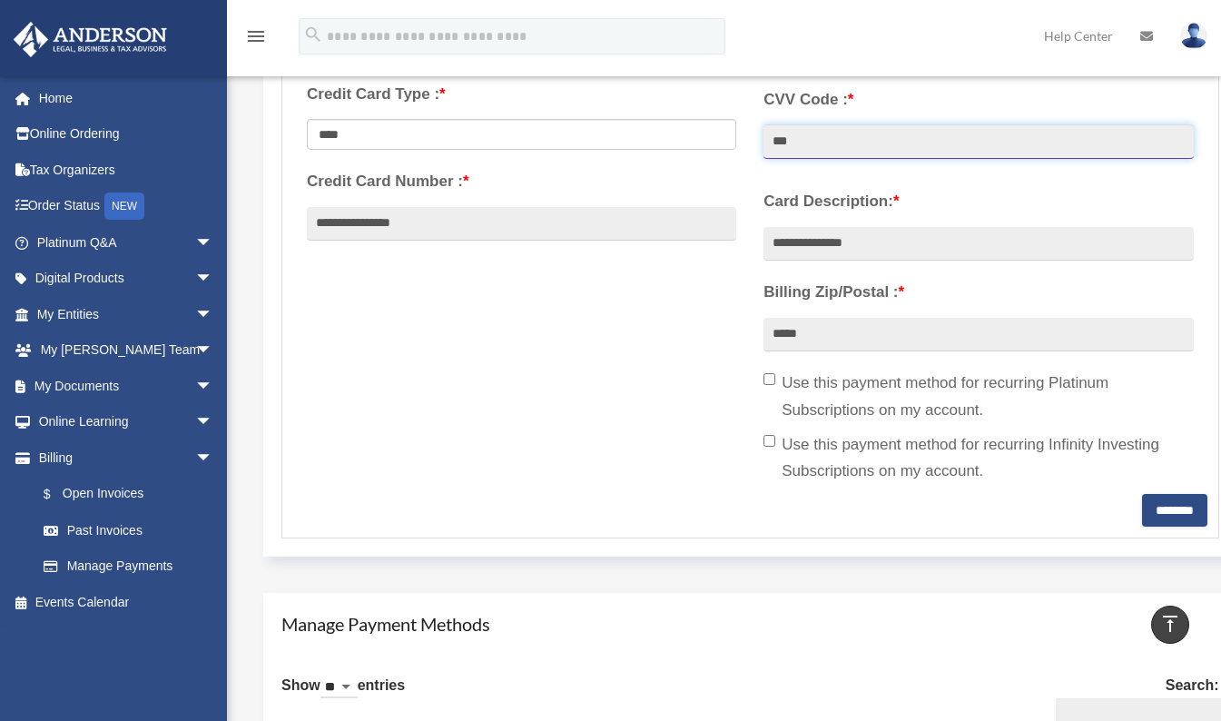
type input "***"
click at [1168, 512] on input "********" at bounding box center [1174, 510] width 65 height 33
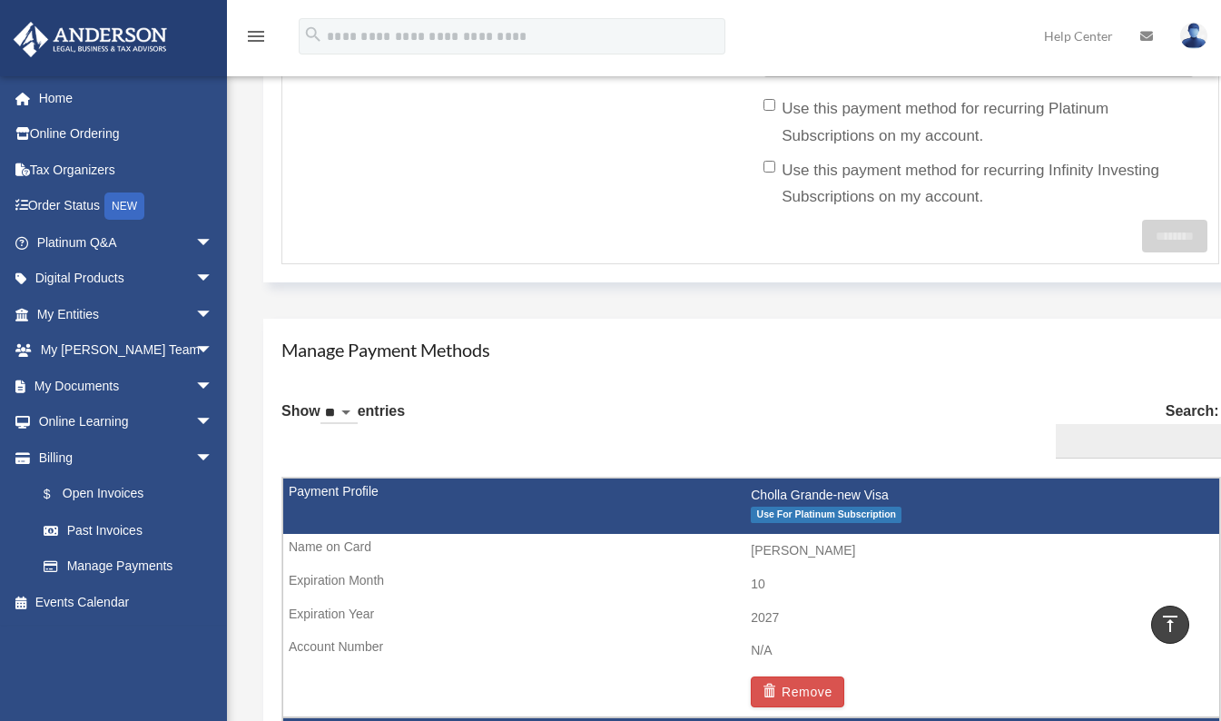
scroll to position [908, 0]
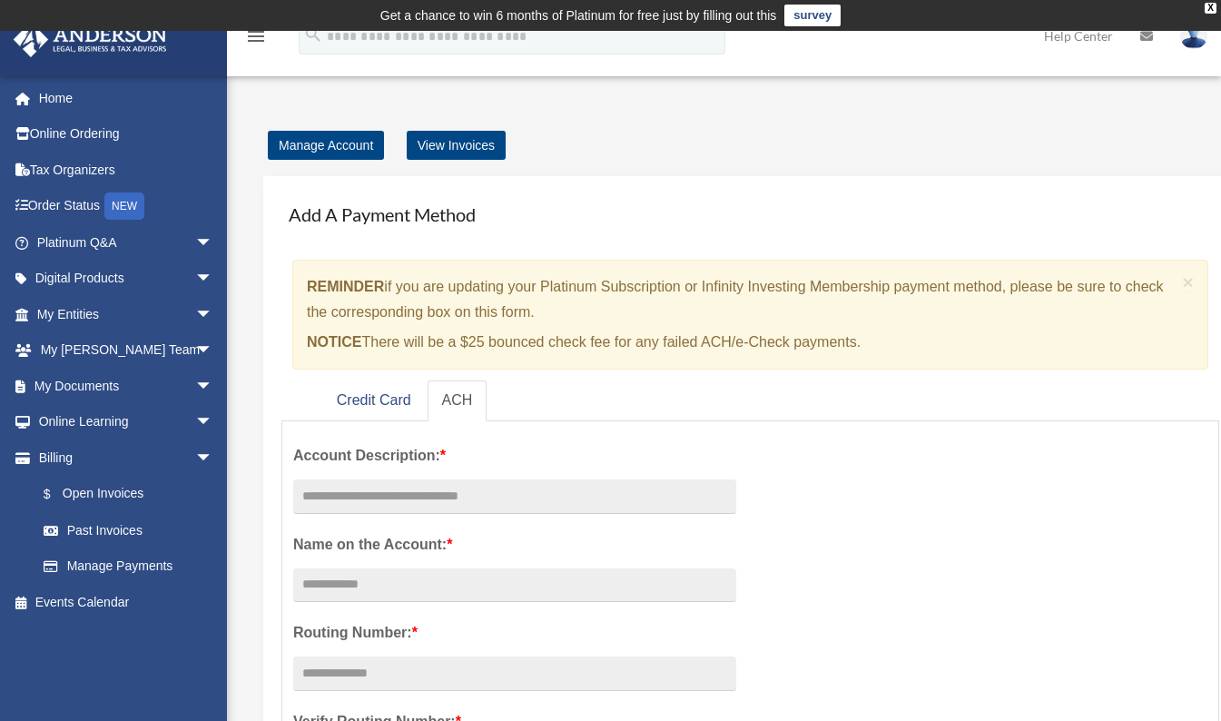
click at [98, 490] on link "$ Open Invoices" at bounding box center [132, 494] width 215 height 37
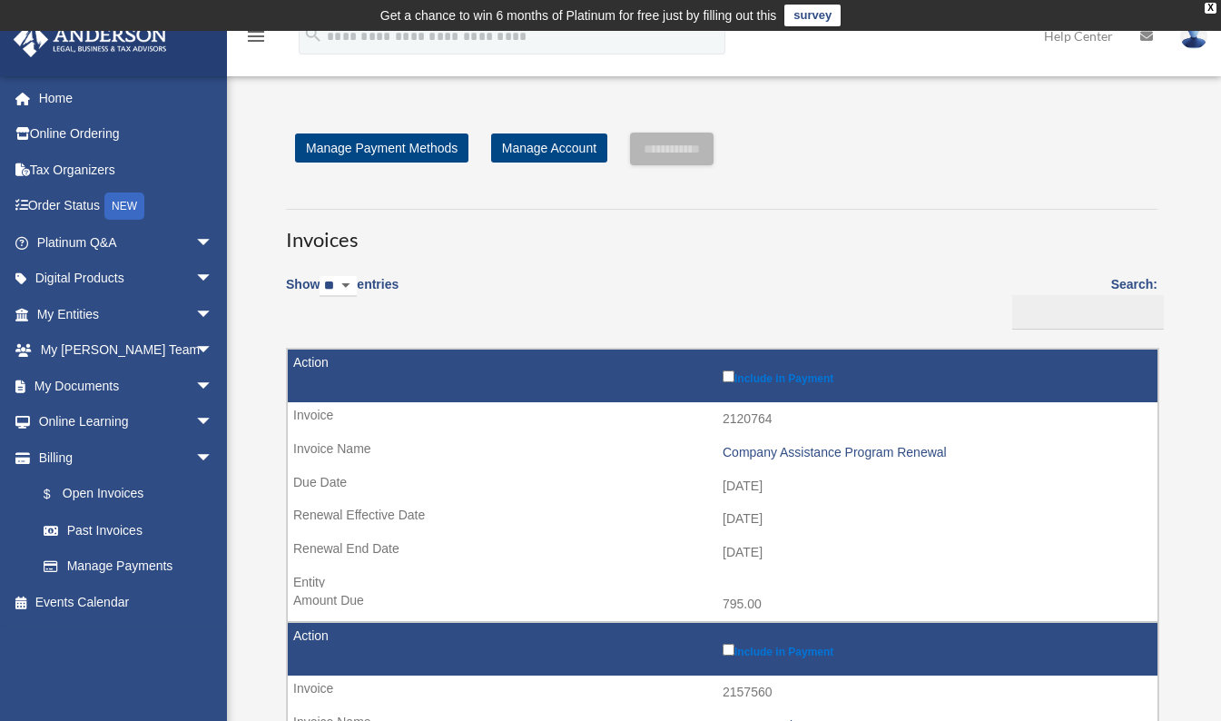
click at [844, 450] on div "Company Assistance Program Renewal" at bounding box center [936, 452] width 426 height 15
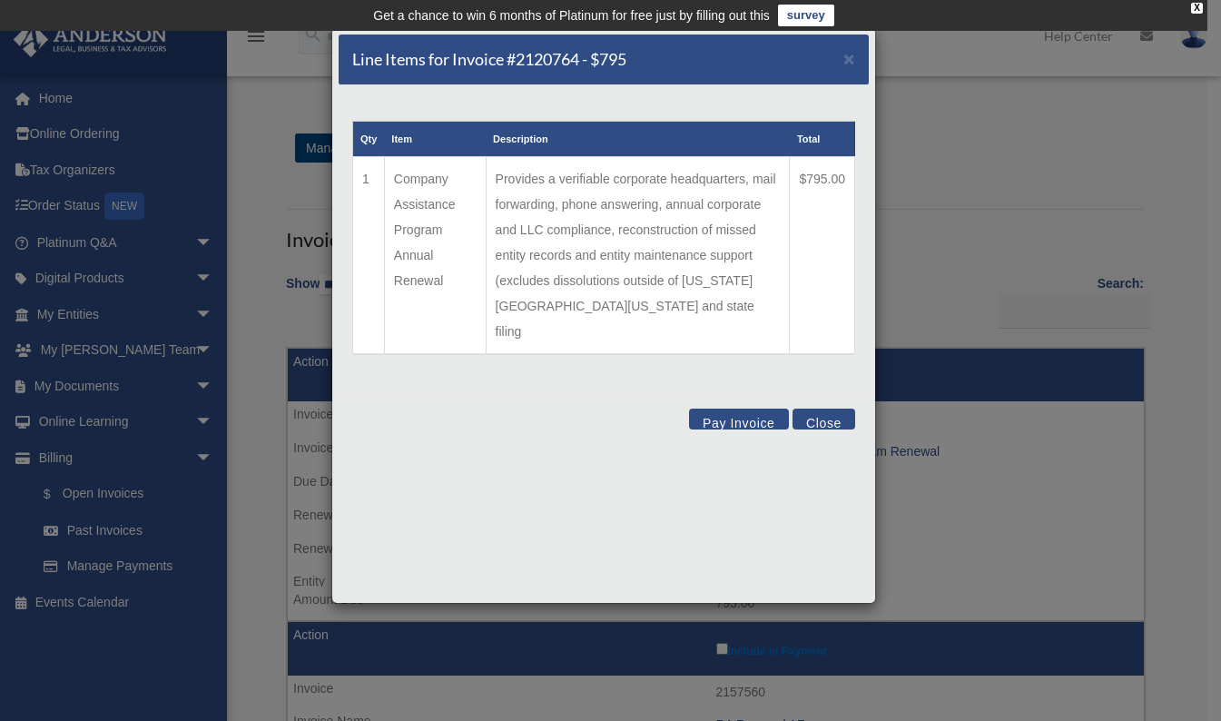
click at [724, 409] on button "Pay Invoice" at bounding box center [739, 419] width 100 height 21
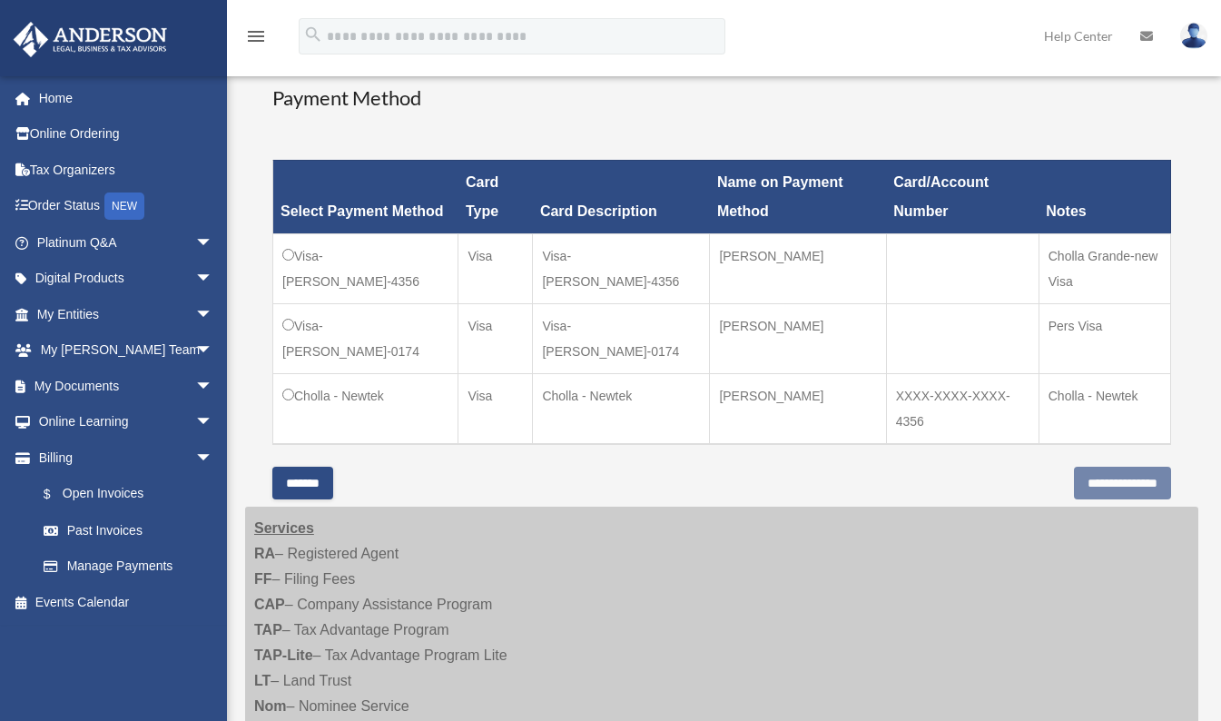
scroll to position [545, 0]
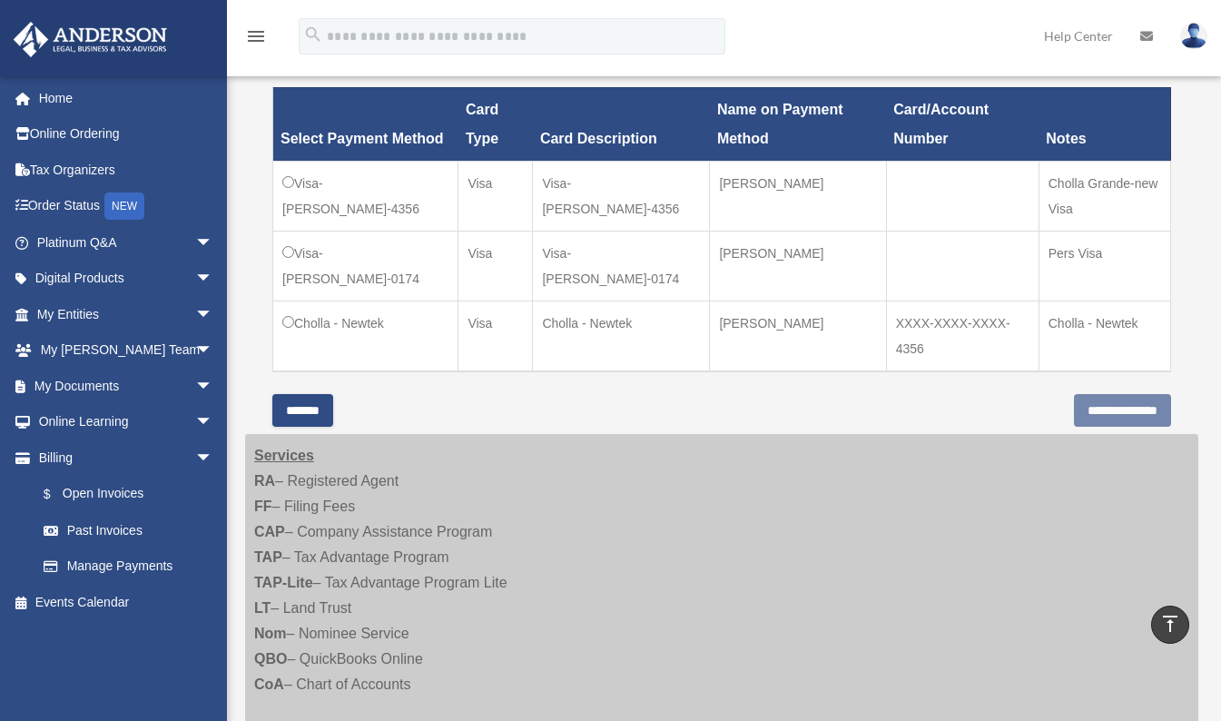
click at [284, 187] on td "Visa-[PERSON_NAME]-4356" at bounding box center [365, 196] width 185 height 70
click at [1083, 409] on input "**********" at bounding box center [1122, 410] width 97 height 33
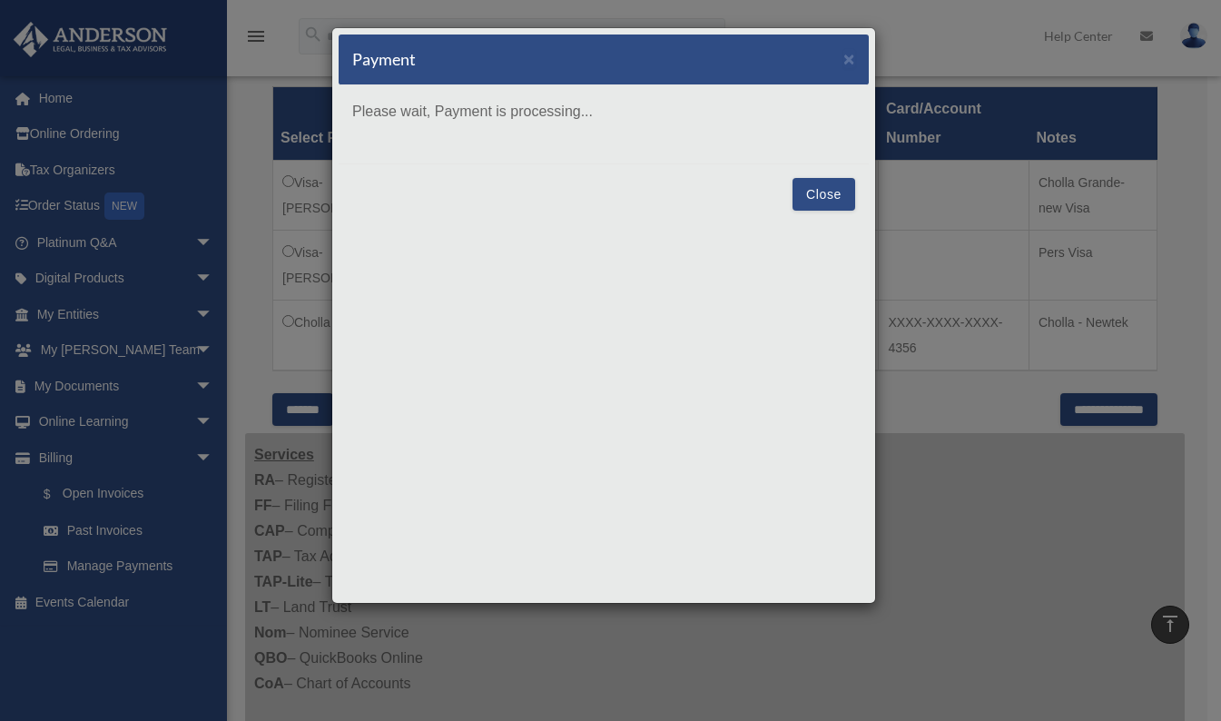
click at [1083, 409] on div "Payment × Please wait, Payment is processing... Close" at bounding box center [610, 360] width 1221 height 721
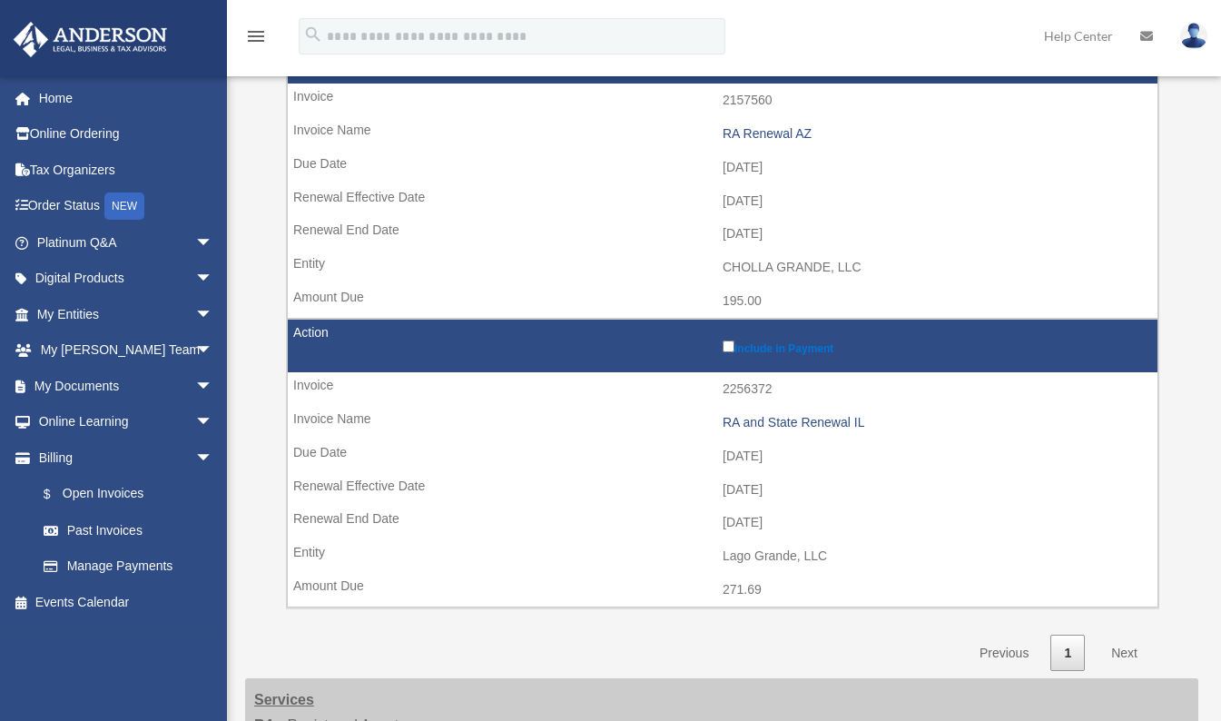
scroll to position [666, 0]
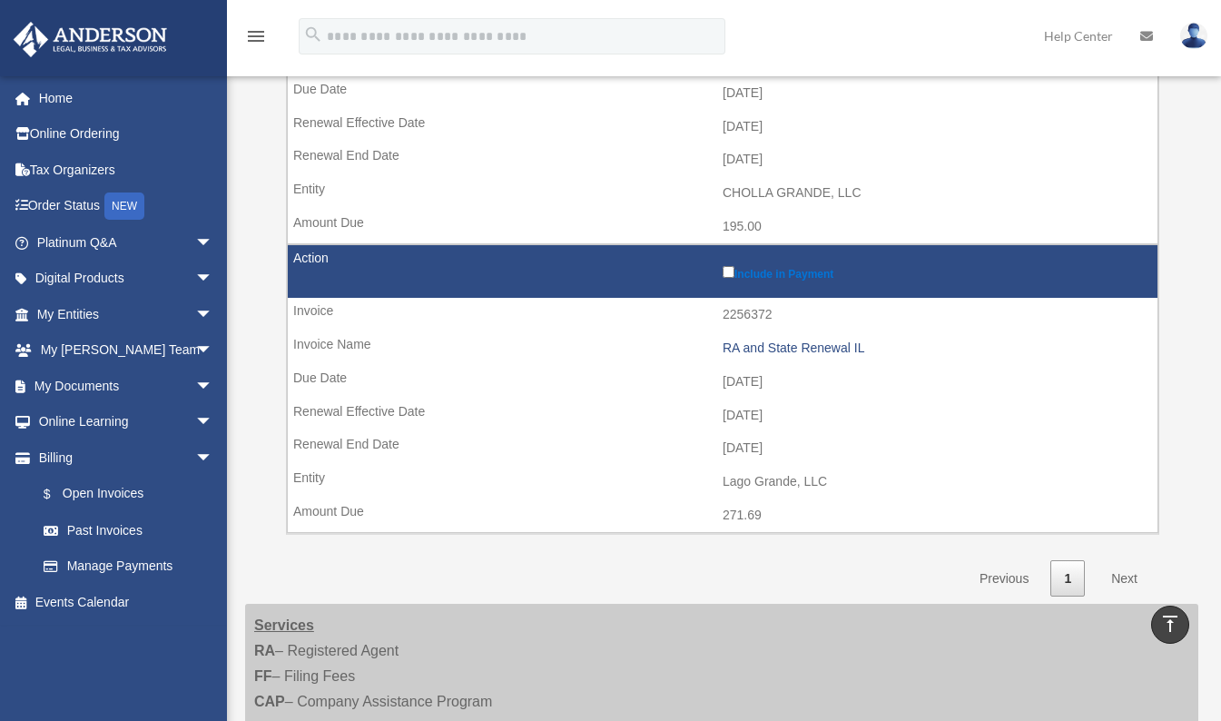
click at [1119, 580] on link "Next" at bounding box center [1125, 578] width 54 height 37
click at [1123, 576] on link "Next" at bounding box center [1125, 578] width 54 height 37
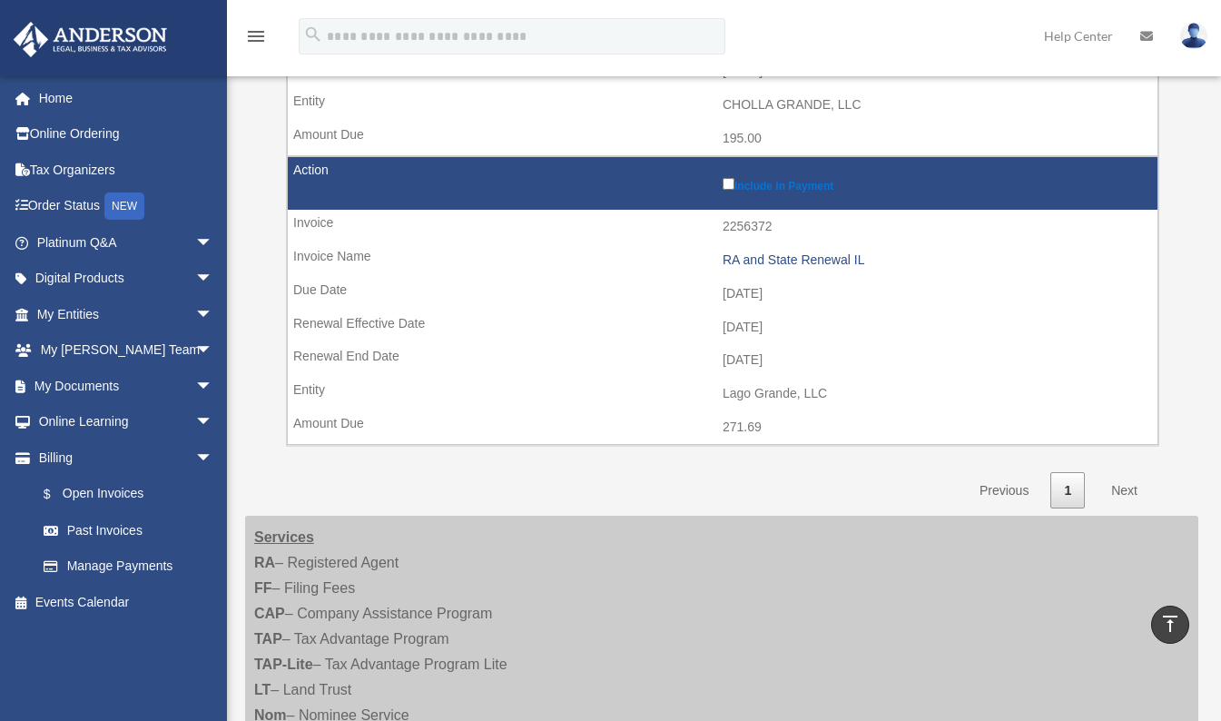
scroll to position [817, 0]
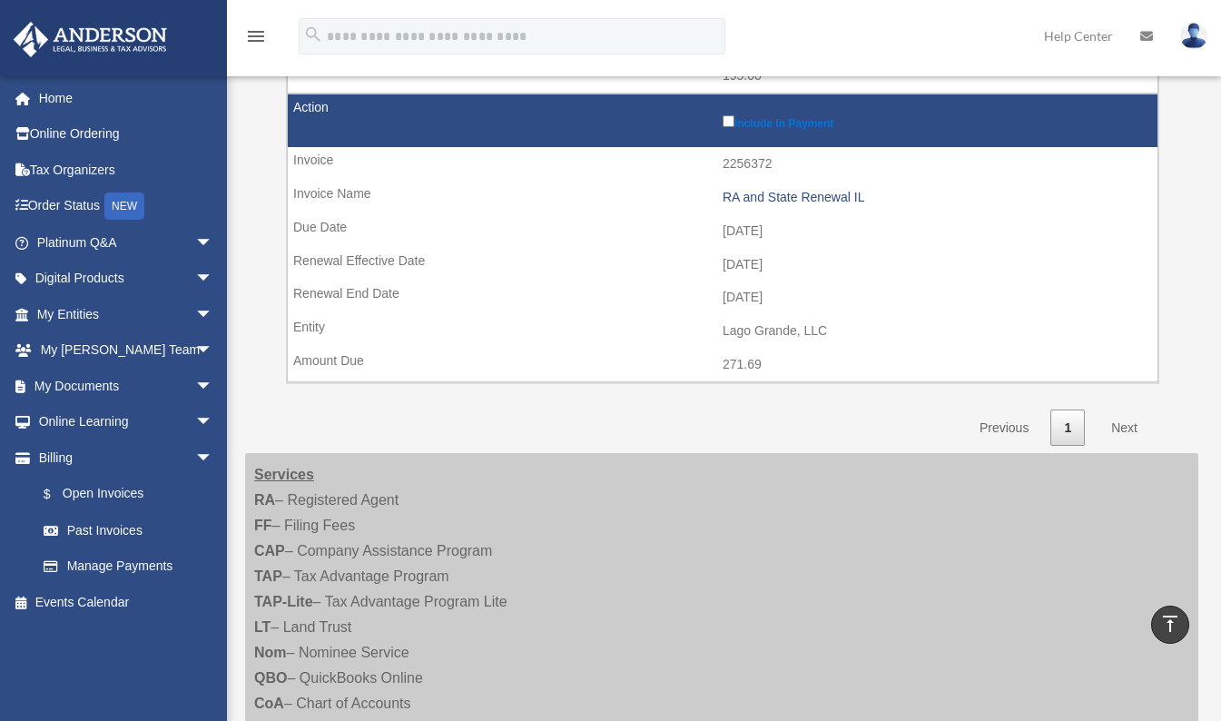
click at [1122, 423] on link "Next" at bounding box center [1125, 427] width 54 height 37
click at [1069, 427] on link "1" at bounding box center [1067, 427] width 34 height 37
click at [1123, 426] on link "Next" at bounding box center [1125, 427] width 54 height 37
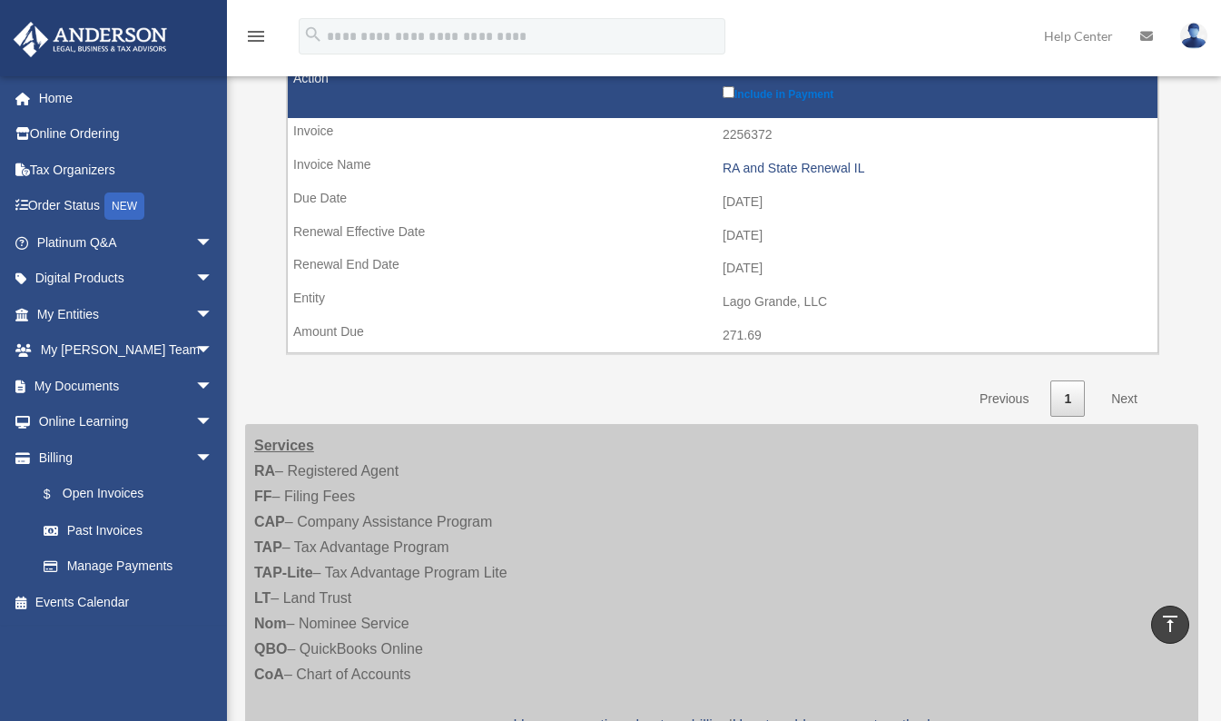
scroll to position [908, 0]
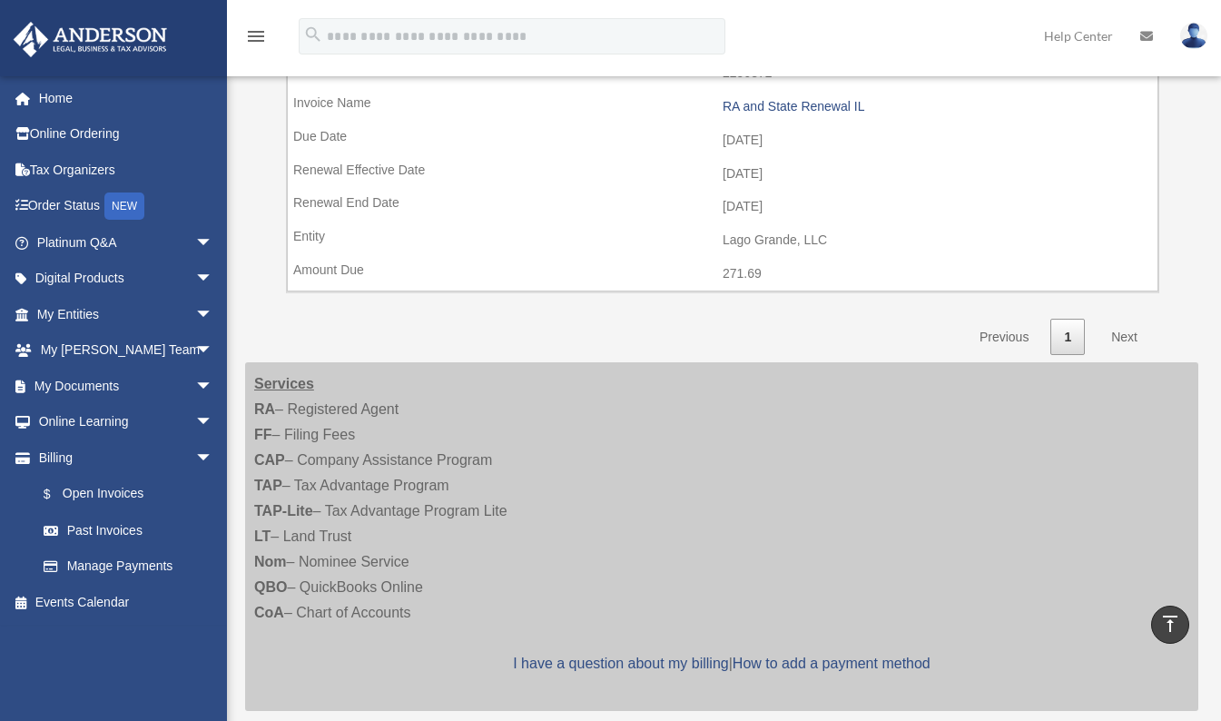
click at [1124, 336] on link "Next" at bounding box center [1125, 337] width 54 height 37
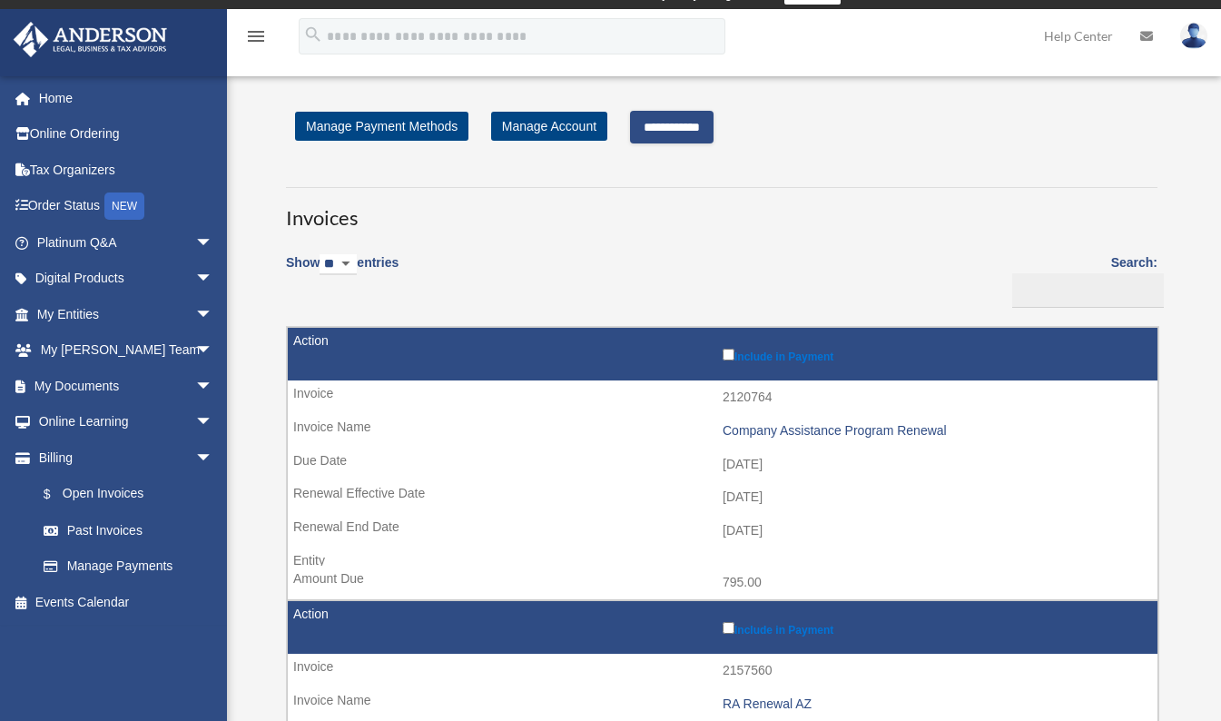
scroll to position [0, 0]
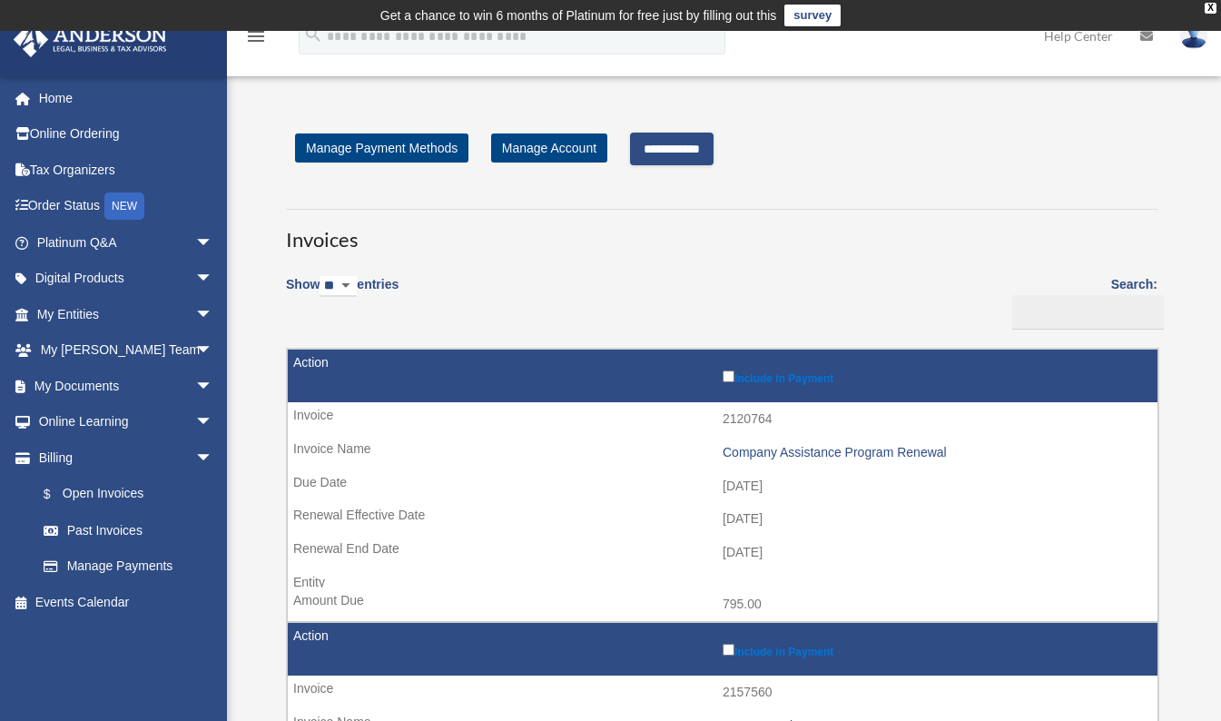
click at [662, 152] on input "**********" at bounding box center [672, 149] width 84 height 33
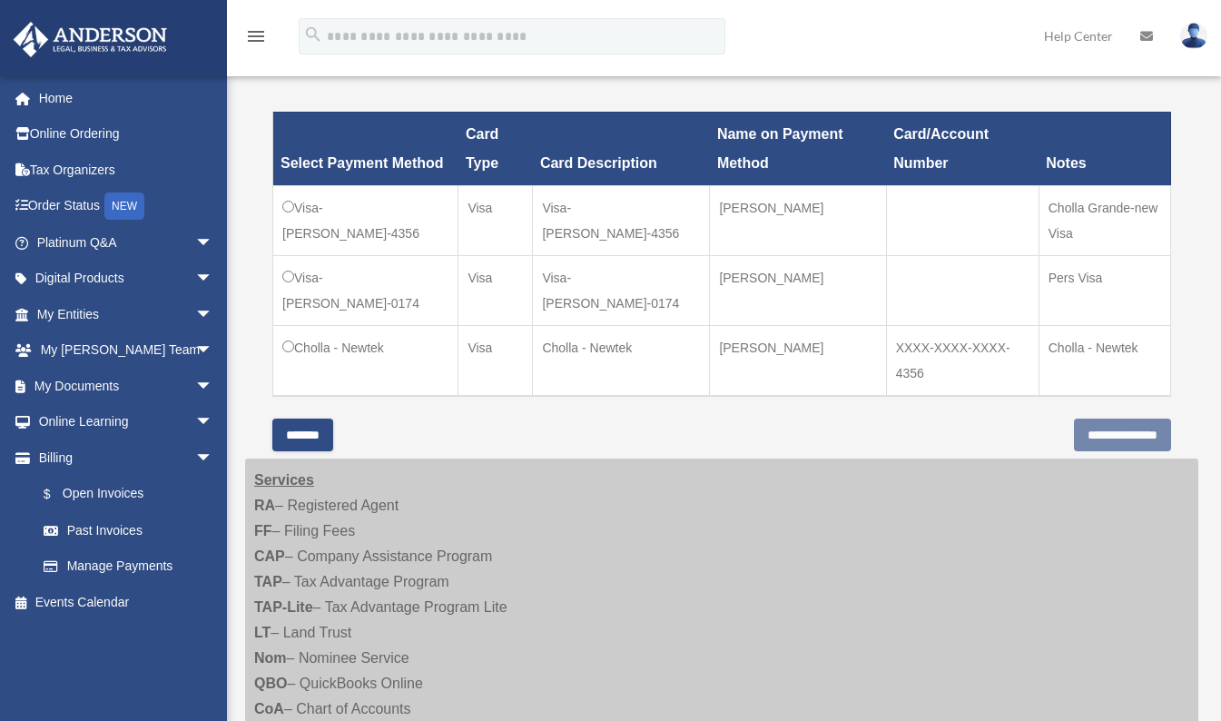
scroll to position [545, 0]
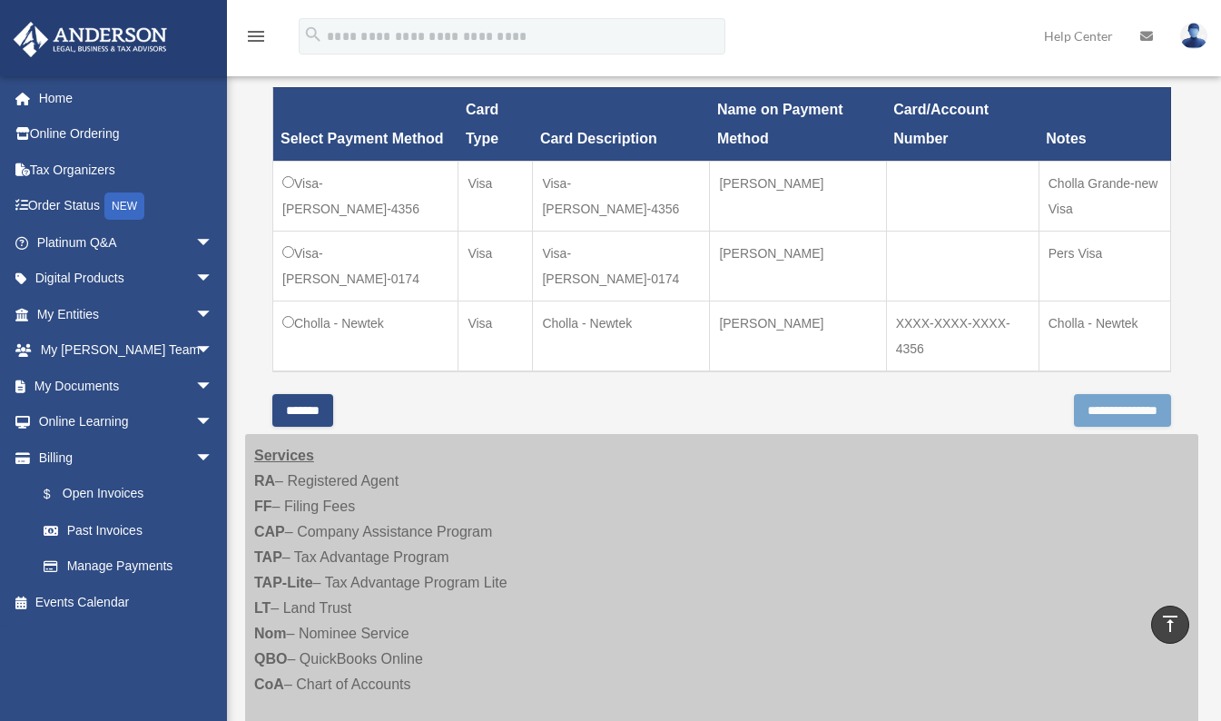
click at [1083, 410] on input "**********" at bounding box center [1122, 410] width 97 height 33
click at [311, 403] on input "*******" at bounding box center [302, 410] width 61 height 33
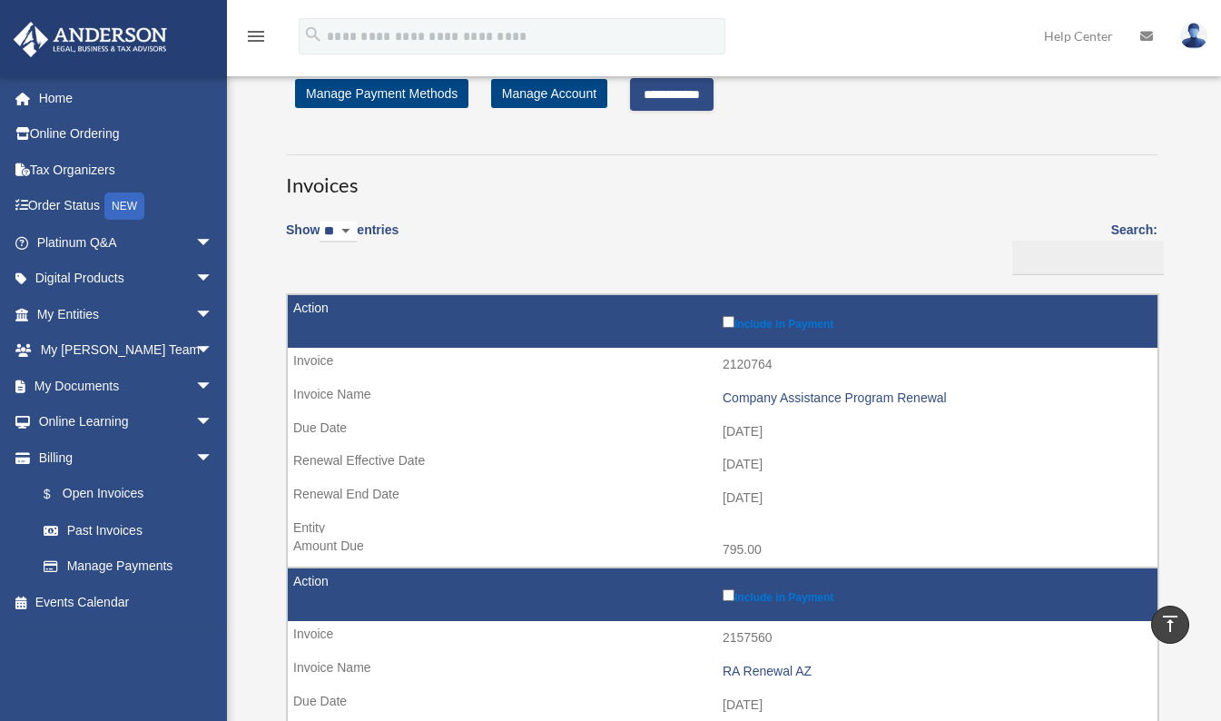
scroll to position [0, 0]
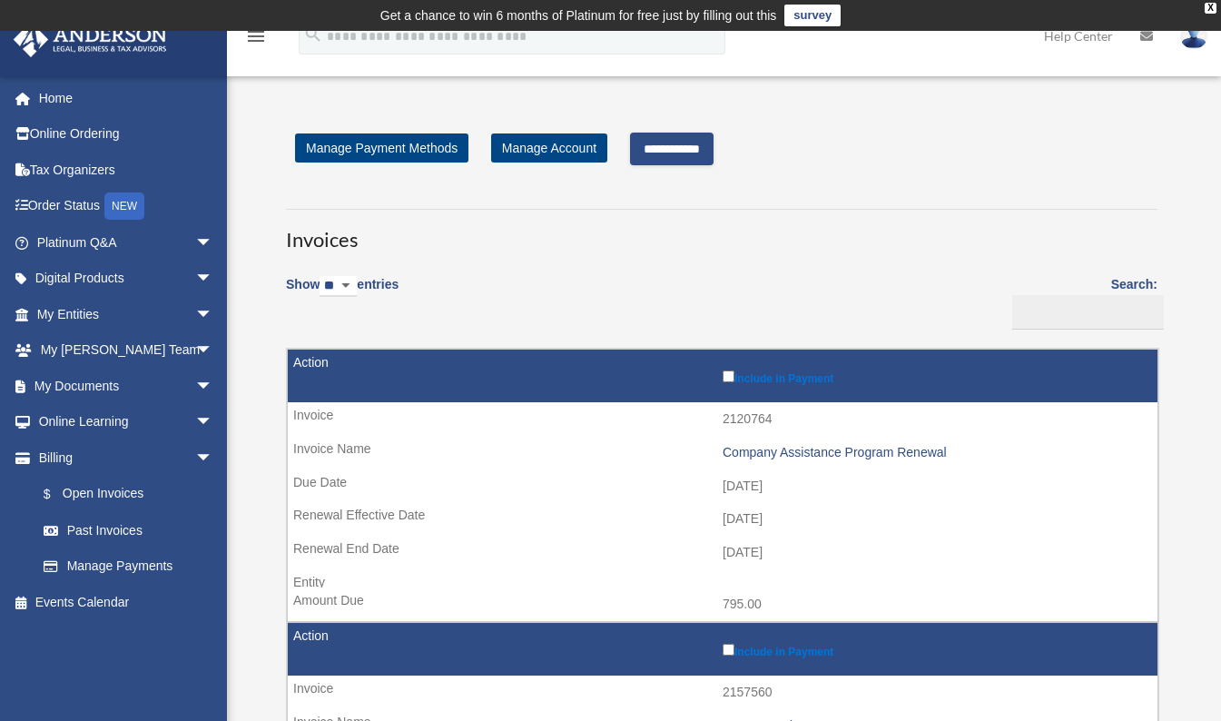
click at [49, 100] on link "Home" at bounding box center [127, 98] width 228 height 36
